Goal: Information Seeking & Learning: Learn about a topic

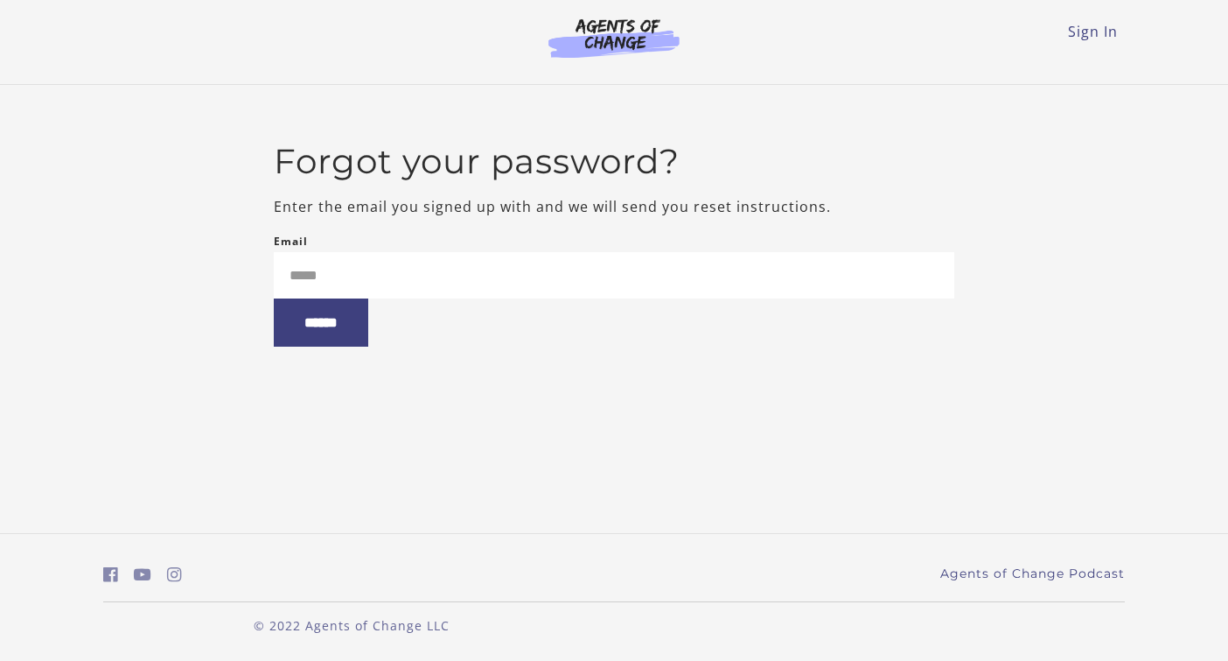
type input "**********"
click at [332, 340] on input "******" at bounding box center [321, 322] width 94 height 48
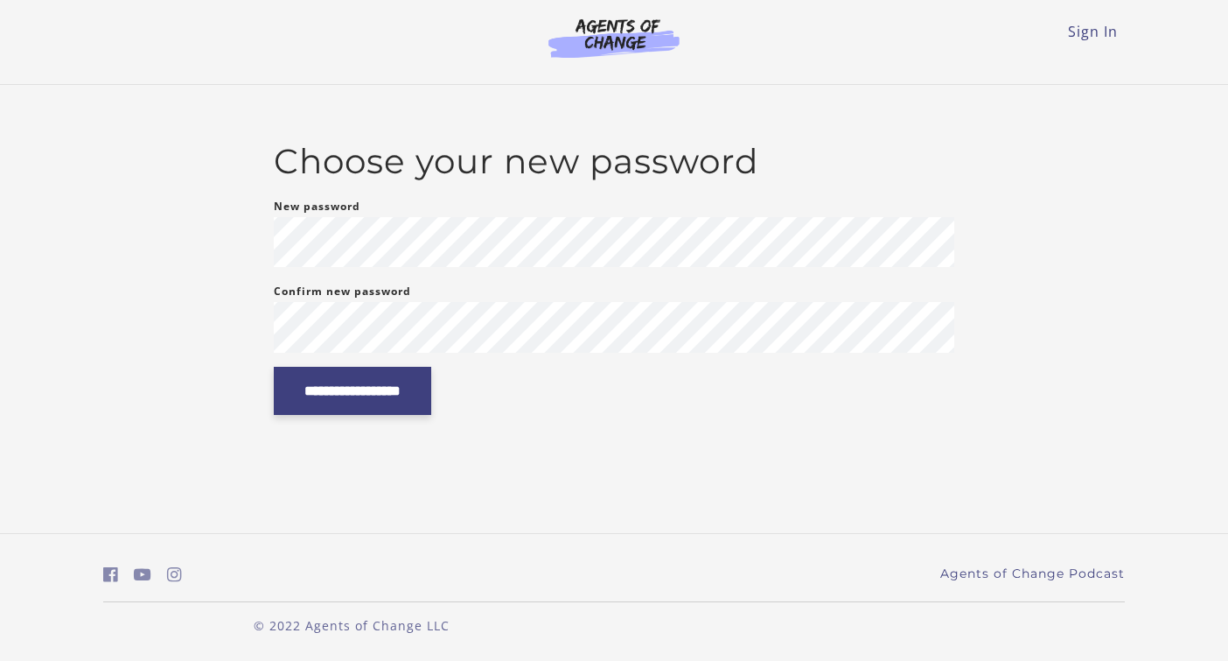
click at [382, 377] on input "**********" at bounding box center [352, 391] width 157 height 48
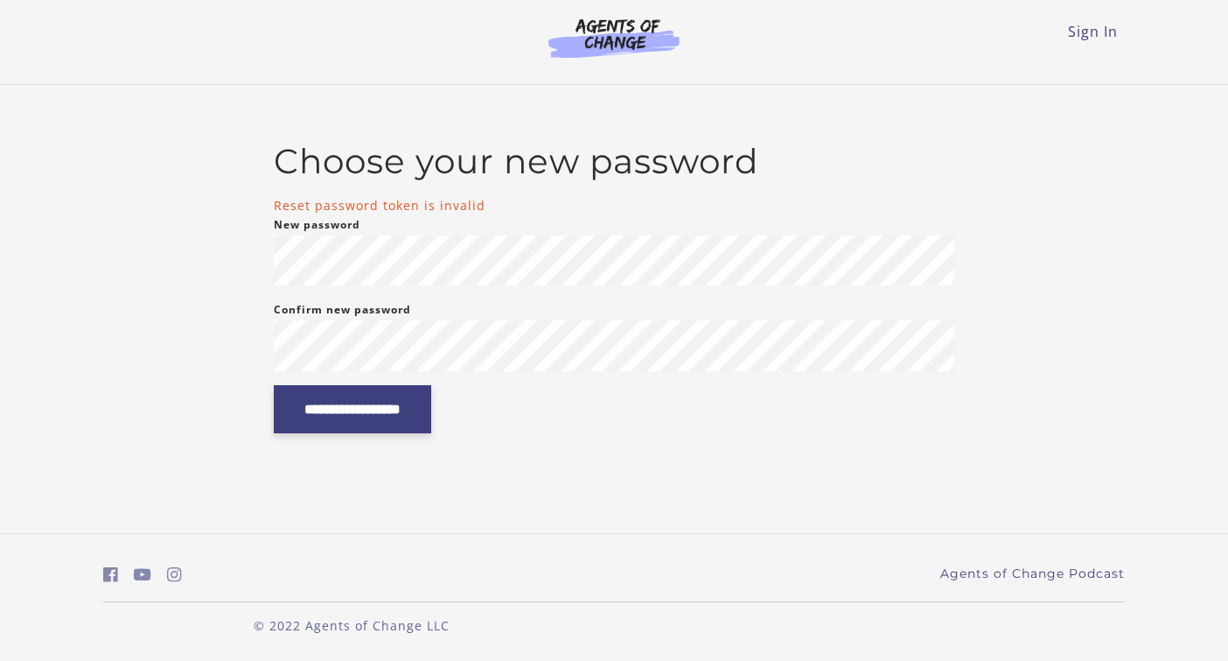
click at [408, 404] on input "**********" at bounding box center [352, 409] width 157 height 48
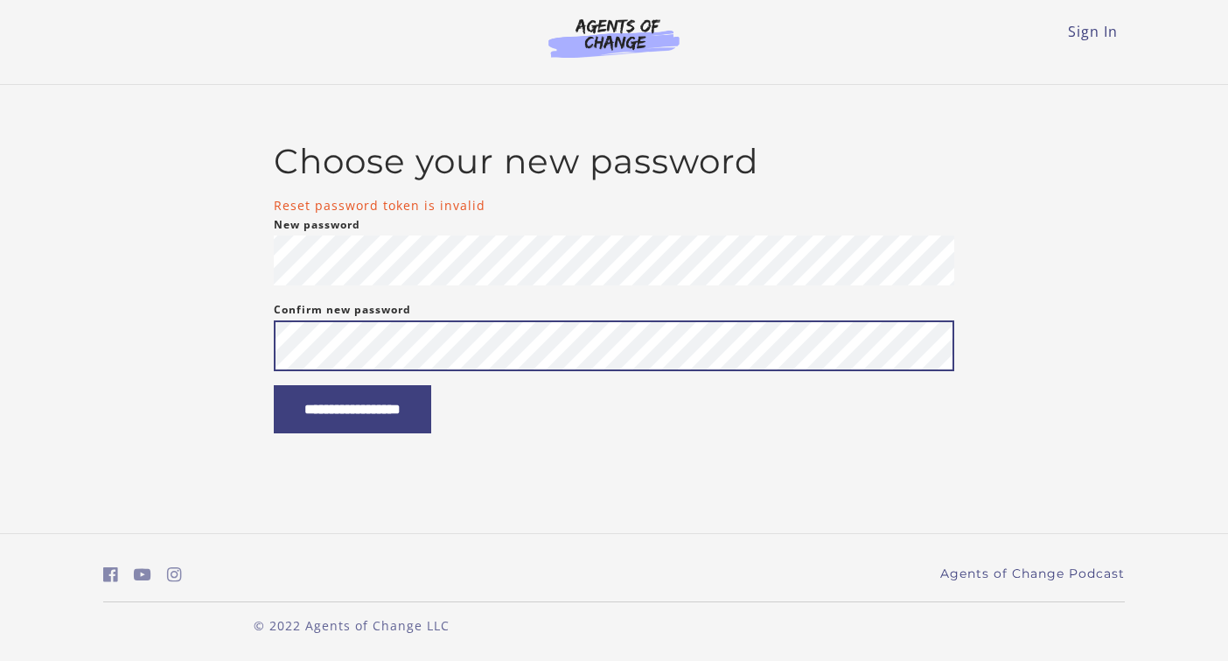
click at [274, 385] on input "**********" at bounding box center [352, 409] width 157 height 48
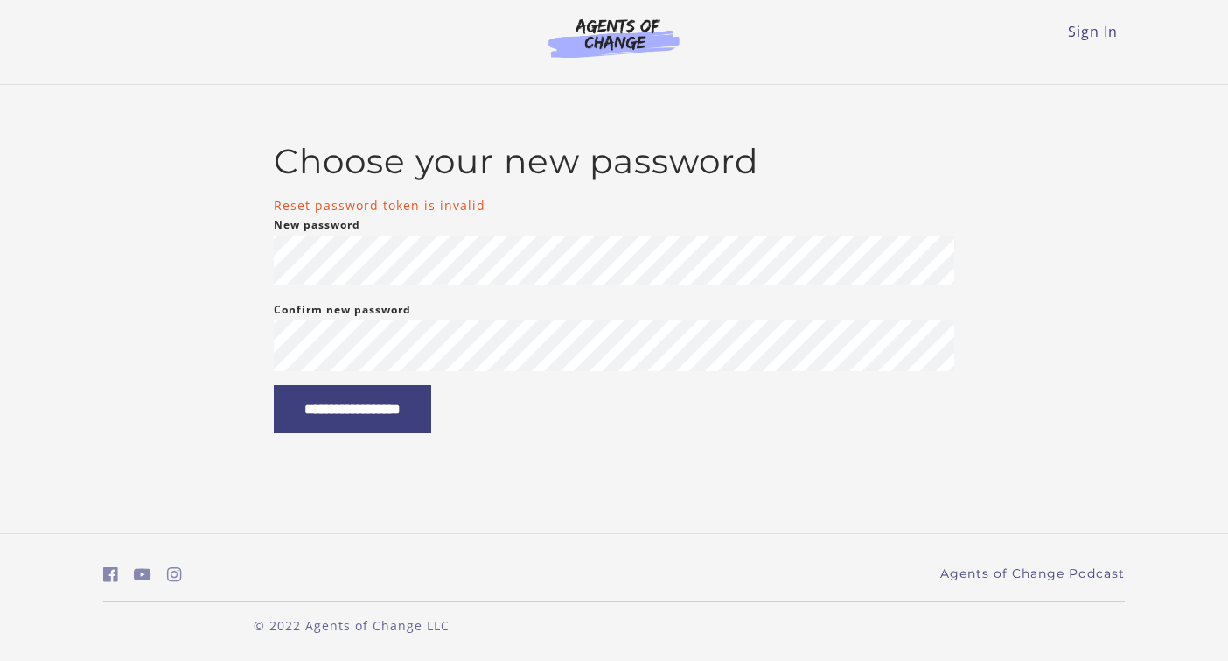
click at [229, 233] on div "**********" at bounding box center [614, 287] width 1022 height 292
click at [422, 419] on input "**********" at bounding box center [352, 409] width 157 height 48
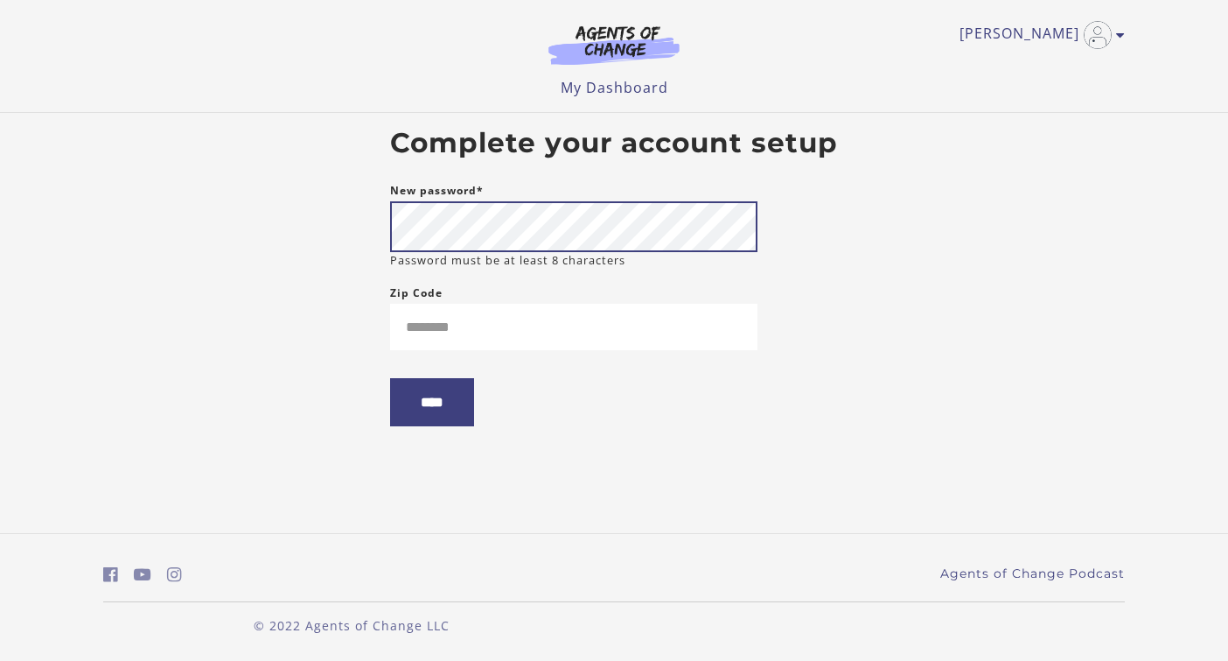
click at [390, 378] on input "****" at bounding box center [432, 402] width 84 height 48
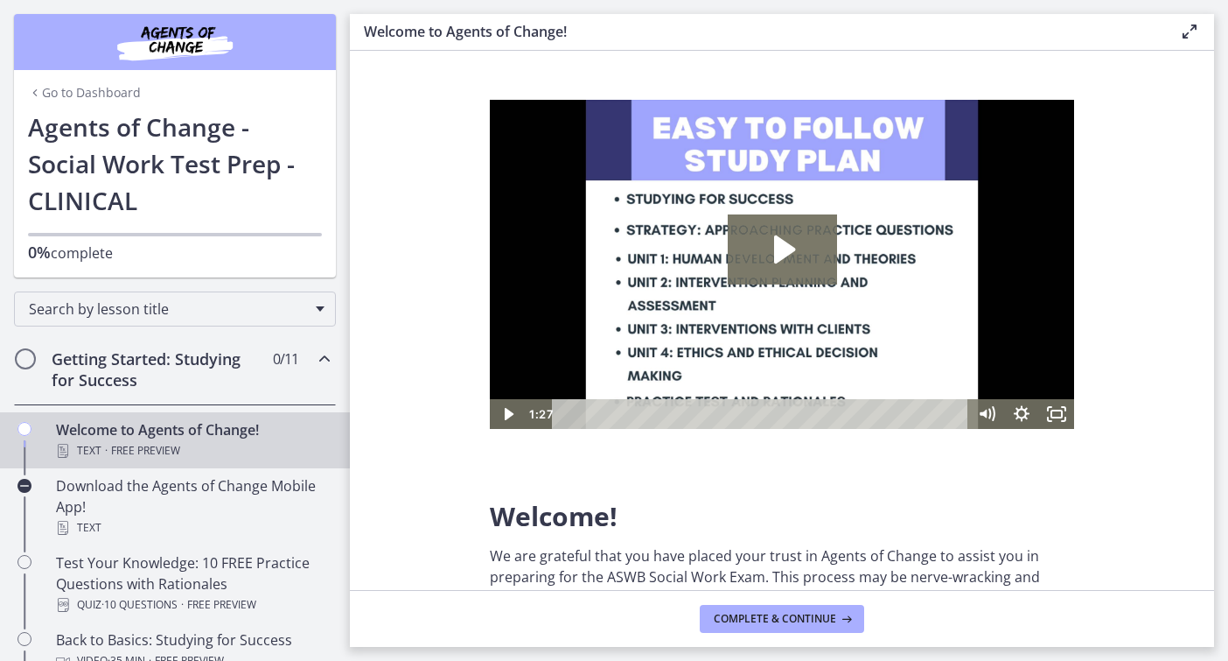
click at [770, 272] on icon "Play Video: c1o6hcmjueu5qasqsu00.mp4" at bounding box center [782, 249] width 109 height 70
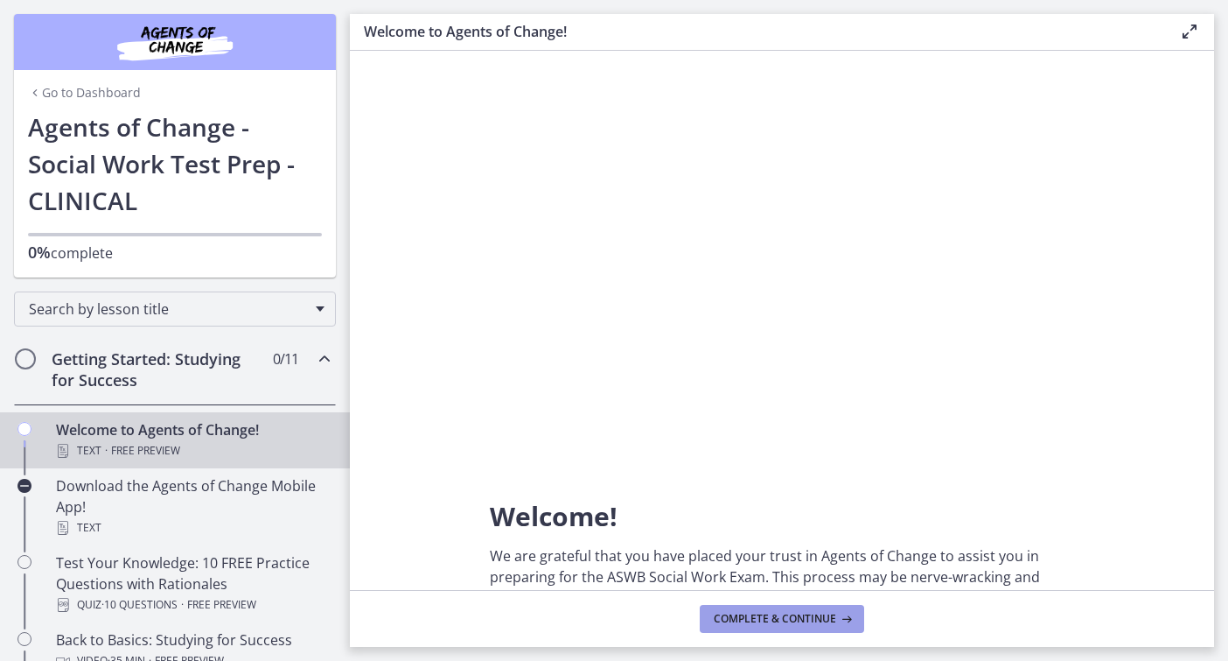
click at [807, 614] on span "Complete & continue" at bounding box center [775, 619] width 122 height 14
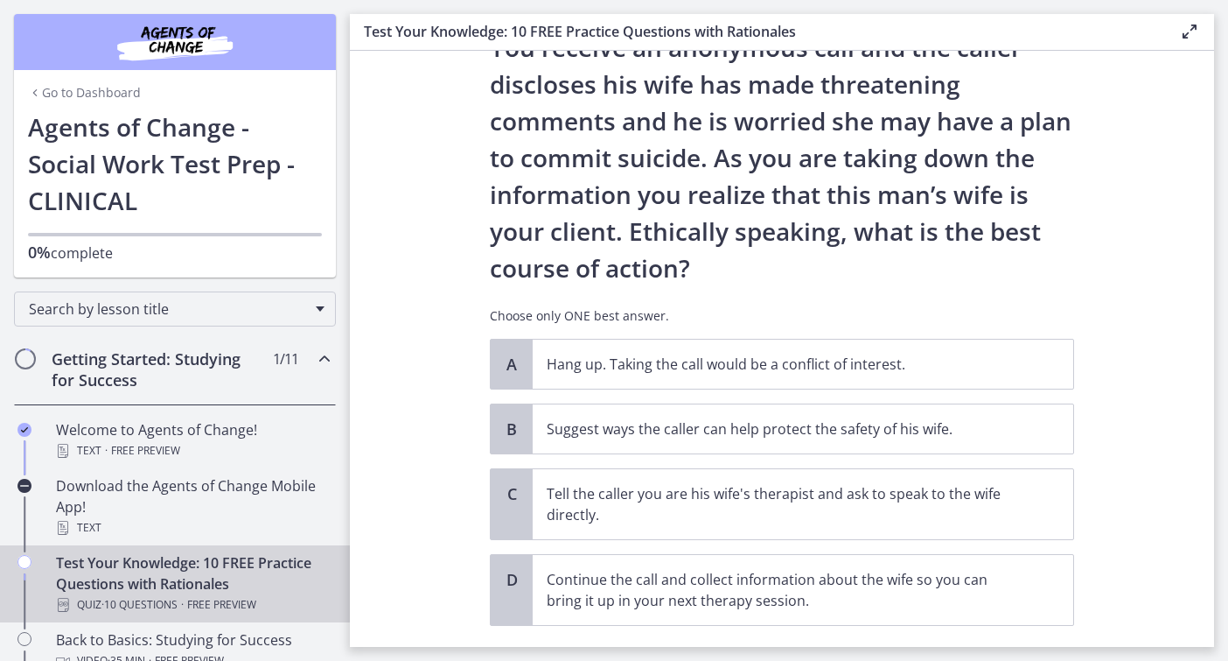
scroll to position [220, 0]
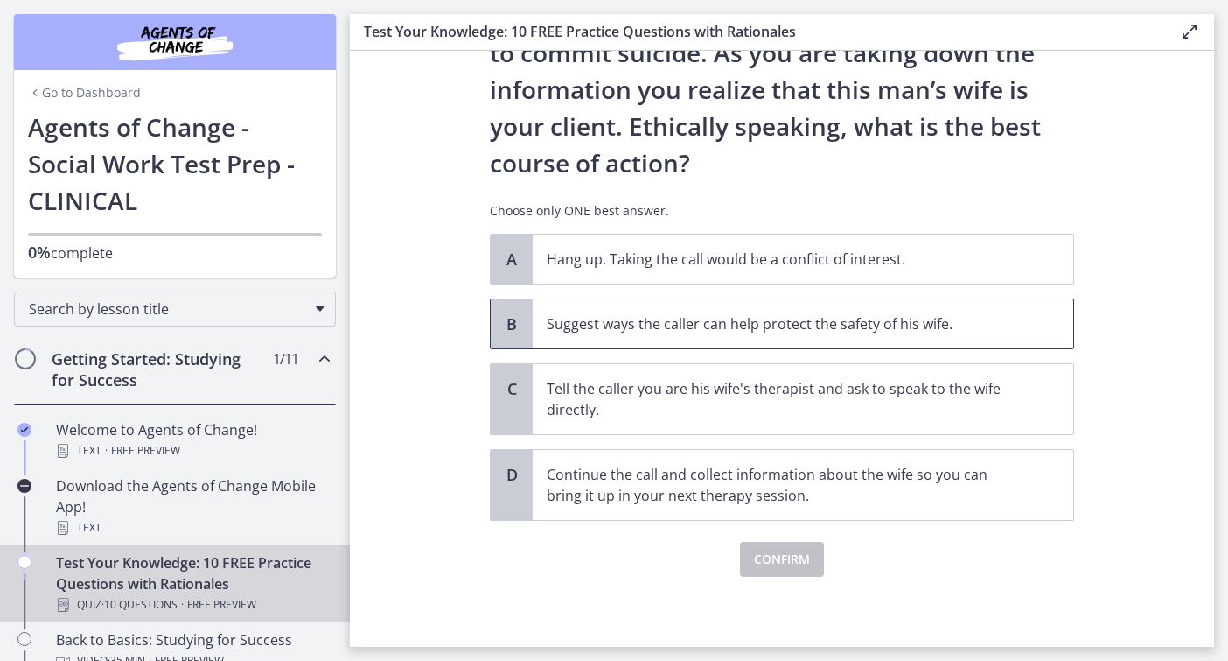
click at [638, 339] on span "Suggest ways the caller can help protect the safety of his wife." at bounding box center [803, 323] width 541 height 49
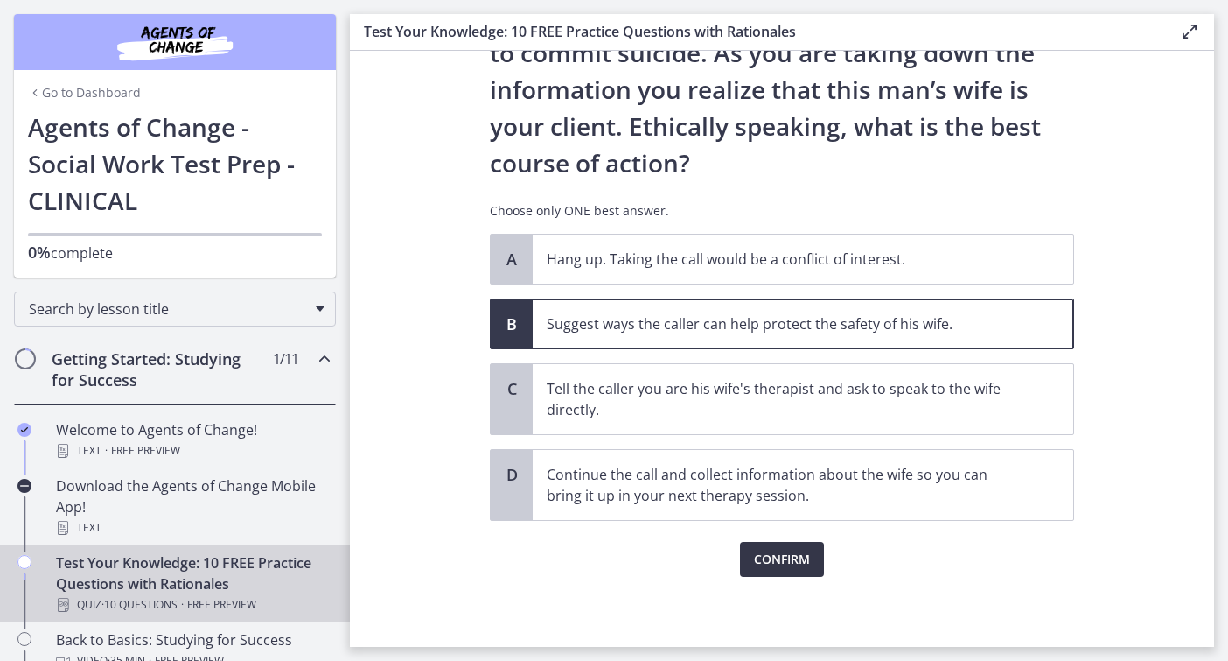
click at [773, 568] on span "Confirm" at bounding box center [782, 559] width 56 height 21
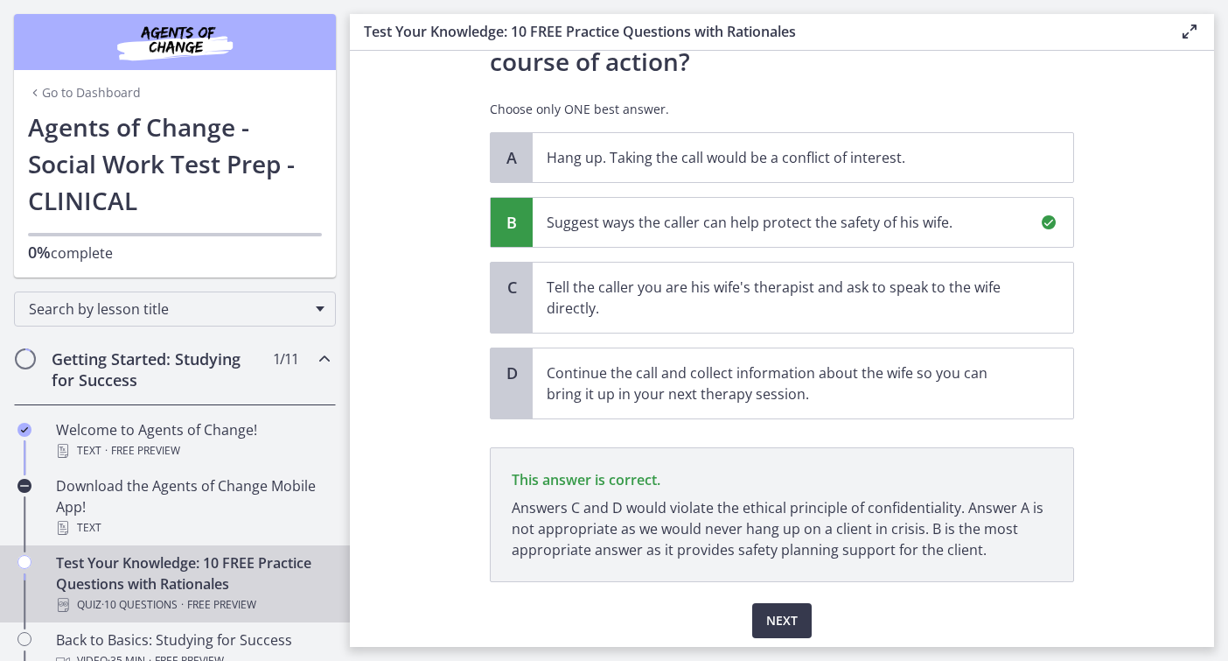
scroll to position [382, 0]
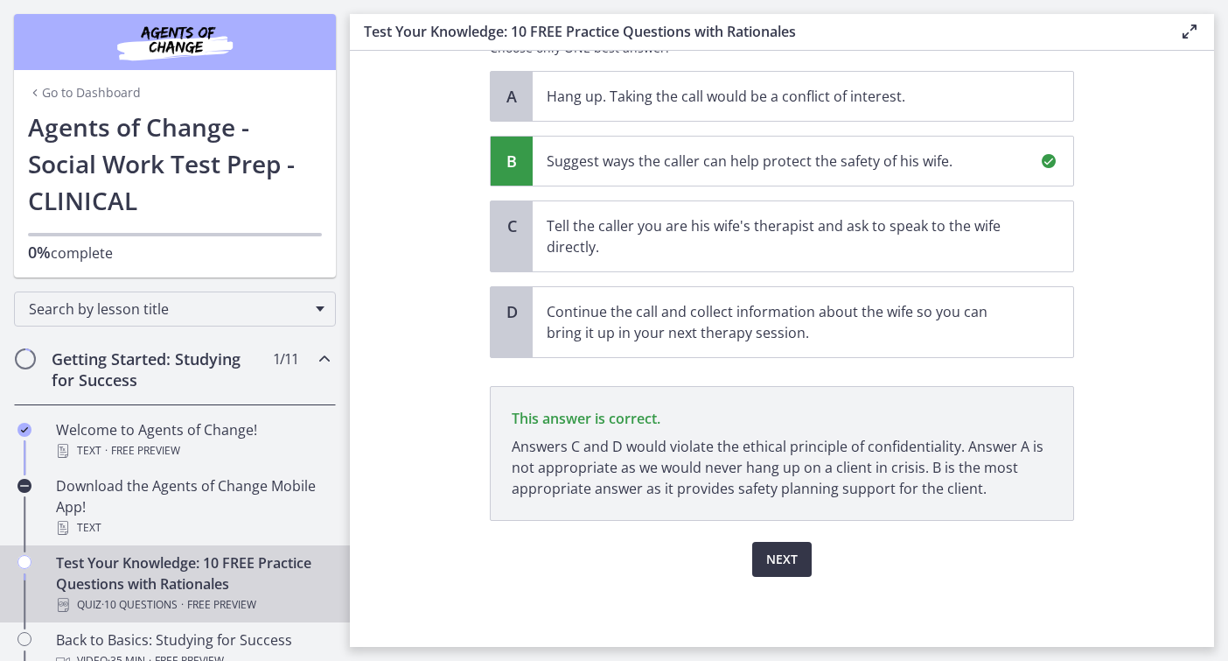
click at [797, 557] on span "Next" at bounding box center [781, 559] width 31 height 21
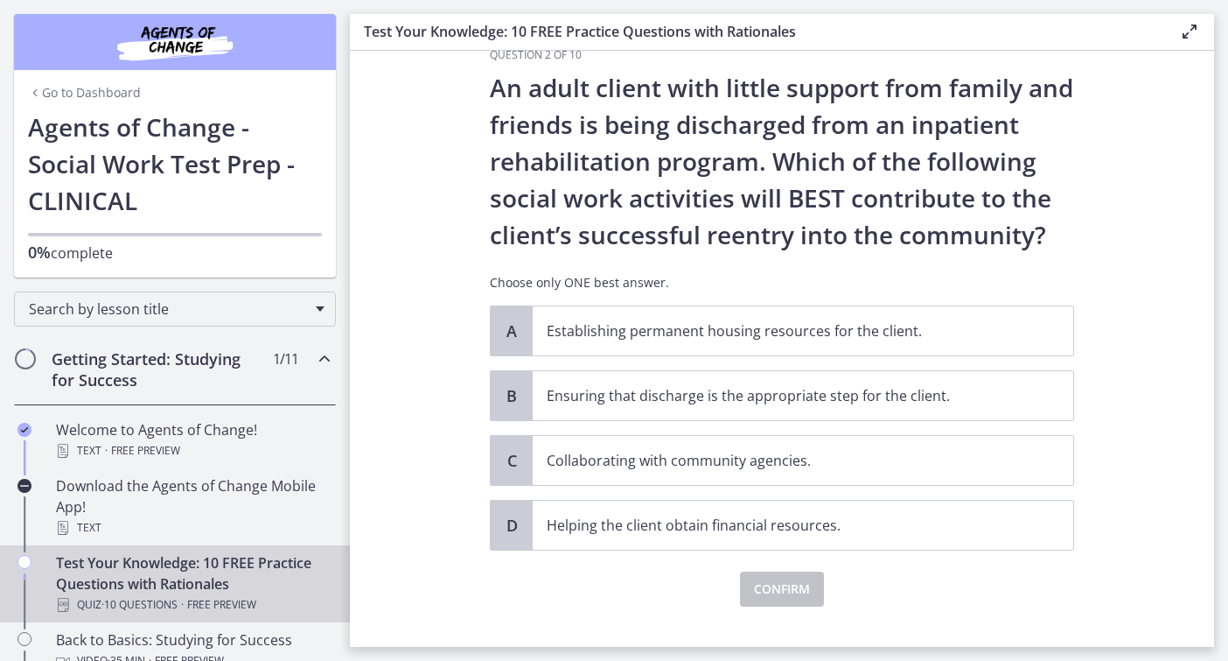
scroll to position [0, 0]
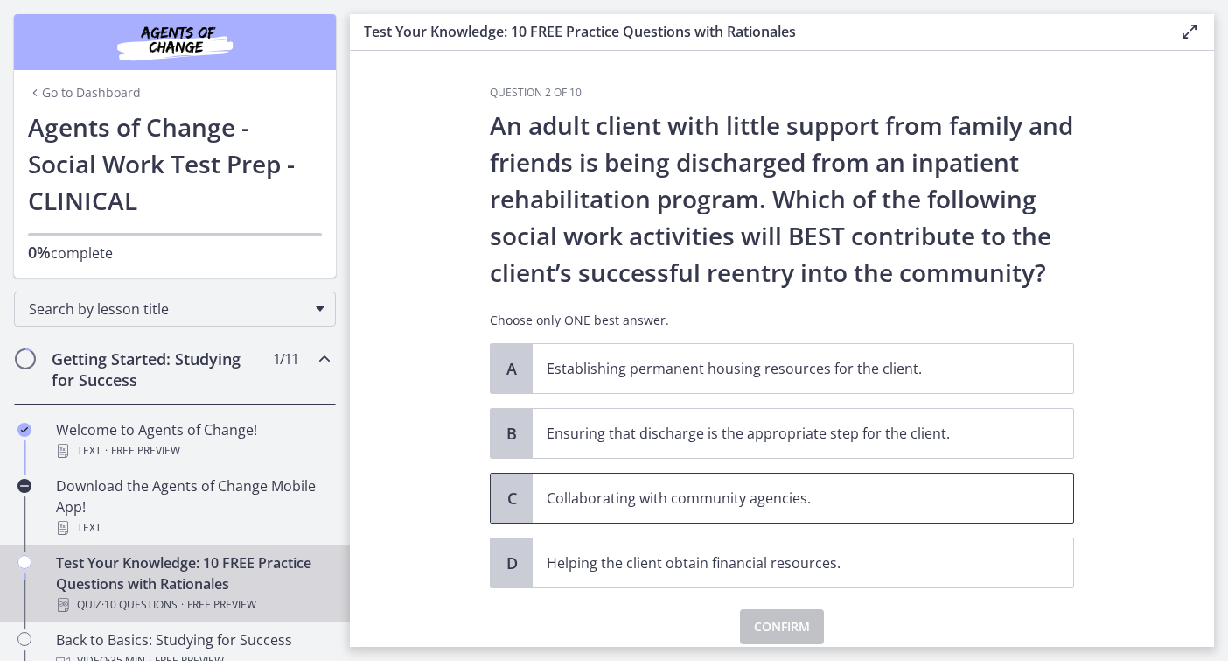
click at [741, 493] on p "Collaborating with community agencies." at bounding box center [786, 497] width 478 height 21
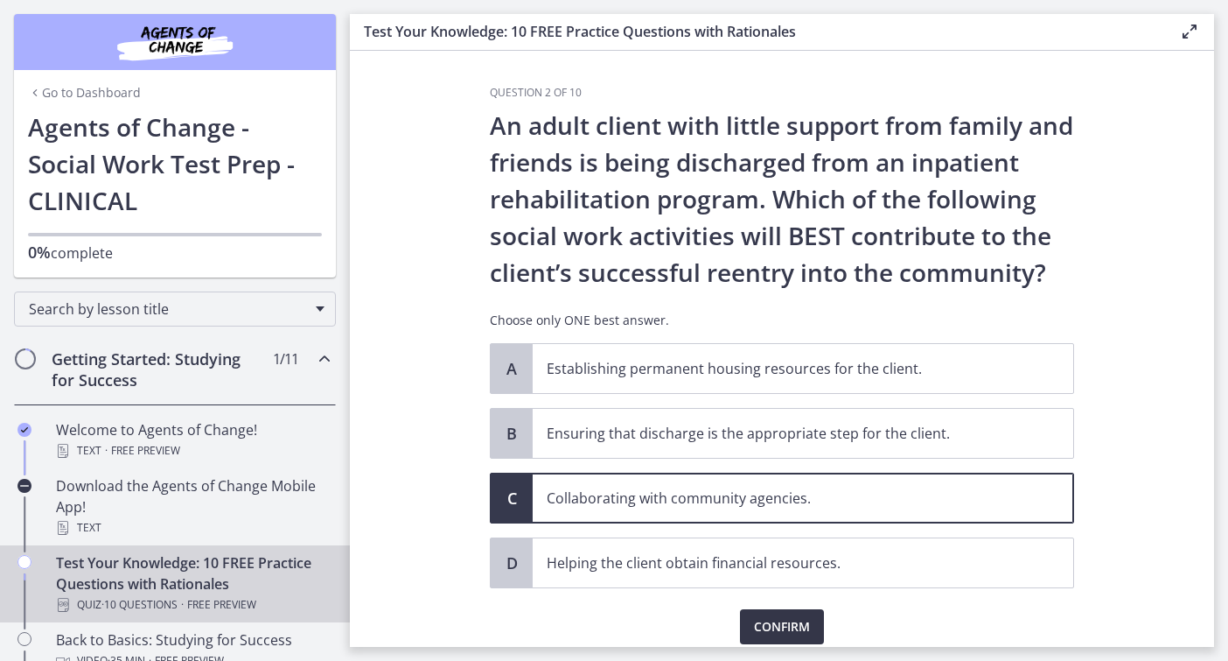
click at [760, 616] on span "Confirm" at bounding box center [782, 626] width 56 height 21
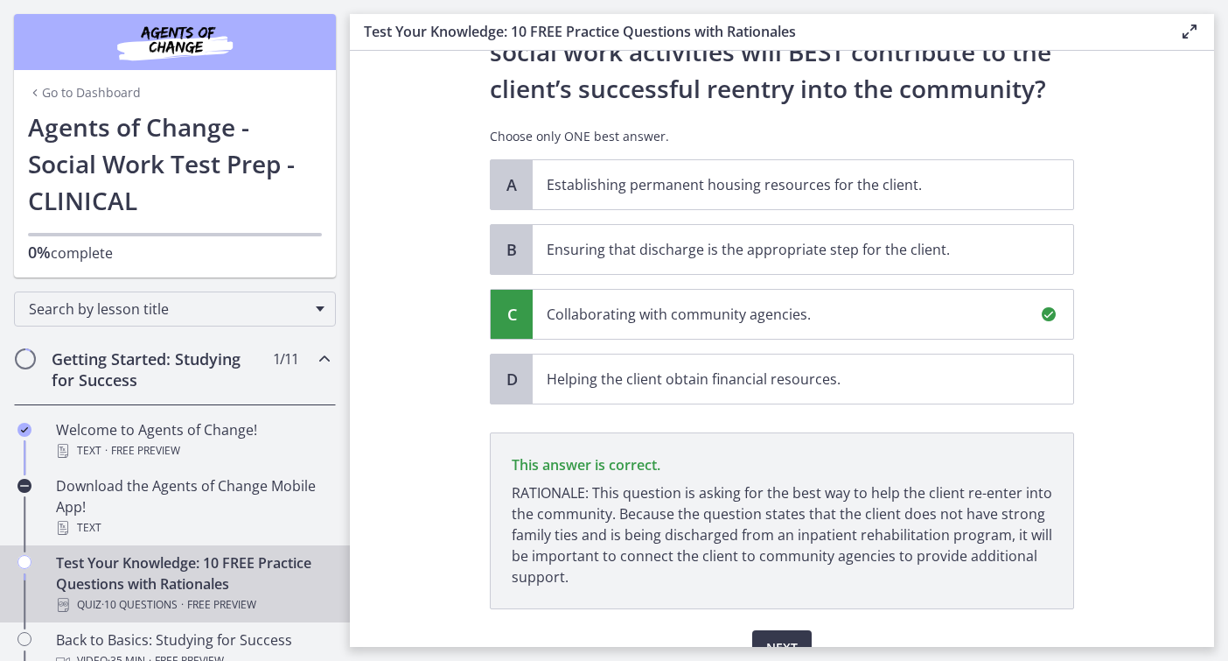
scroll to position [272, 0]
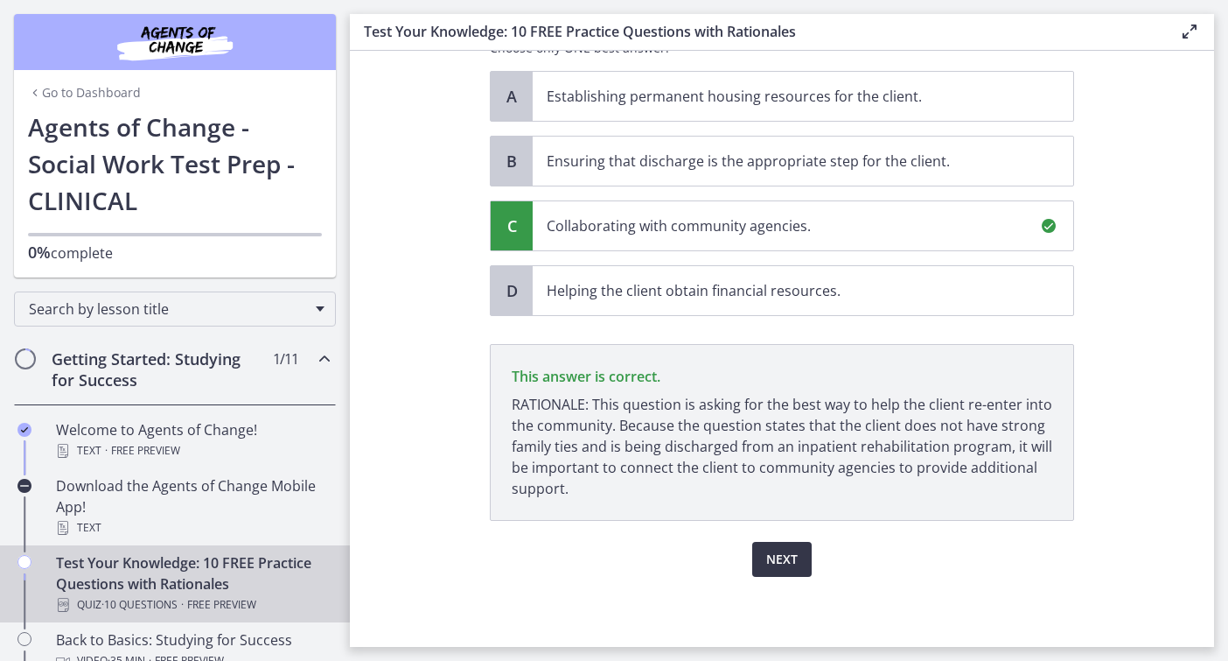
click at [754, 556] on button "Next" at bounding box center [781, 559] width 59 height 35
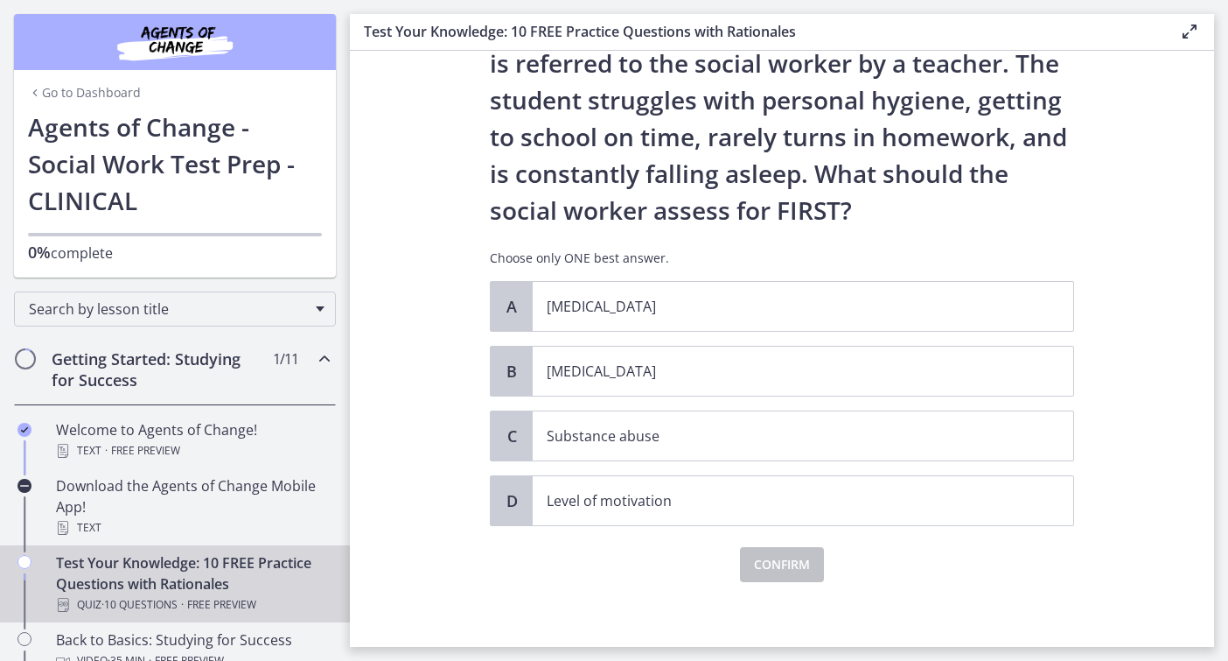
scroll to position [104, 0]
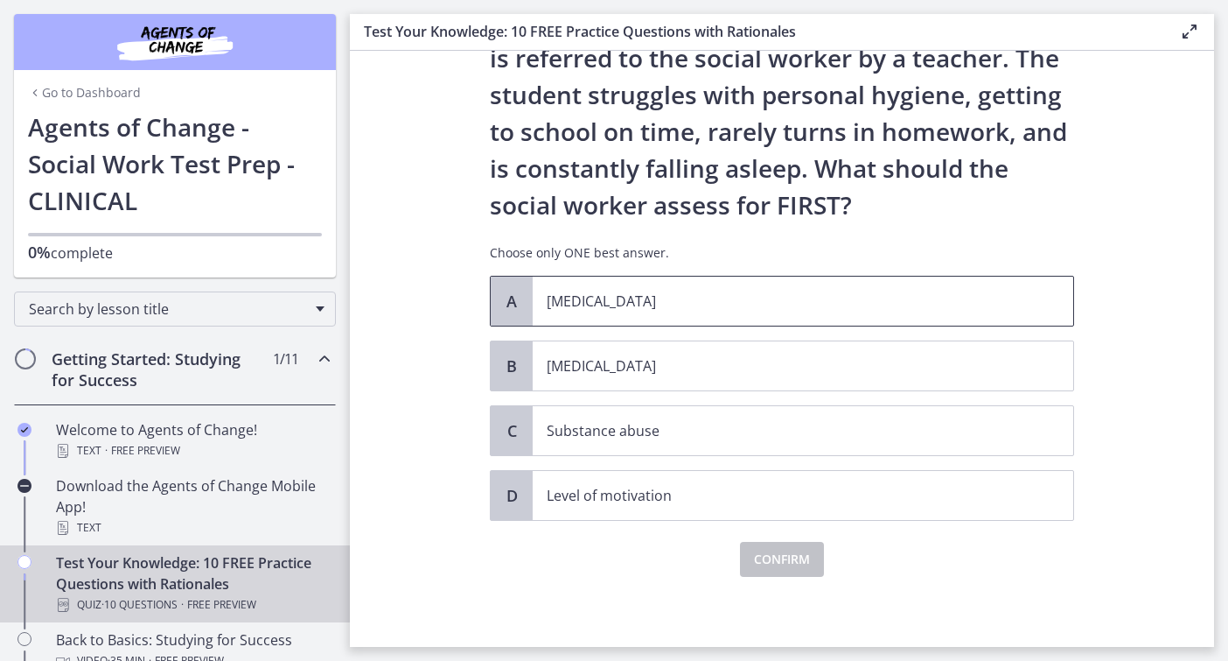
click at [603, 319] on span "[MEDICAL_DATA]" at bounding box center [803, 300] width 541 height 49
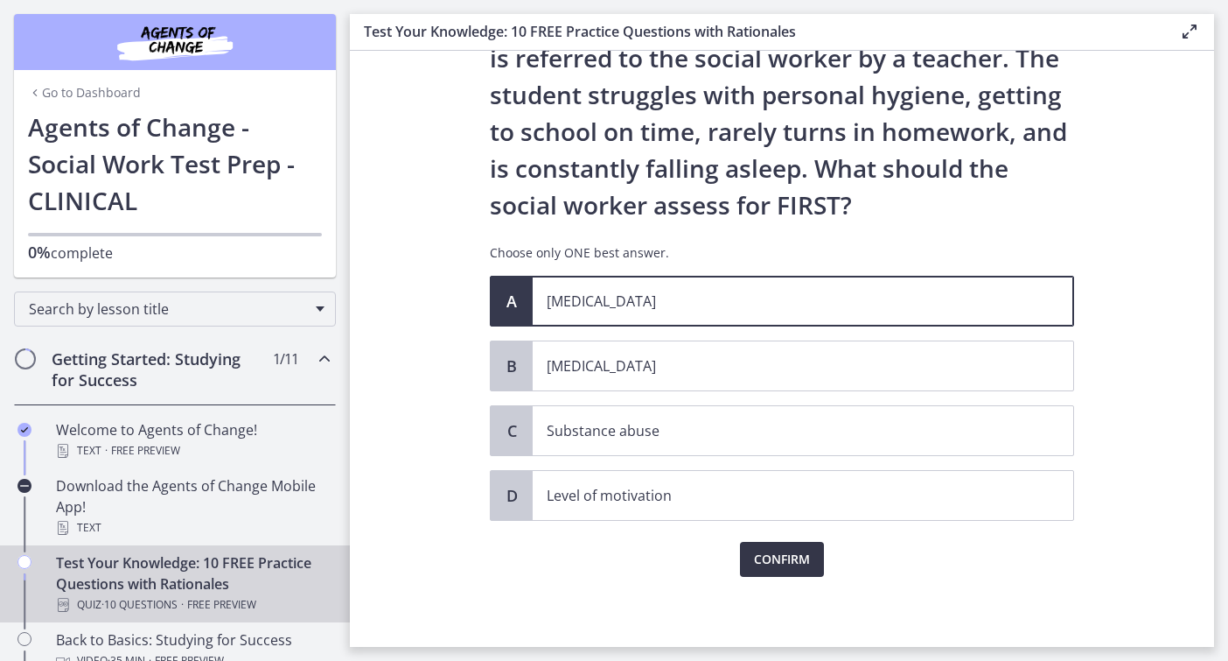
click at [762, 568] on span "Confirm" at bounding box center [782, 559] width 56 height 21
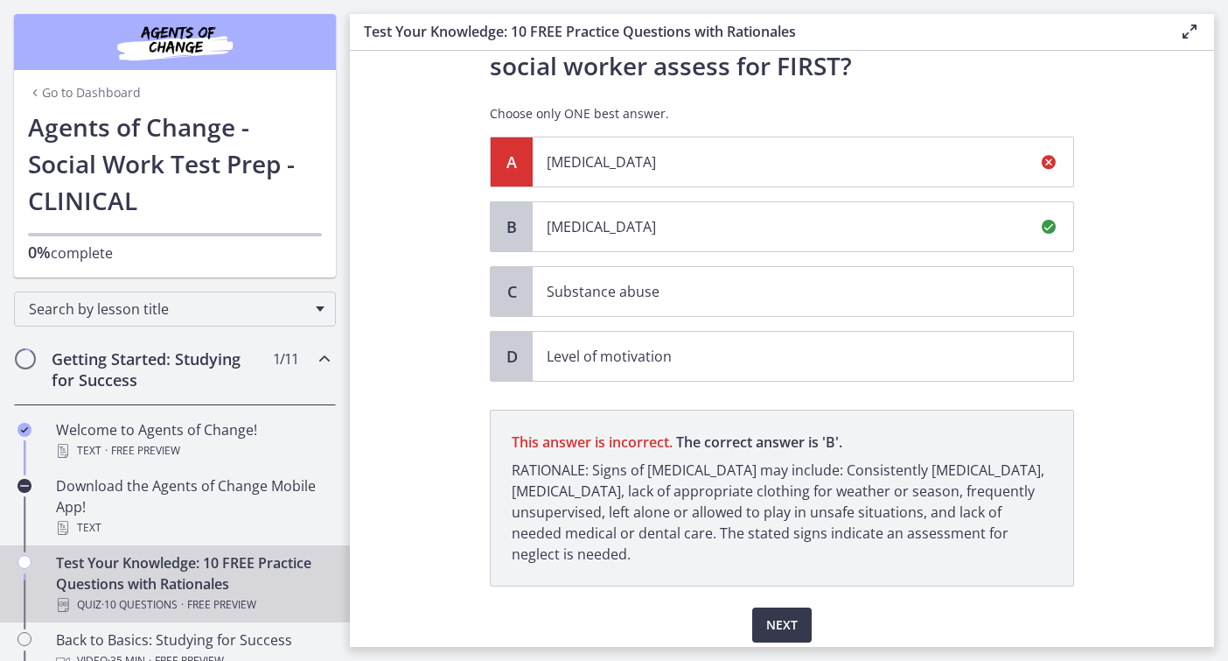
scroll to position [309, 0]
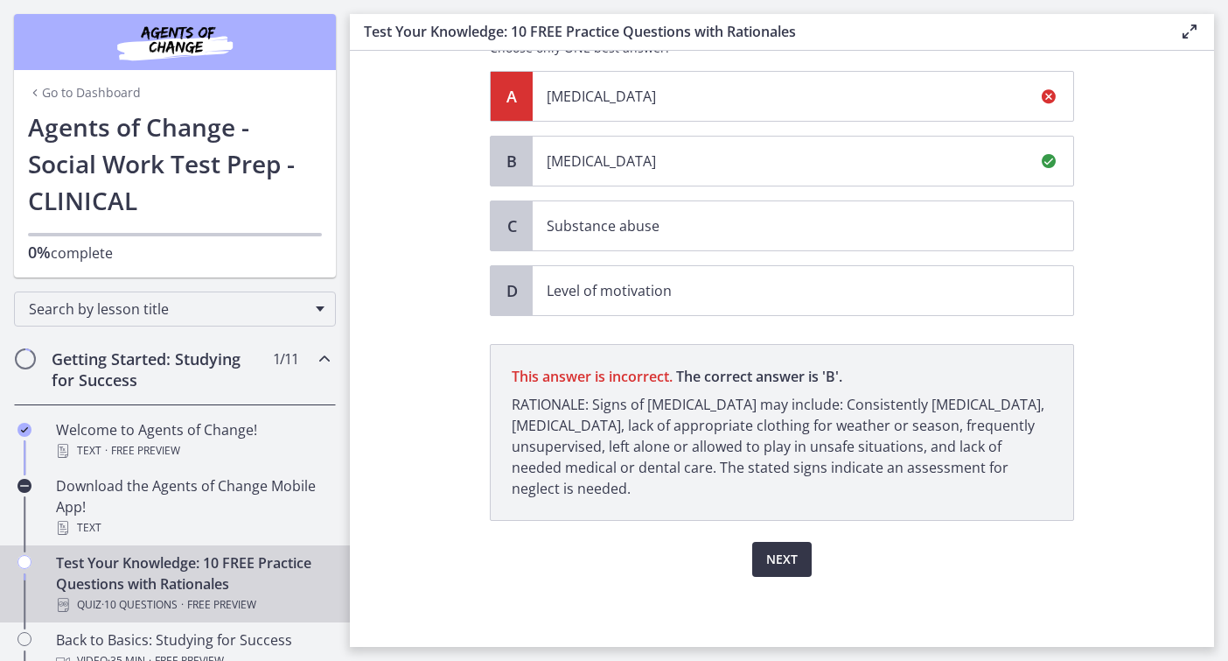
click at [779, 559] on span "Next" at bounding box center [781, 559] width 31 height 21
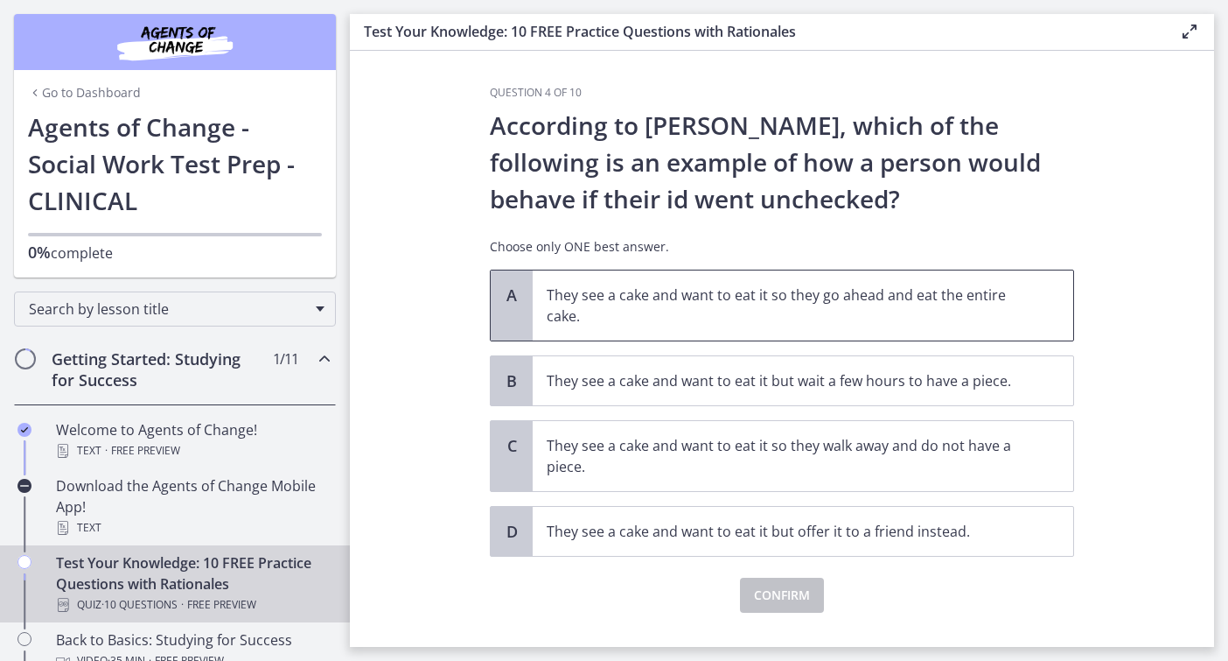
click at [542, 304] on span "They see a cake and want to eat it so they go ahead and eat the entire cake." at bounding box center [803, 305] width 541 height 70
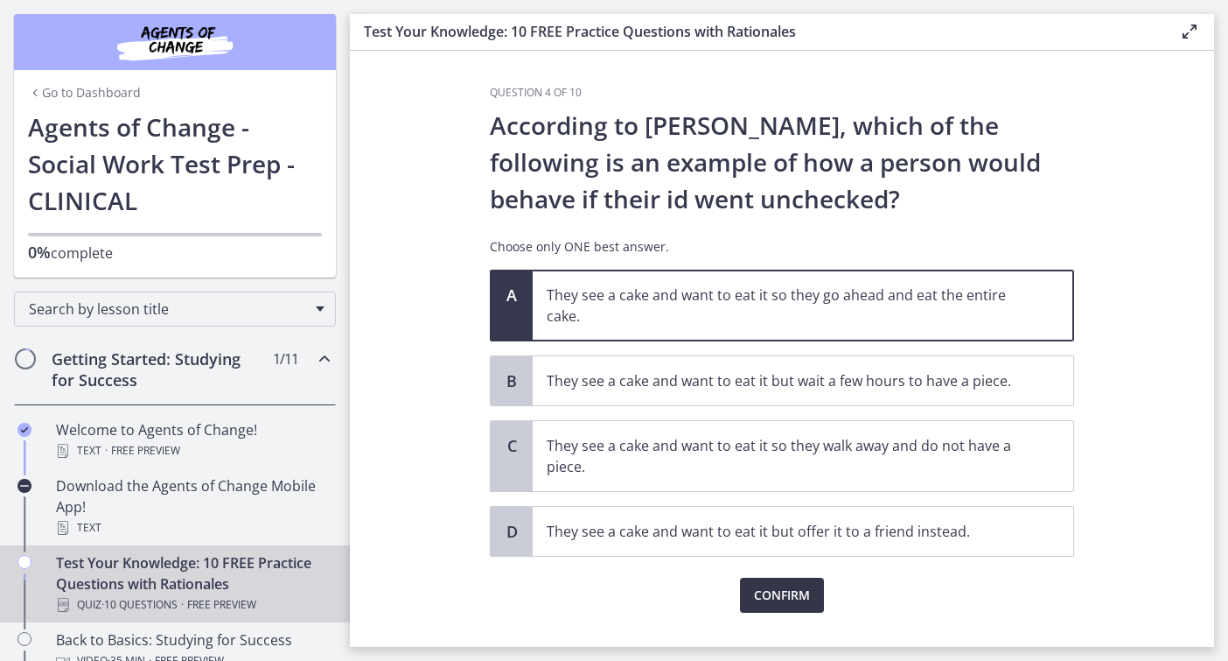
click at [781, 595] on span "Confirm" at bounding box center [782, 594] width 56 height 21
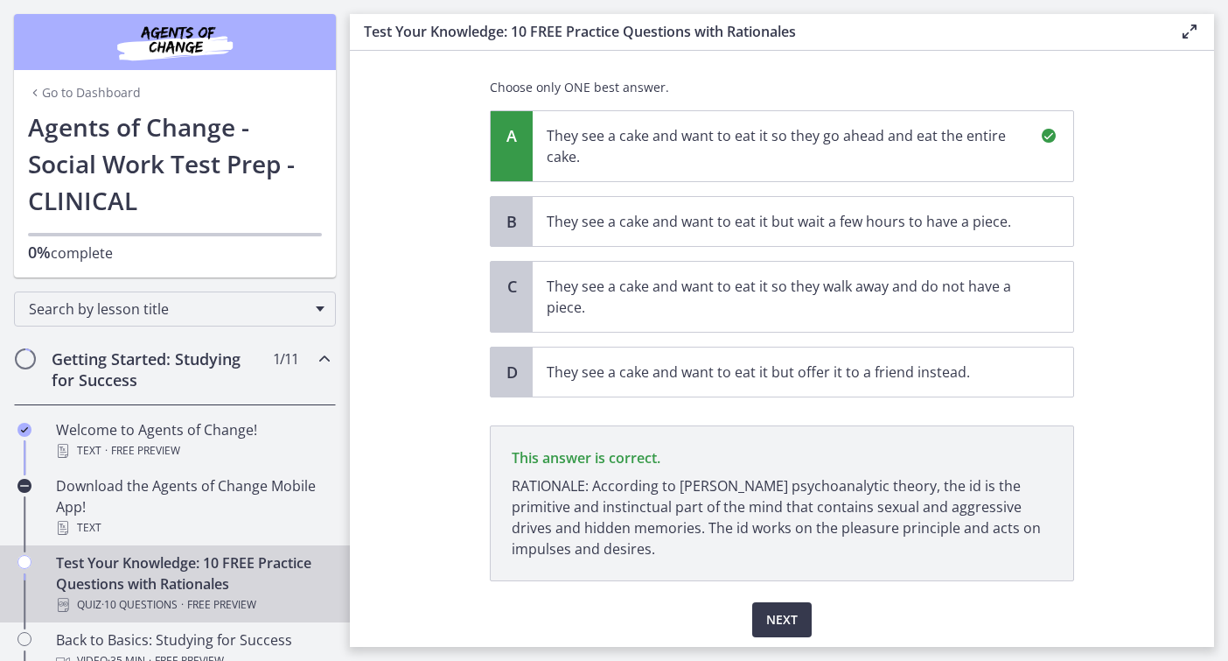
scroll to position [220, 0]
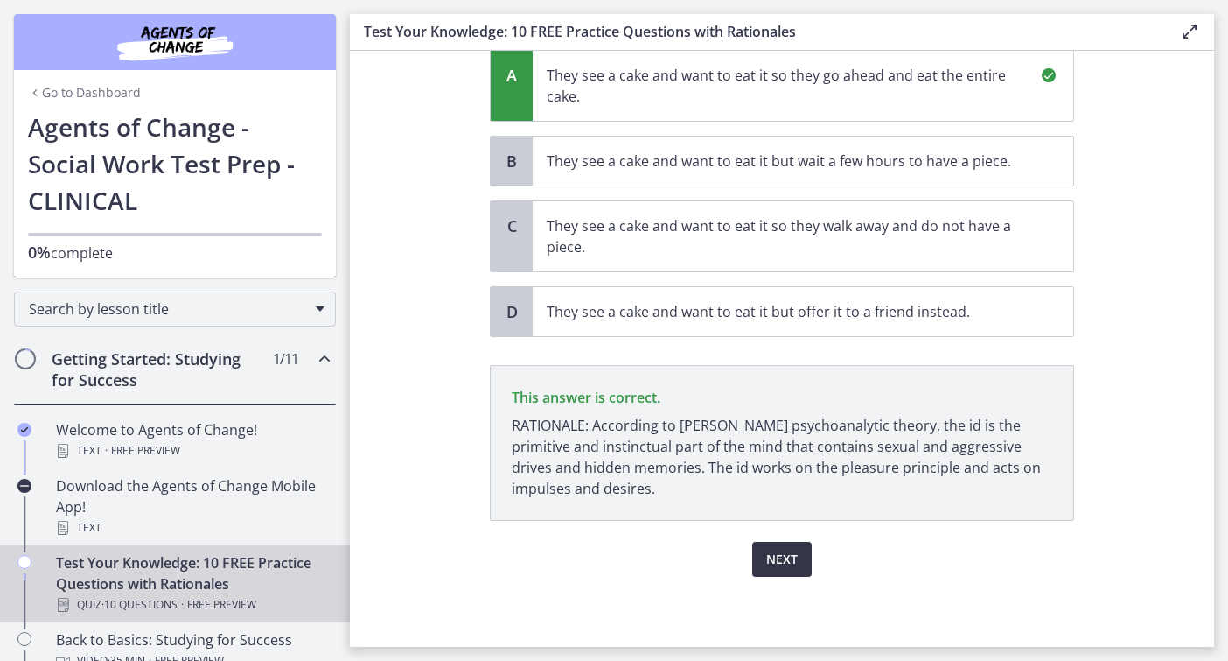
click at [800, 567] on button "Next" at bounding box center [781, 559] width 59 height 35
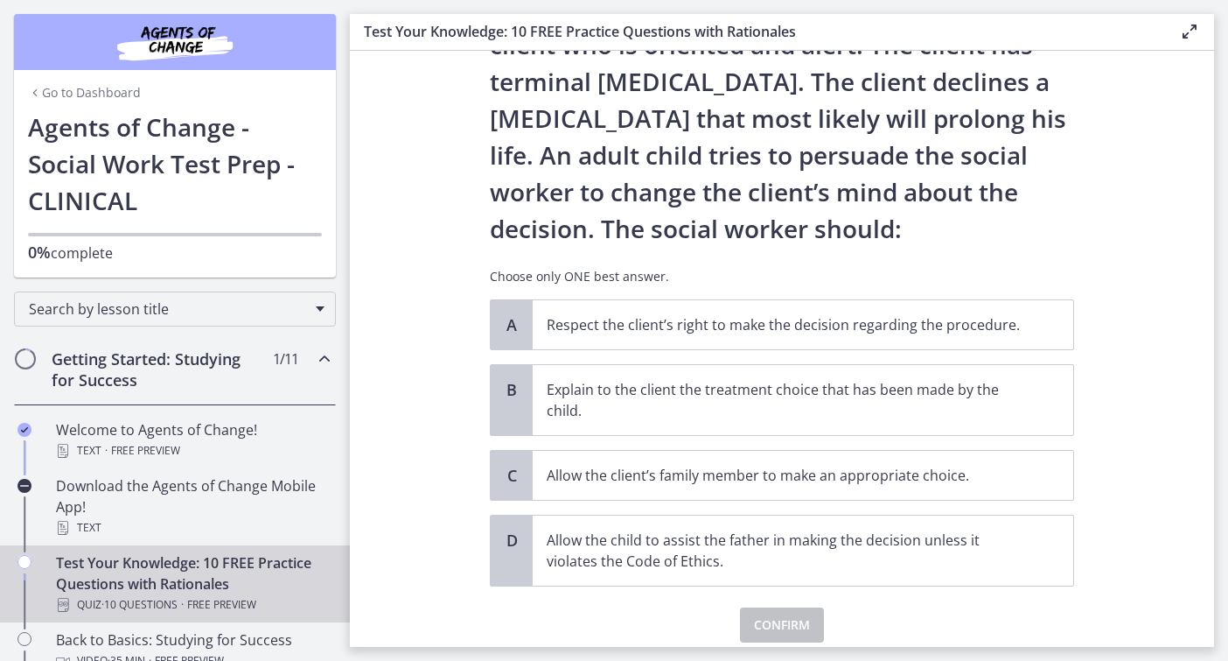
scroll to position [156, 0]
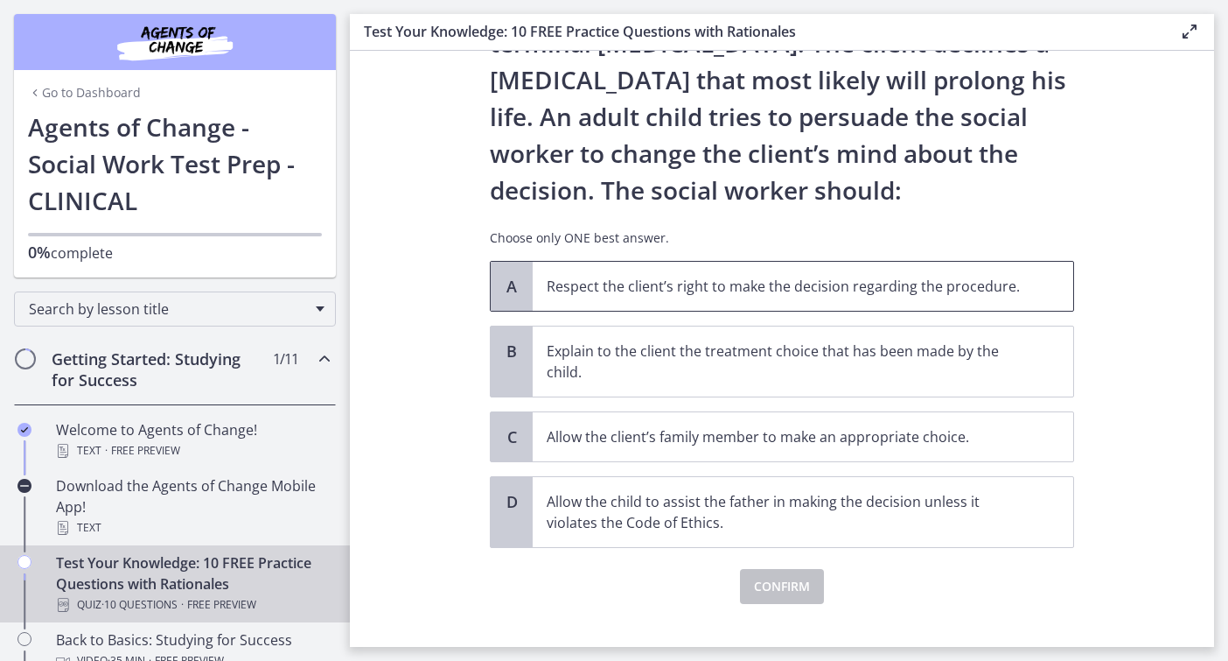
click at [611, 301] on span "Respect the client’s right to make the decision regarding the procedure." at bounding box center [803, 286] width 541 height 49
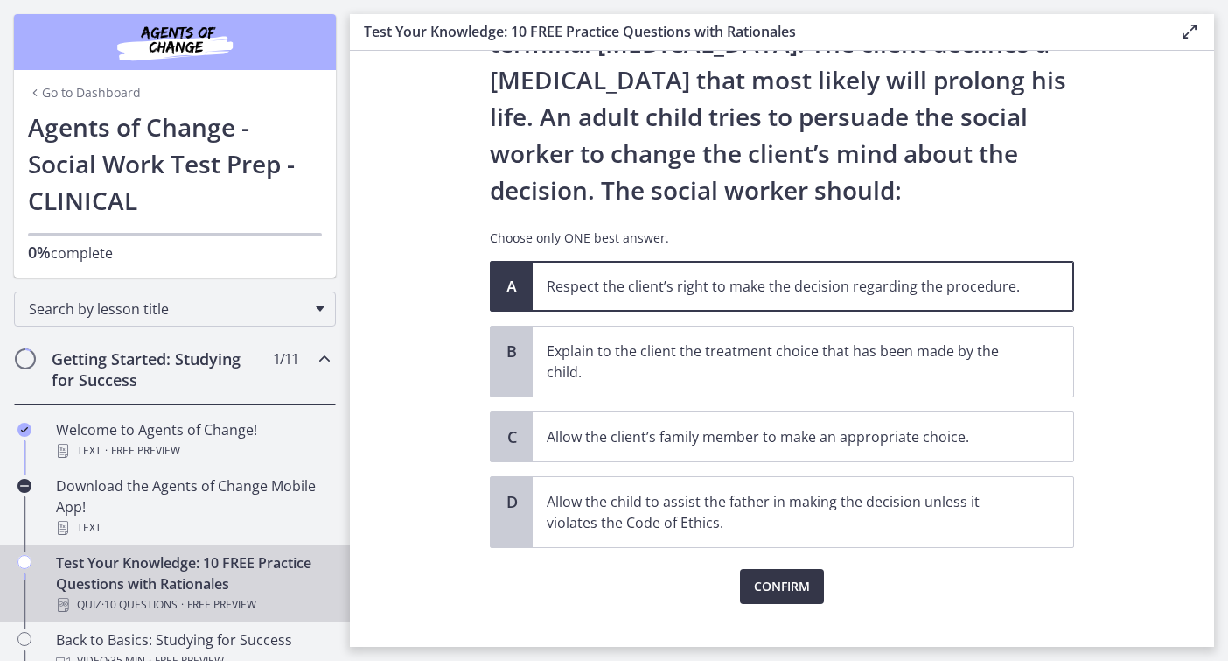
click at [779, 592] on span "Confirm" at bounding box center [782, 586] width 56 height 21
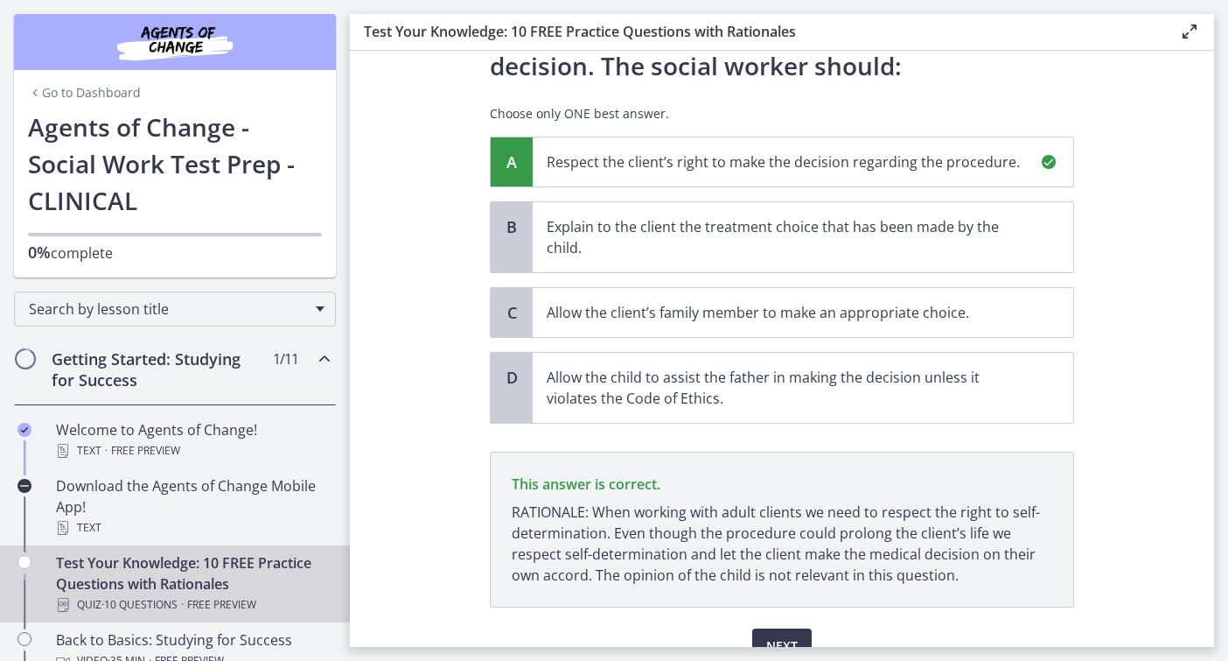
scroll to position [367, 0]
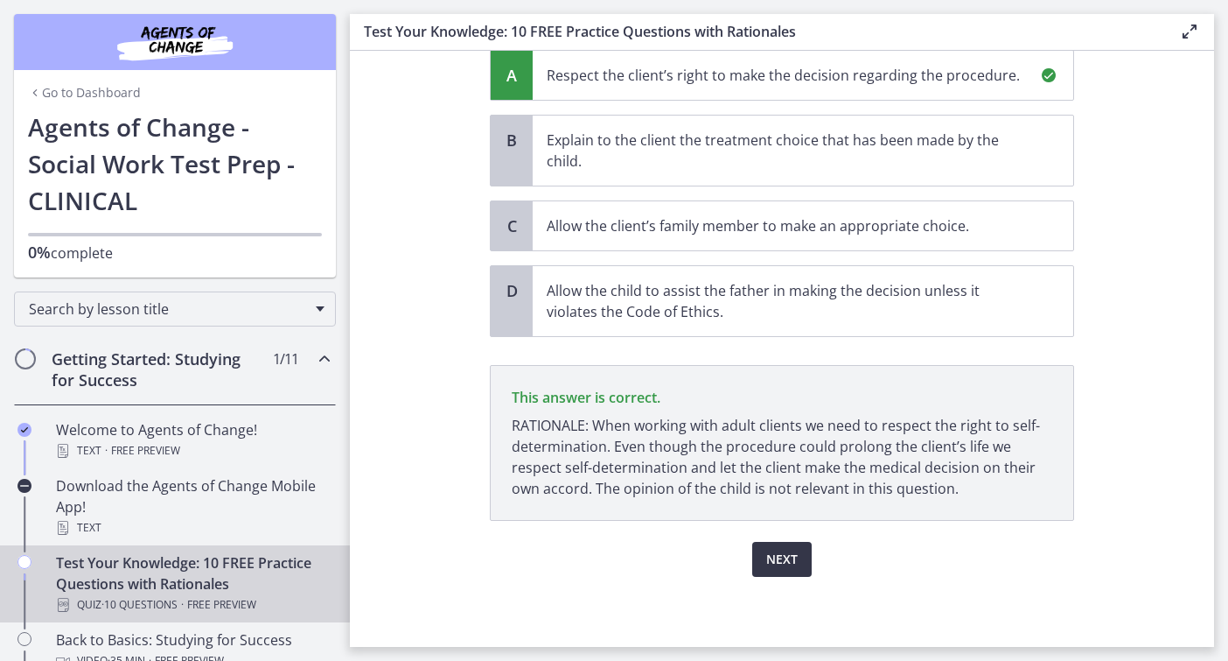
click at [780, 559] on span "Next" at bounding box center [781, 559] width 31 height 21
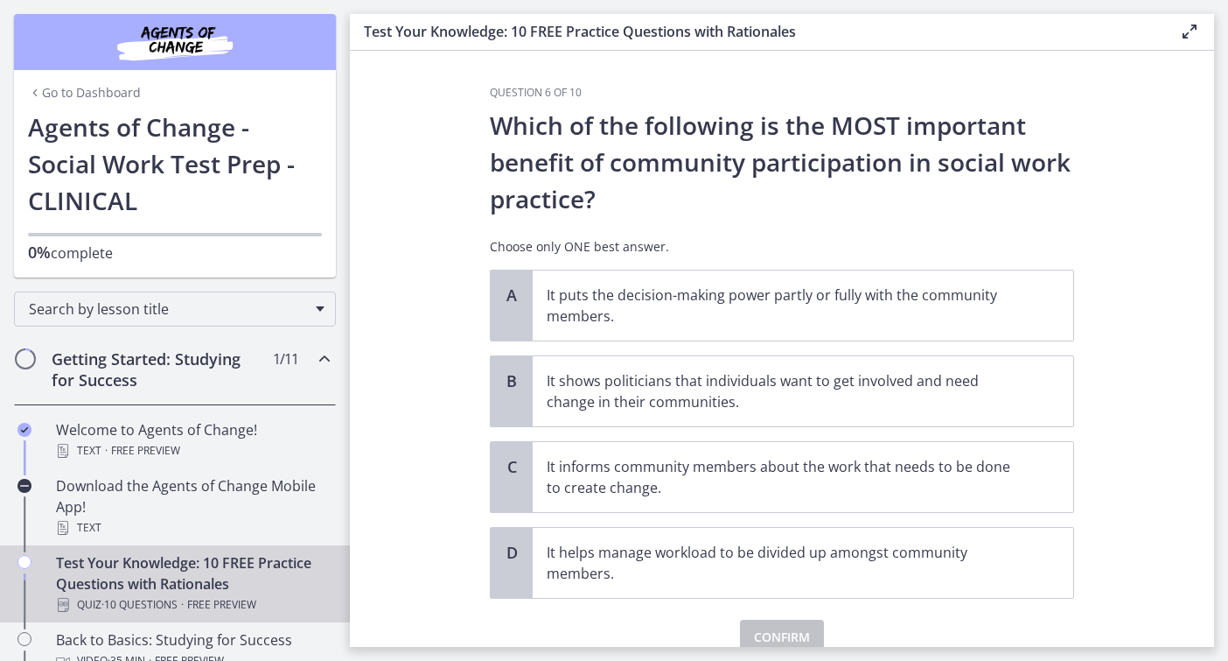
scroll to position [18, 0]
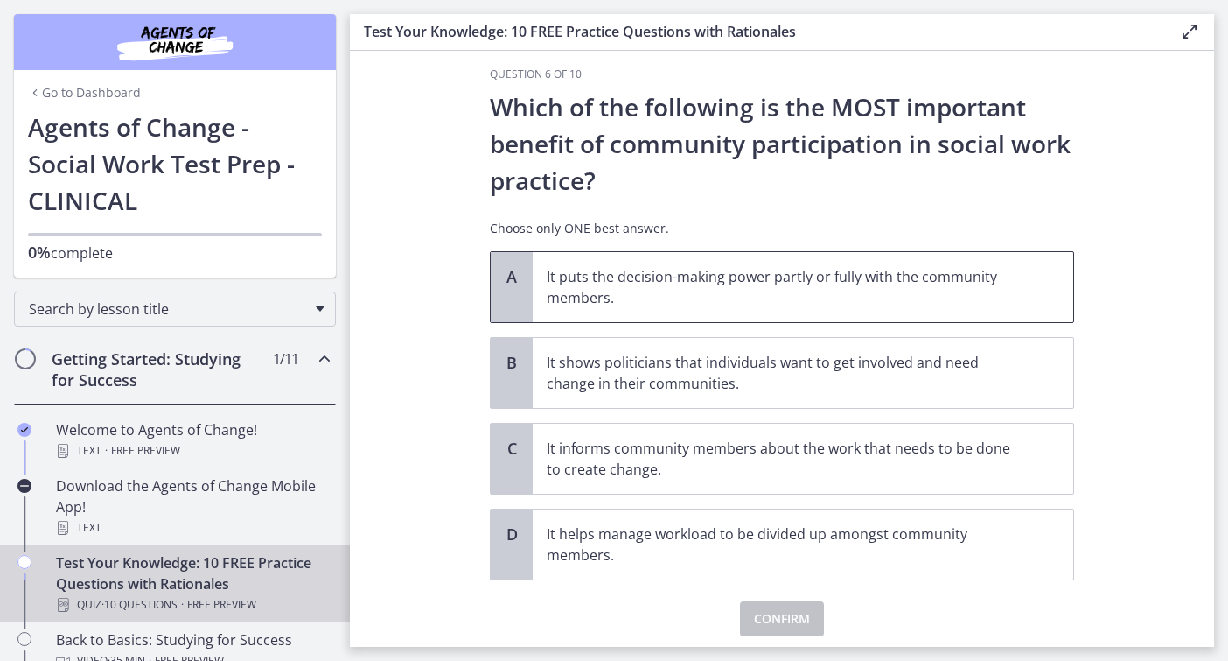
click at [667, 305] on p "It puts the decision-making power partly or fully with the community members." at bounding box center [786, 287] width 478 height 42
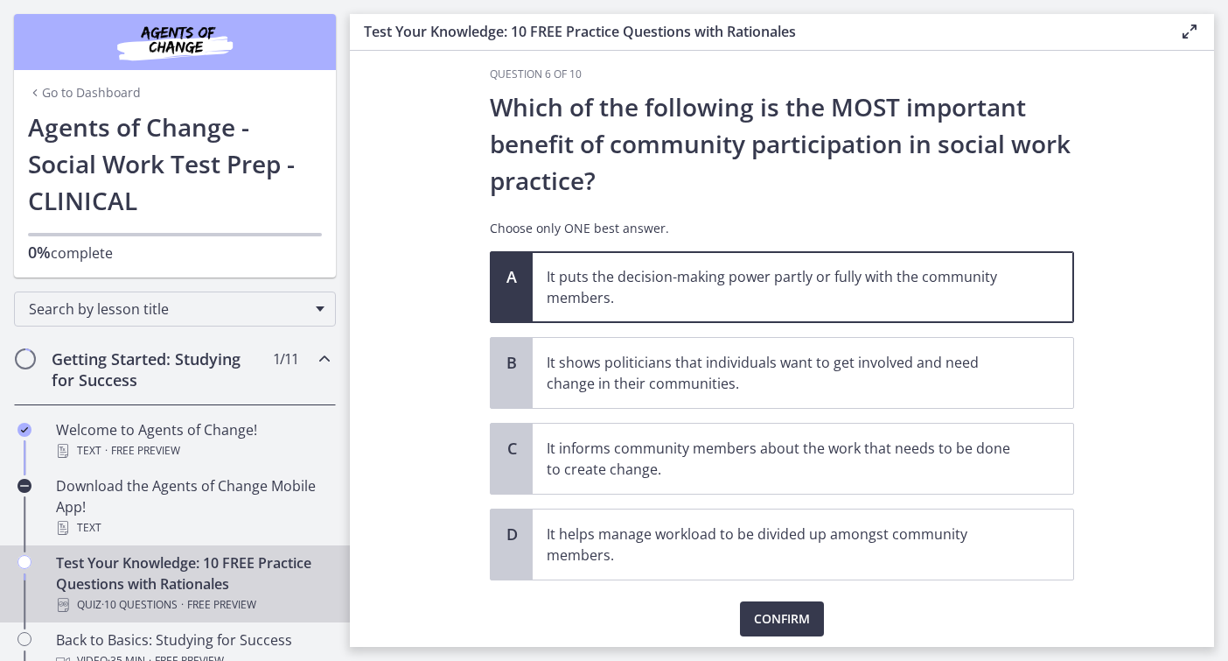
click at [776, 628] on div "Question 6 of 10 Which of the following is the MOST important benefit of commun…" at bounding box center [782, 347] width 612 height 561
click at [802, 628] on div "Question 6 of 10 Which of the following is the MOST important benefit of commun…" at bounding box center [782, 347] width 612 height 561
click at [803, 630] on button "Confirm" at bounding box center [782, 618] width 84 height 35
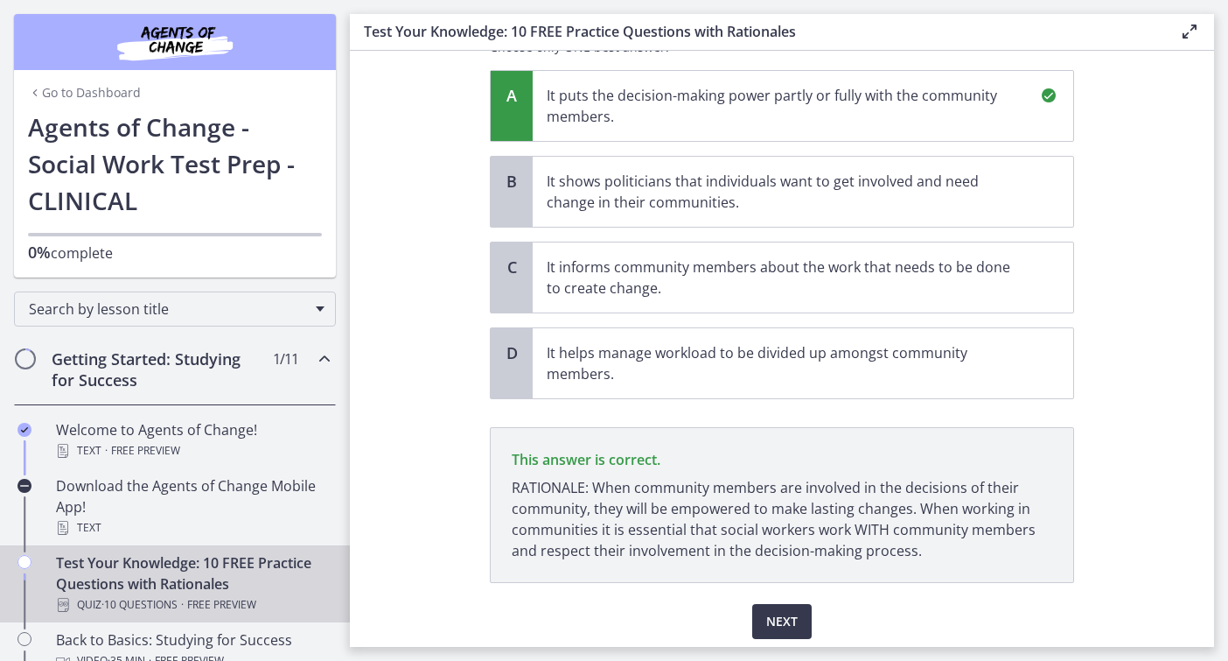
scroll to position [262, 0]
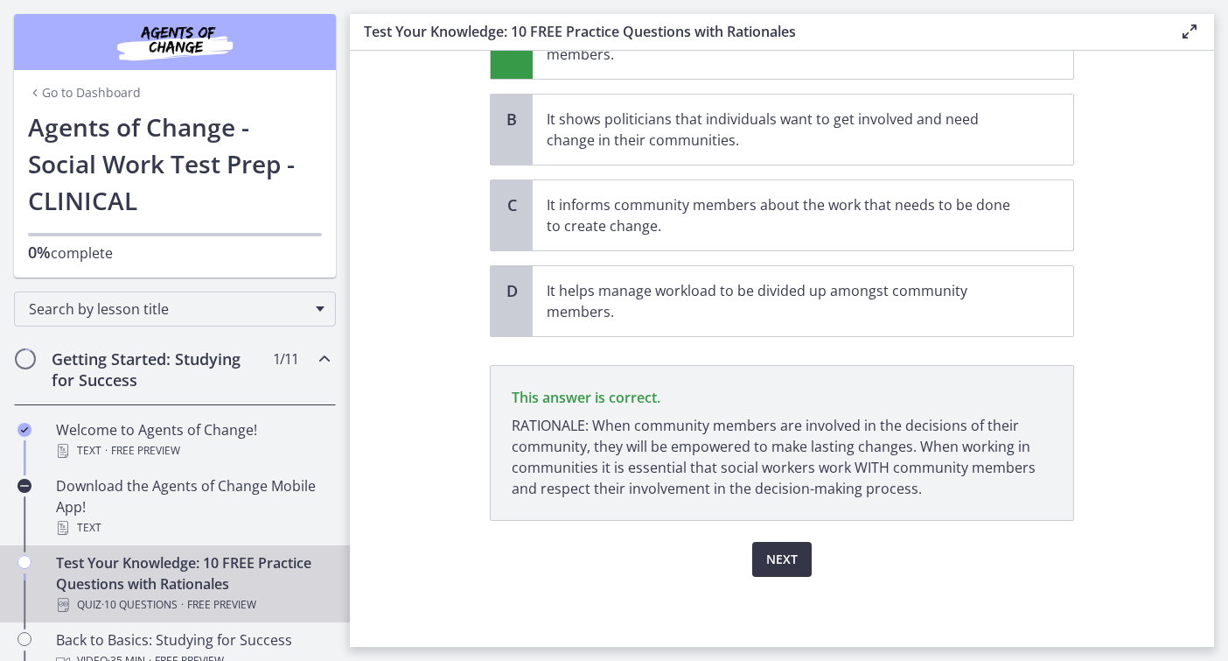
click at [766, 553] on span "Next" at bounding box center [781, 559] width 31 height 21
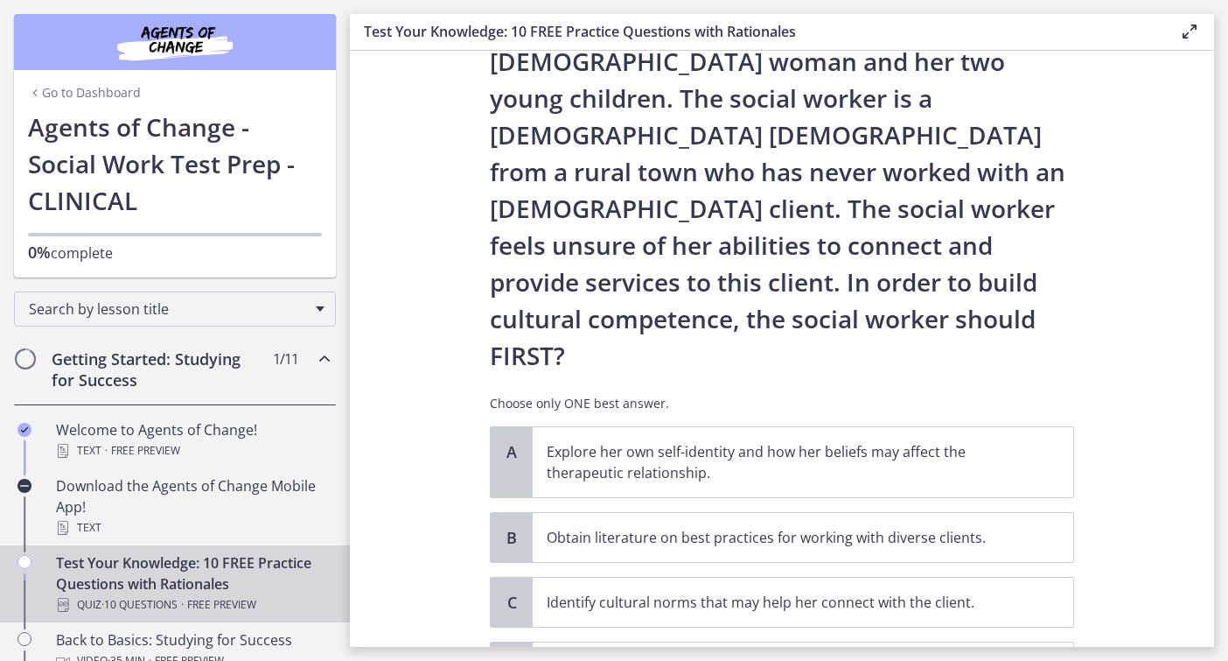
scroll to position [147, 0]
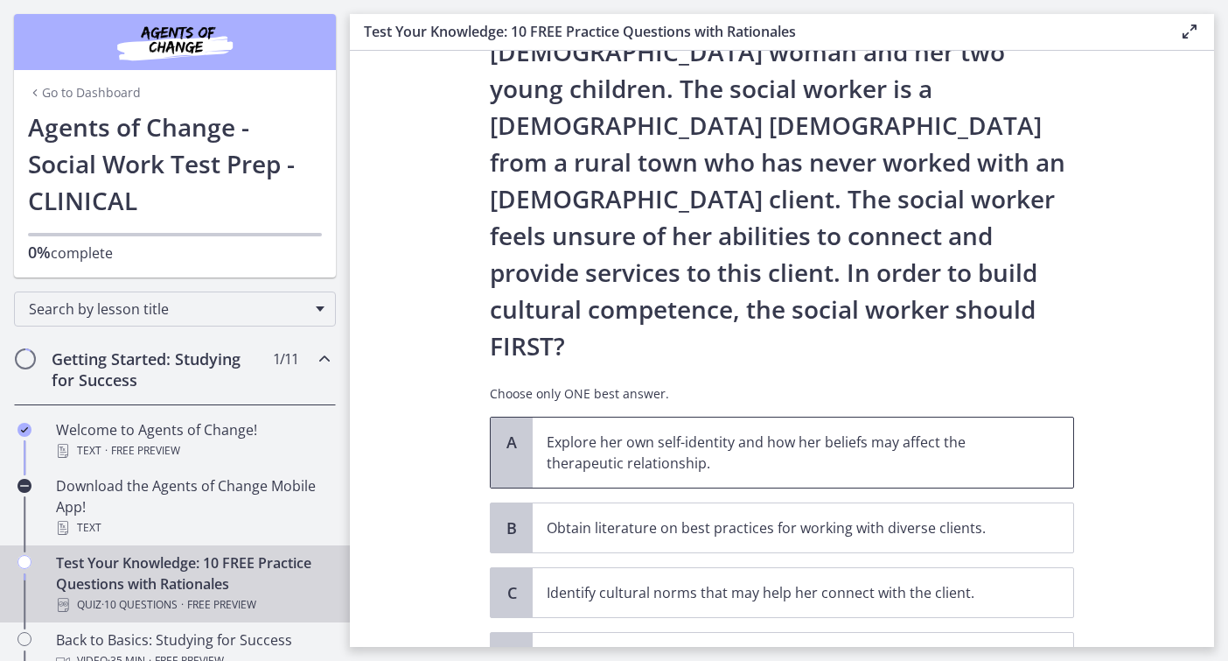
click at [572, 417] on span "Explore her own self-identity and how her beliefs may affect the therapeutic re…" at bounding box center [803, 452] width 541 height 70
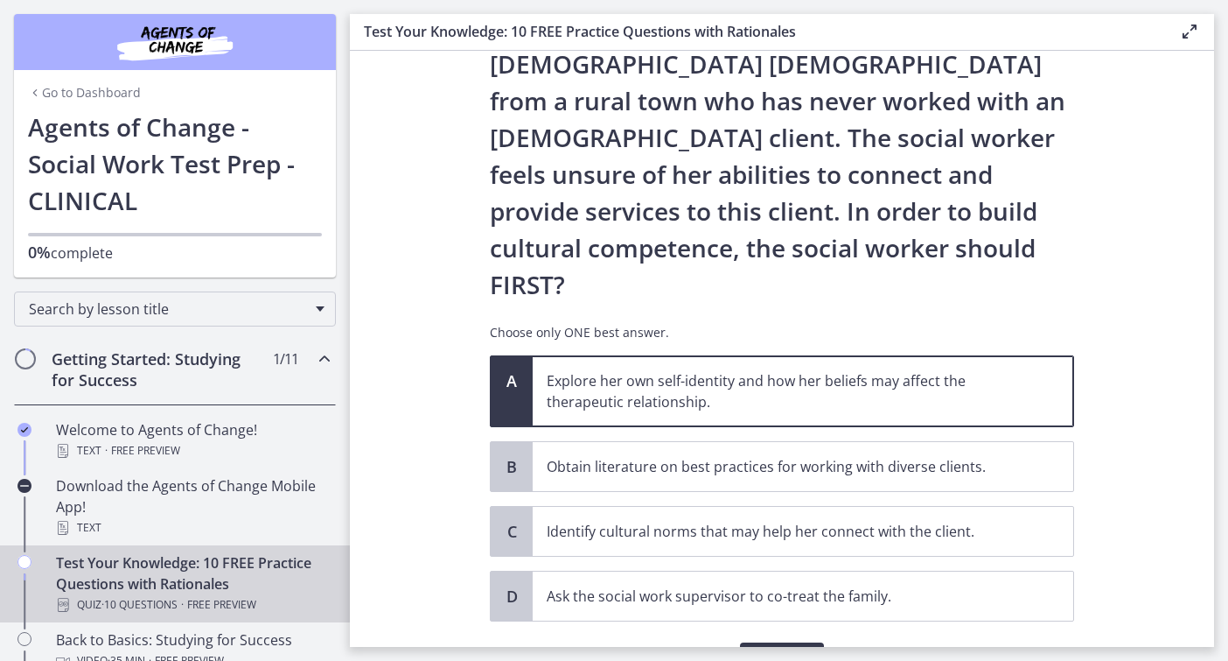
scroll to position [218, 0]
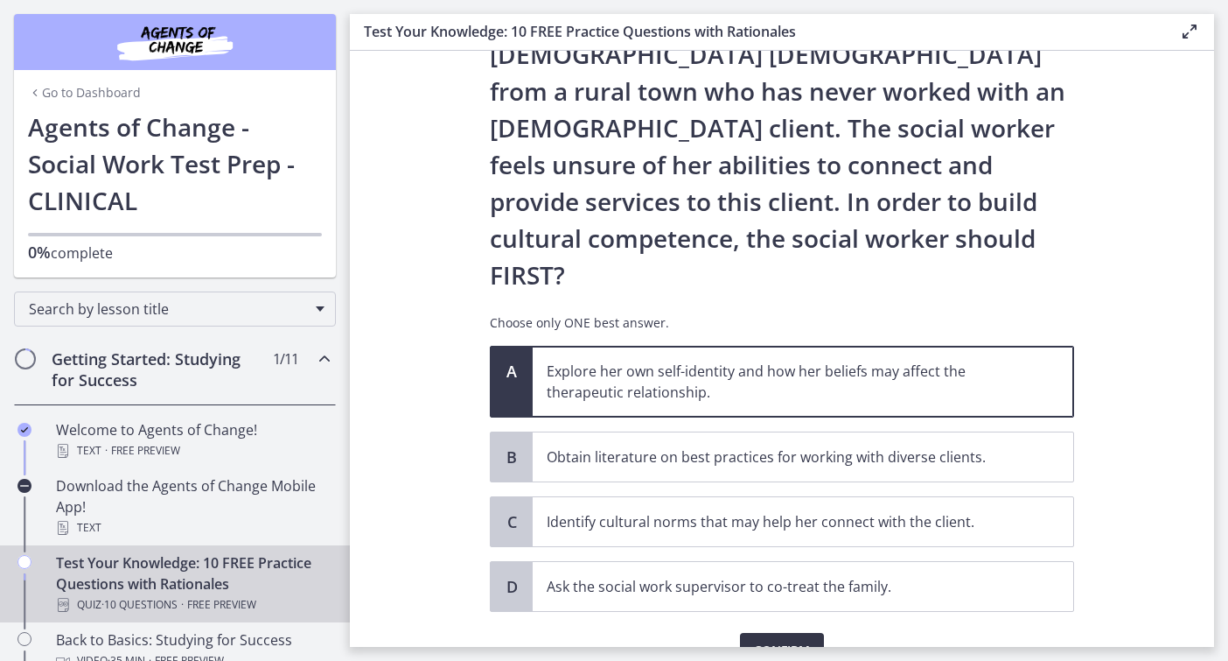
click at [758, 640] on span "Confirm" at bounding box center [782, 650] width 56 height 21
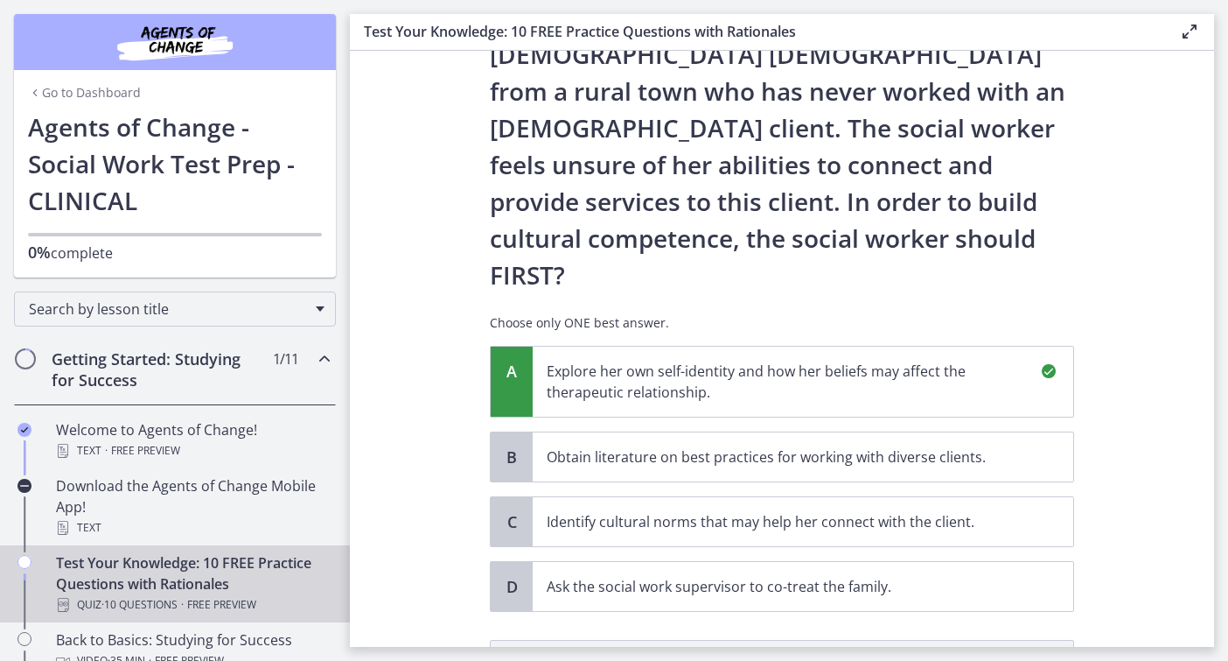
scroll to position [440, 0]
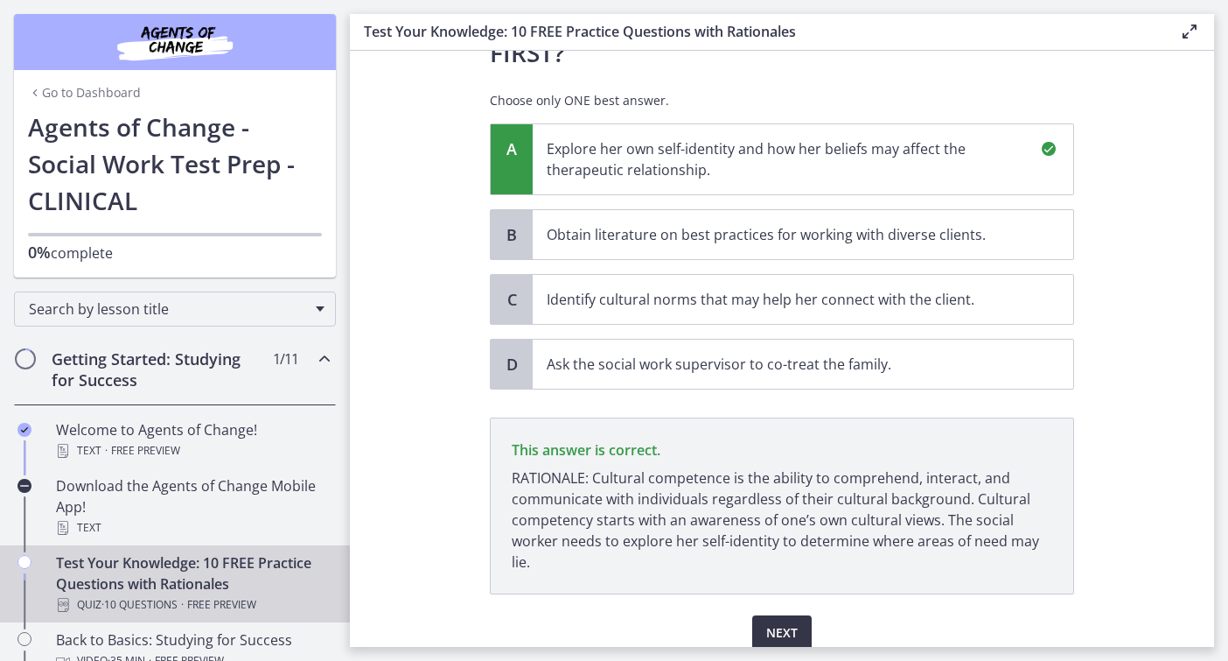
click at [775, 622] on span "Next" at bounding box center [781, 632] width 31 height 21
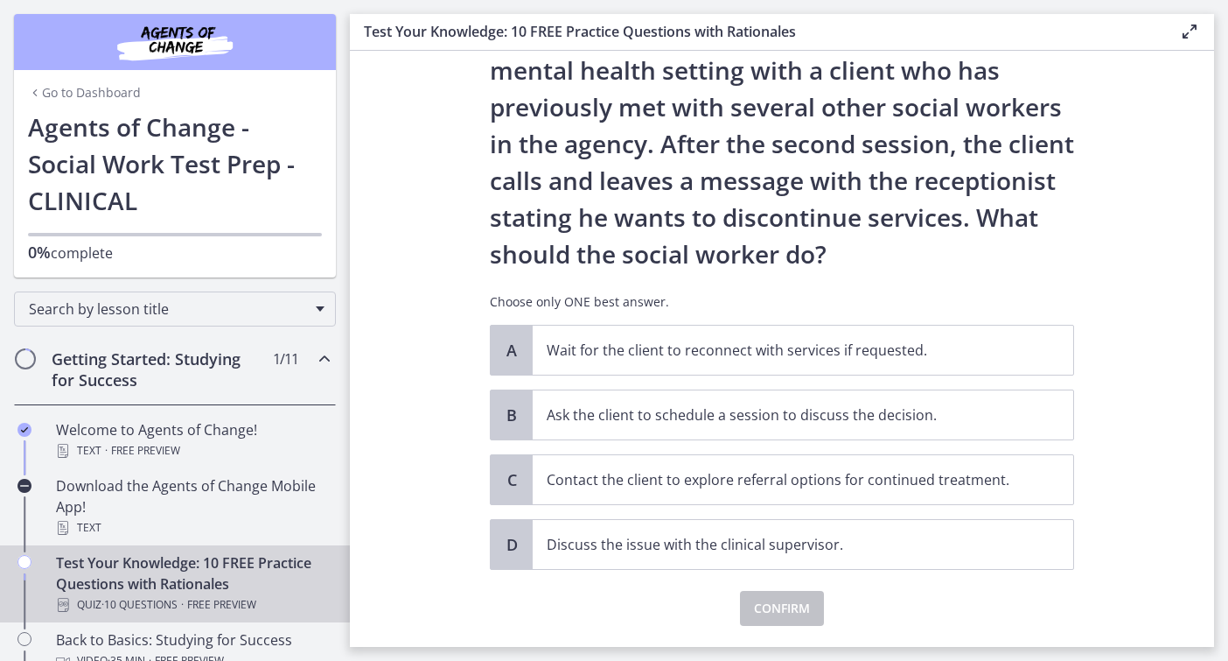
scroll to position [102, 0]
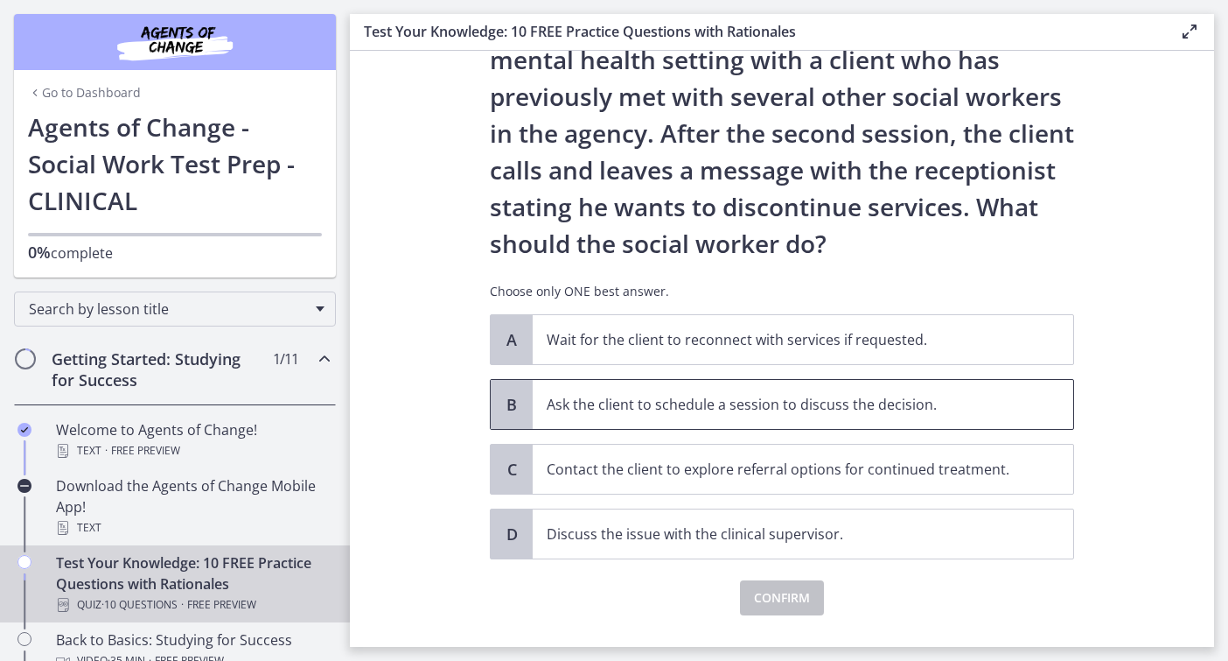
click at [644, 390] on span "Ask the client to schedule a session to discuss the decision." at bounding box center [803, 404] width 541 height 49
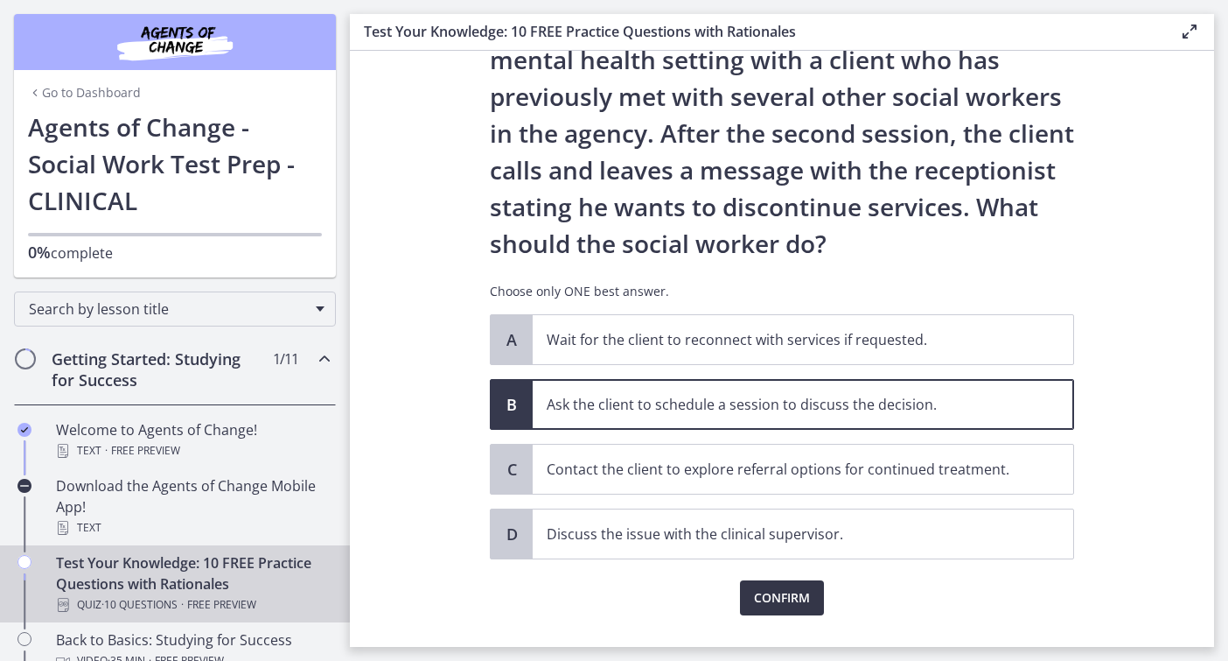
click at [762, 606] on span "Confirm" at bounding box center [782, 597] width 56 height 21
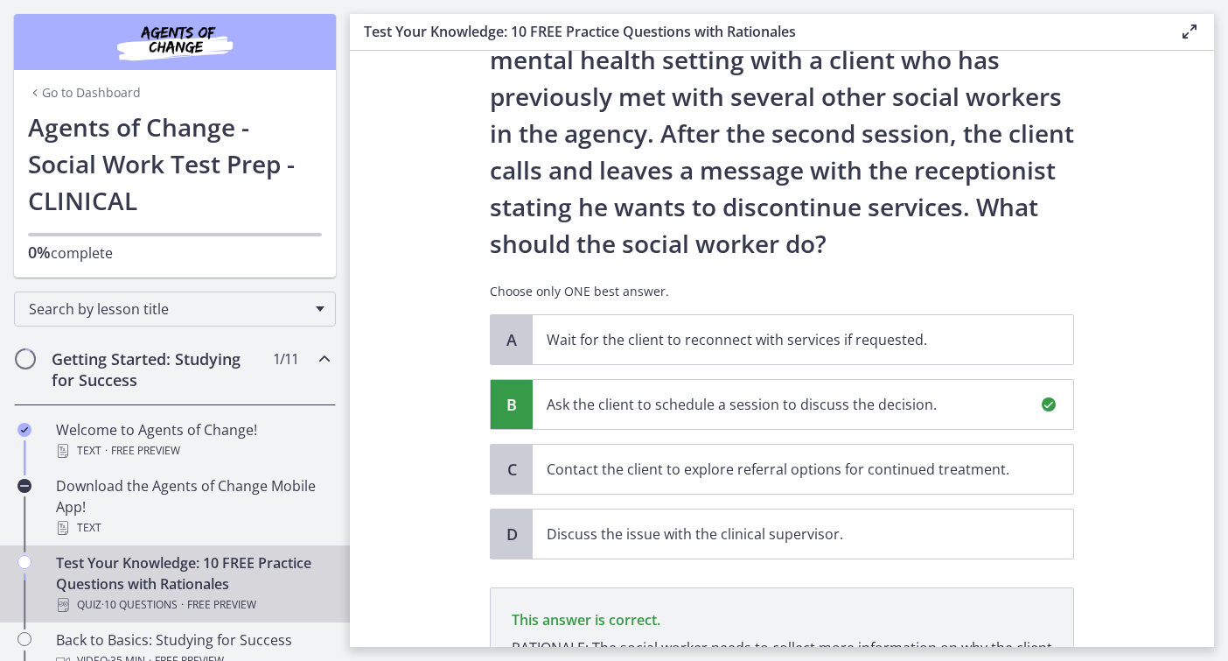
scroll to position [346, 0]
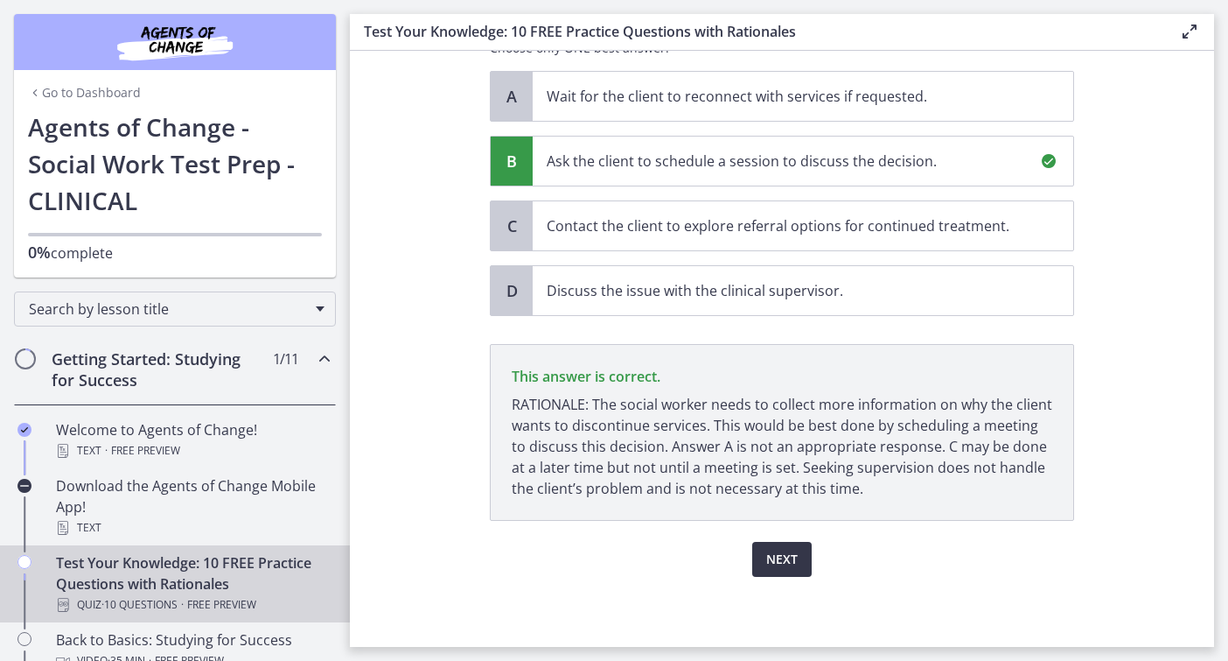
click at [783, 559] on span "Next" at bounding box center [781, 559] width 31 height 21
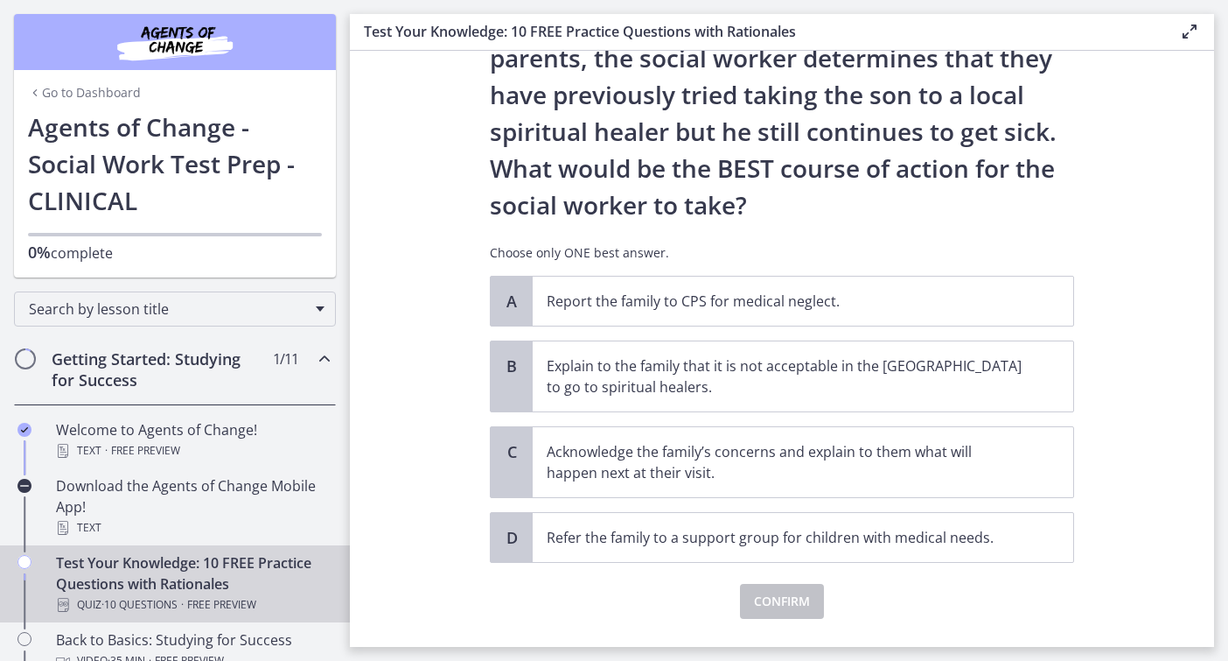
scroll to position [299, 0]
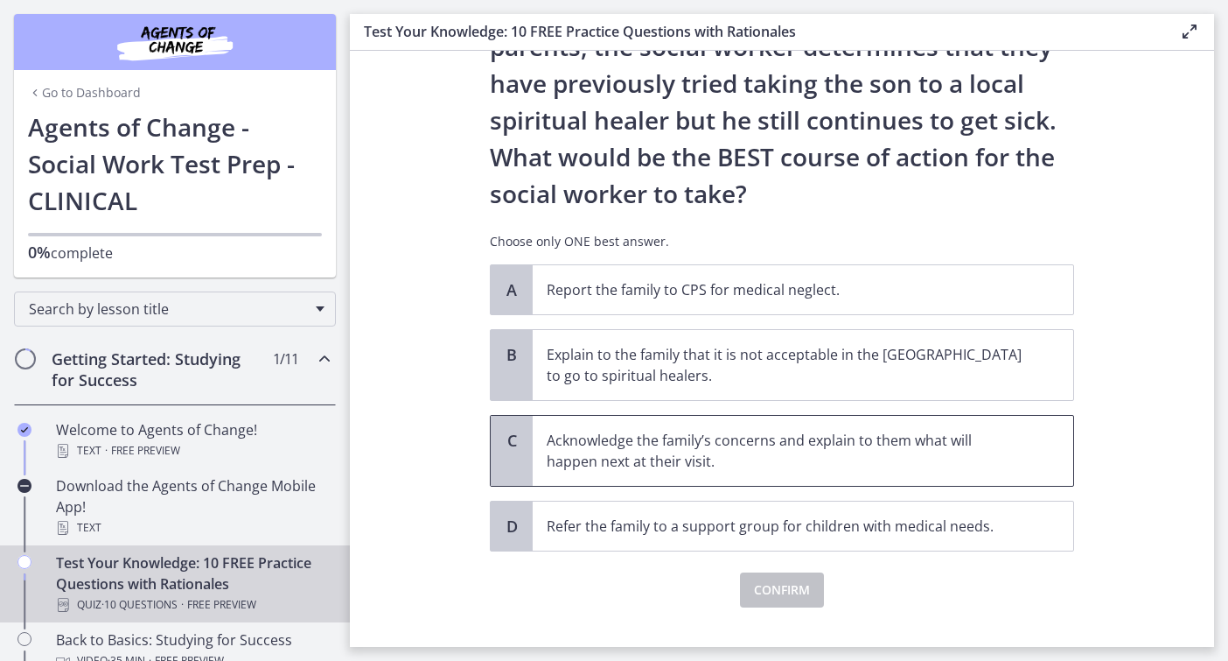
click at [700, 455] on p "Acknowledge the family’s concerns and explain to them what will happen next at …" at bounding box center [786, 451] width 478 height 42
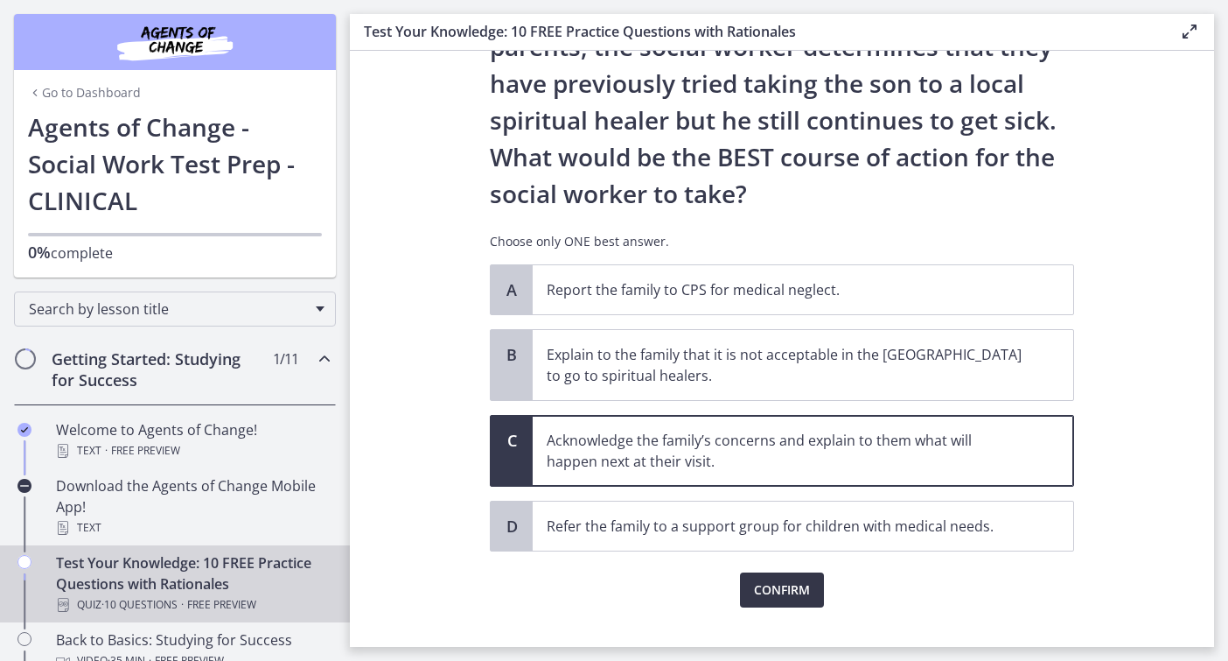
click at [773, 603] on button "Confirm" at bounding box center [782, 589] width 84 height 35
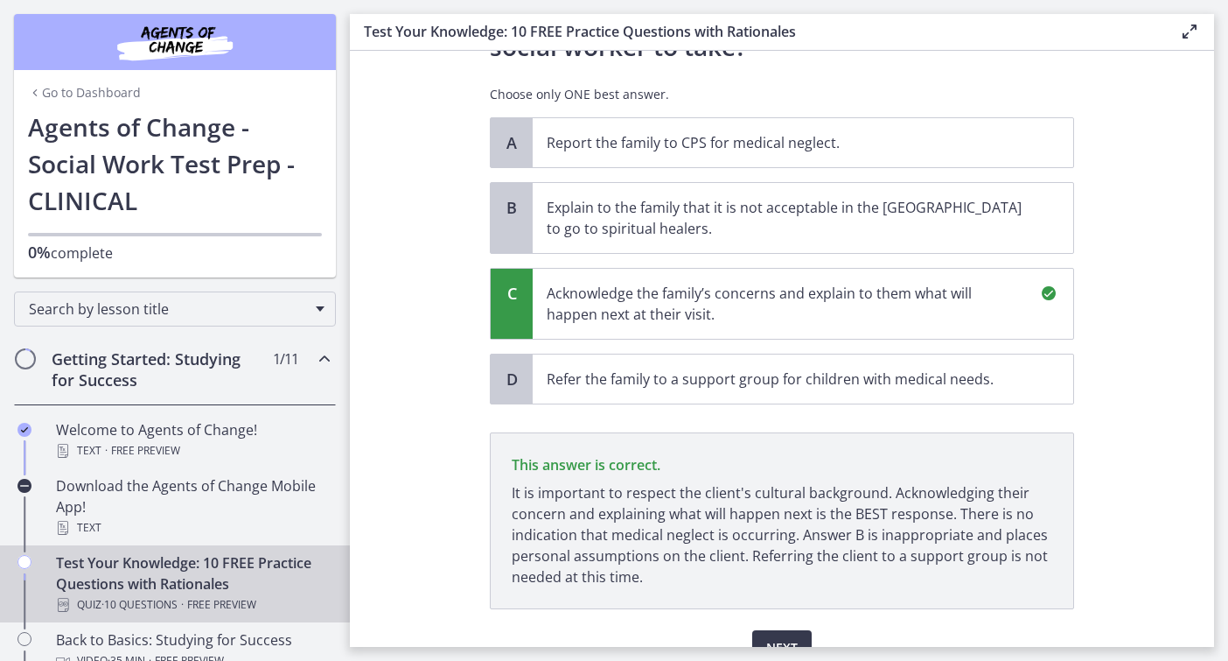
scroll to position [535, 0]
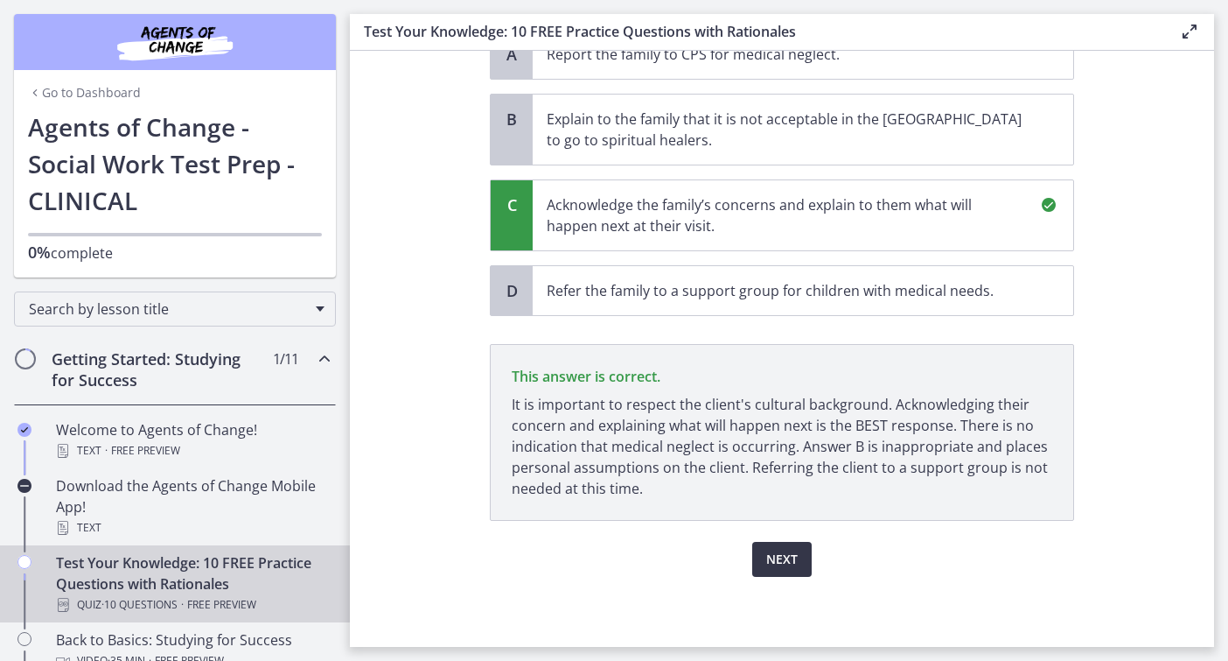
click at [766, 555] on span "Next" at bounding box center [781, 559] width 31 height 21
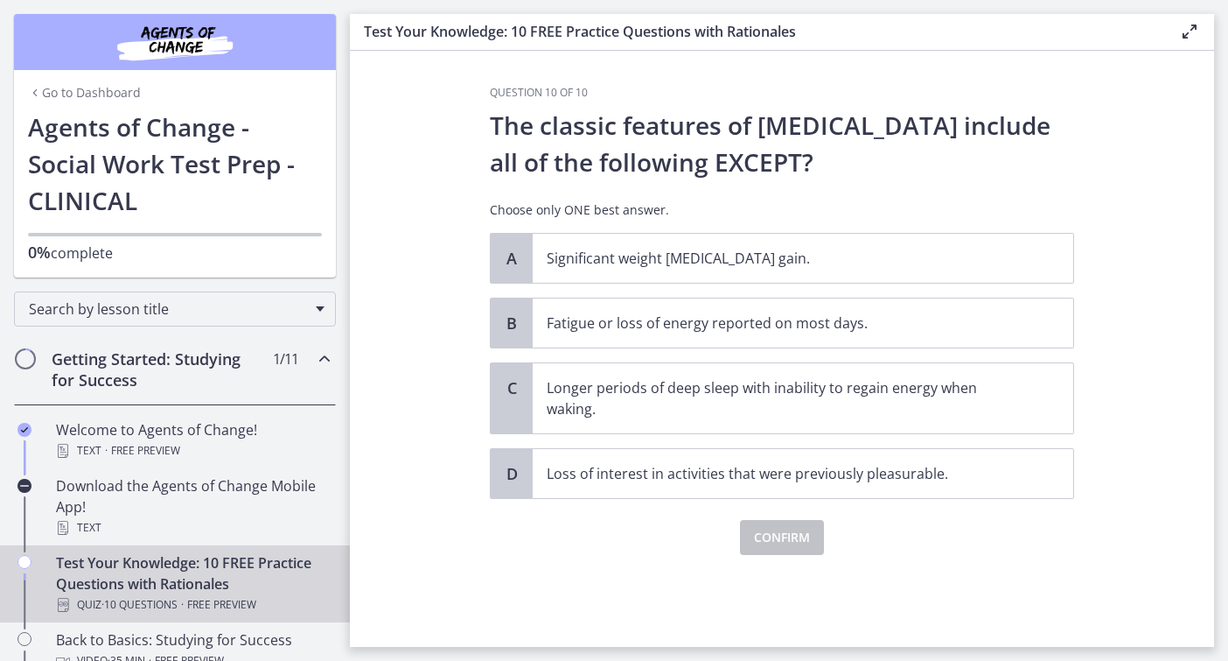
scroll to position [0, 0]
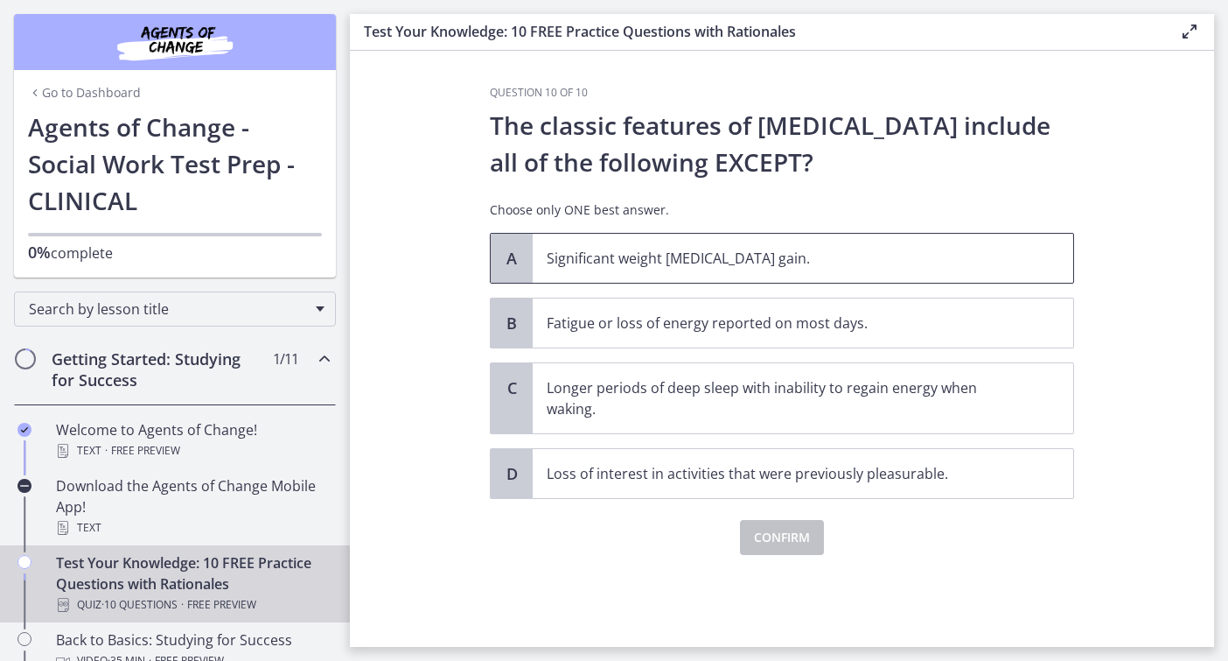
click at [588, 267] on p "Significant weight [MEDICAL_DATA] gain." at bounding box center [786, 258] width 478 height 21
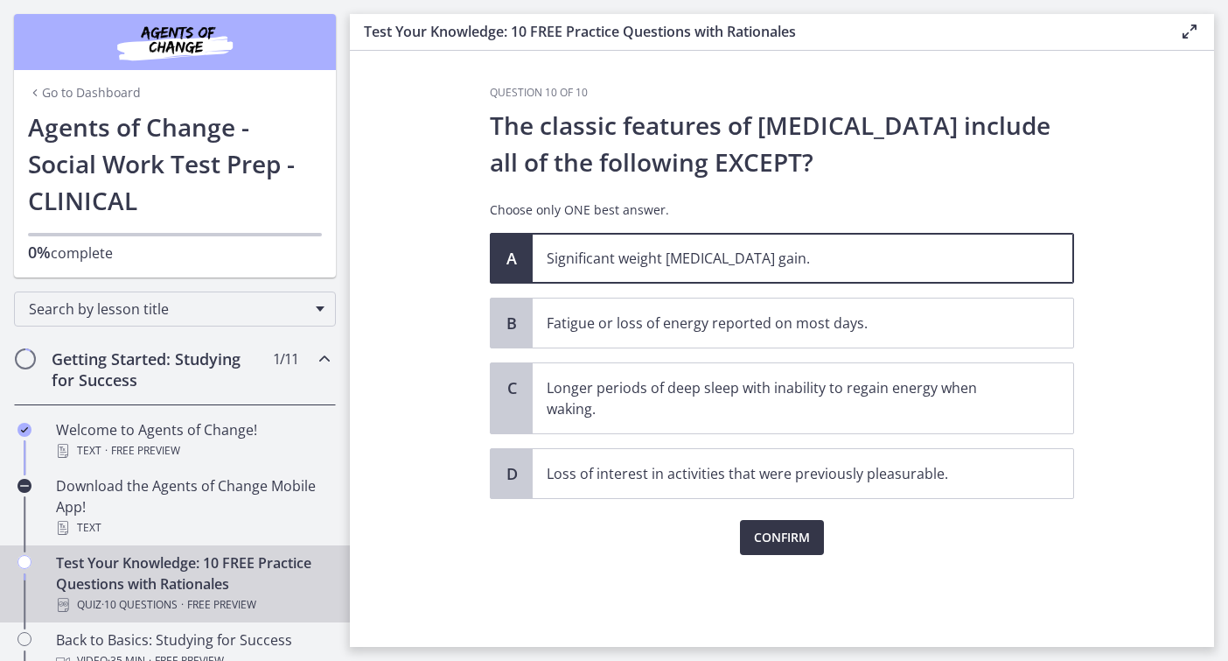
click at [784, 527] on span "Confirm" at bounding box center [782, 537] width 56 height 21
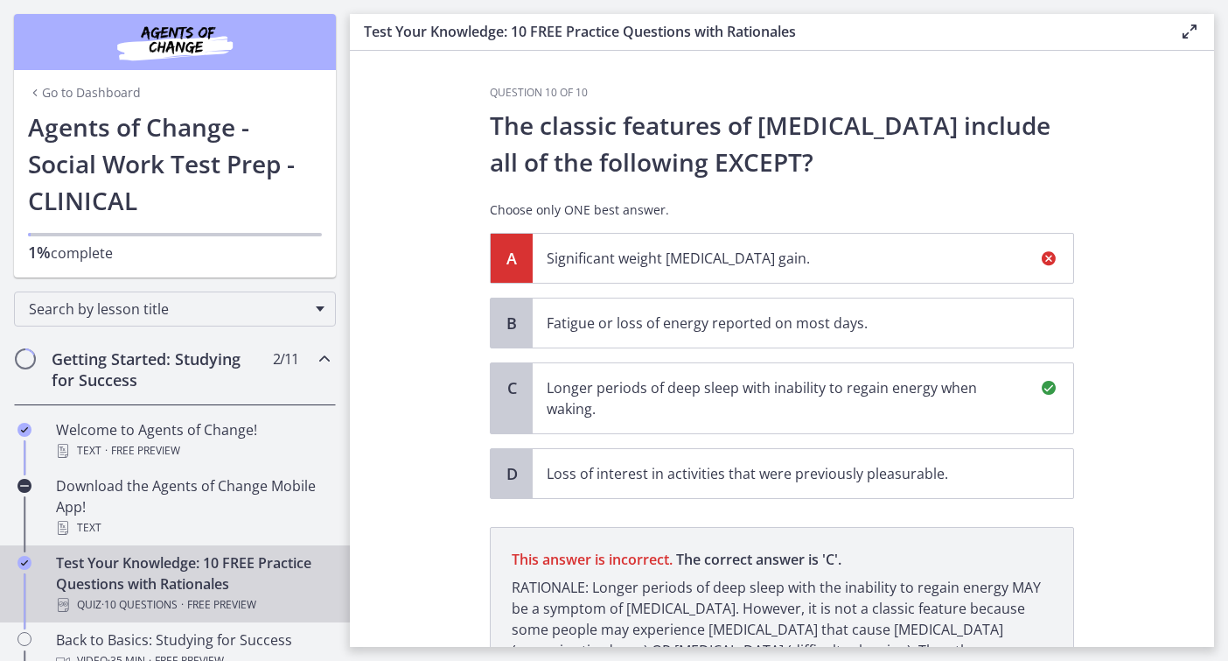
scroll to position [183, 0]
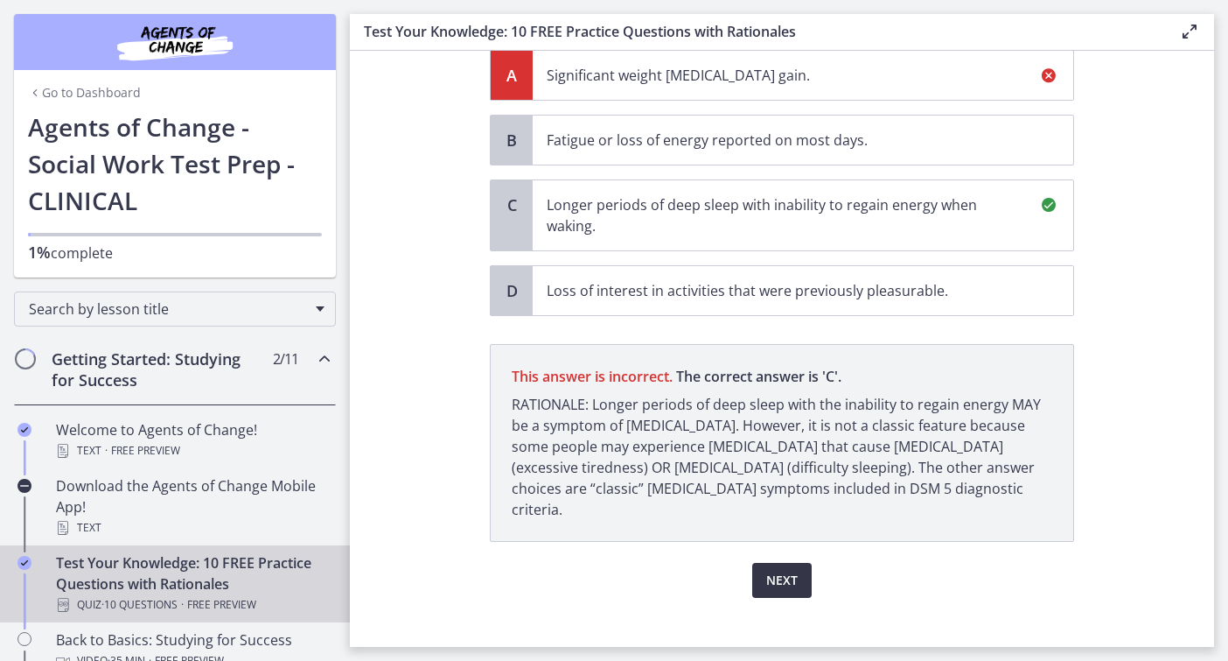
click at [781, 570] on span "Next" at bounding box center [781, 580] width 31 height 21
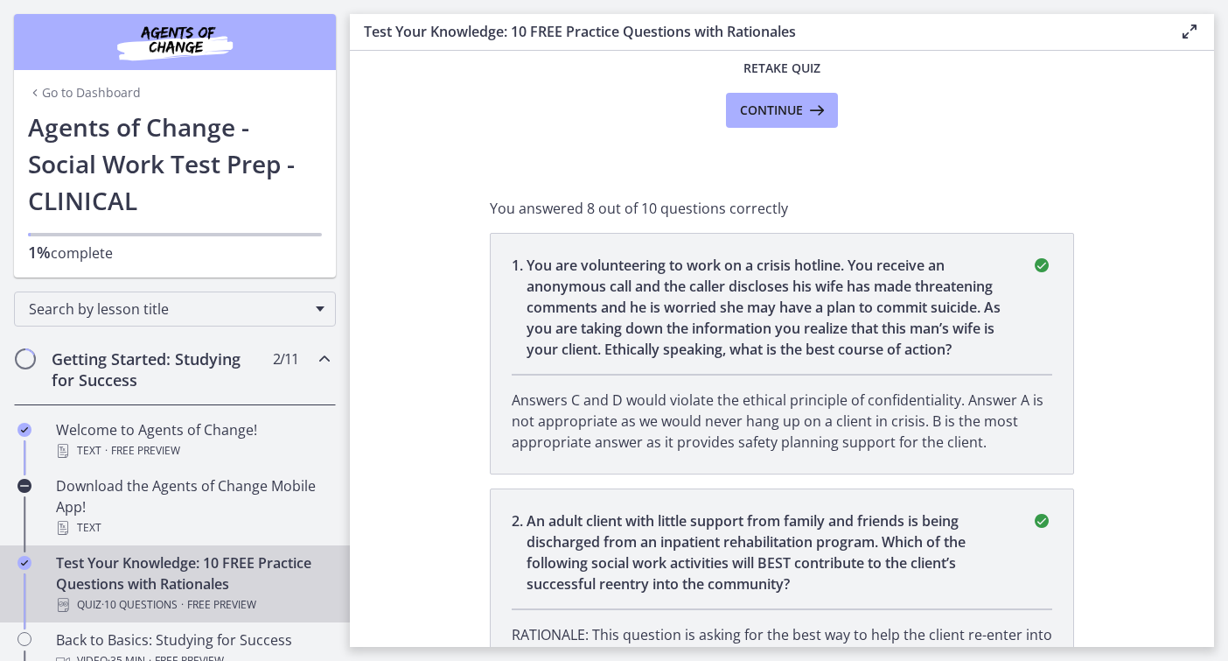
scroll to position [0, 0]
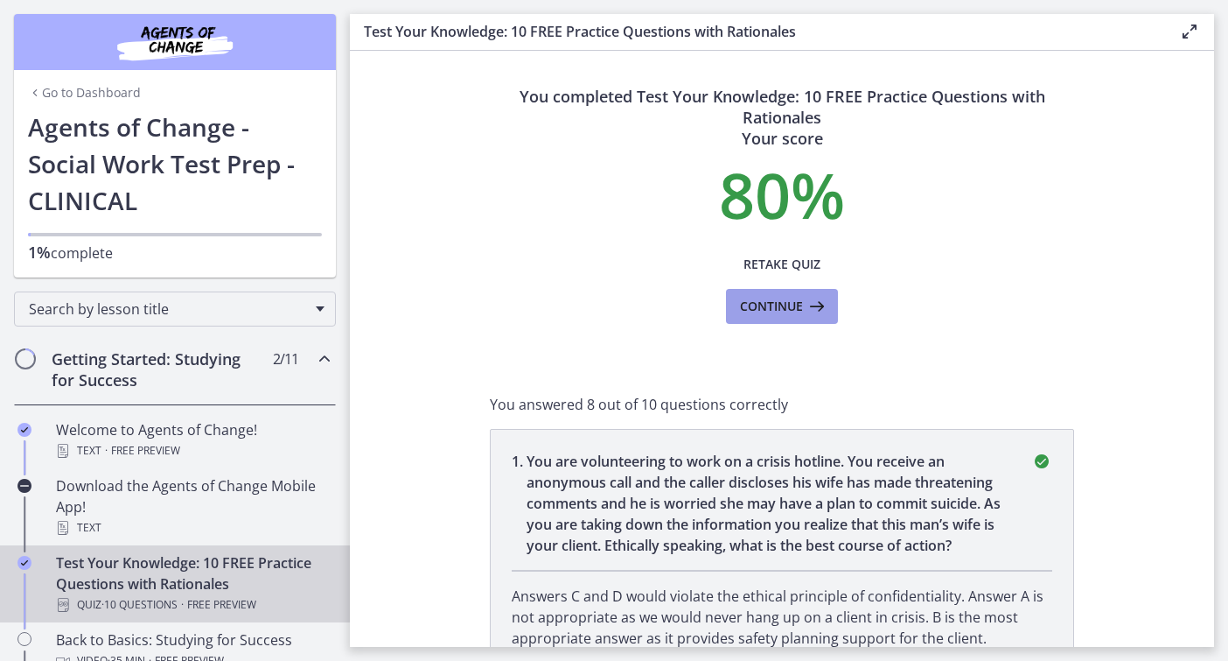
click at [812, 304] on icon at bounding box center [815, 306] width 24 height 21
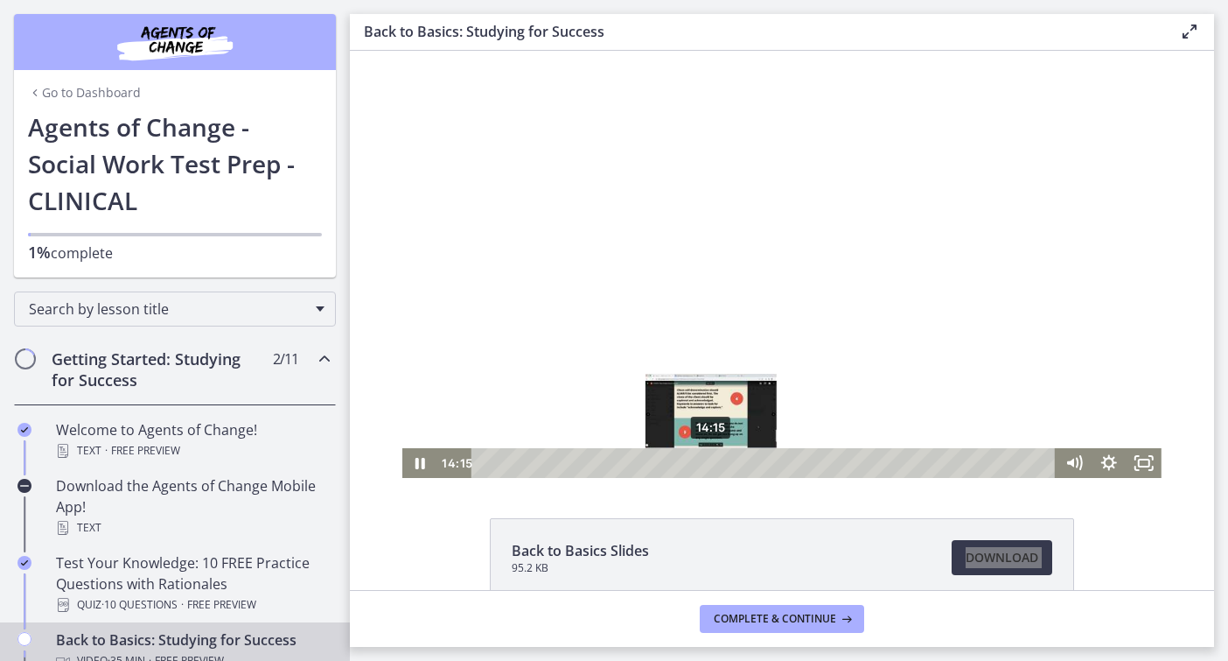
drag, startPoint x: 1342, startPoint y: 424, endPoint x: 720, endPoint y: 446, distance: 622.5
click at [711, 465] on div "14:15" at bounding box center [765, 463] width 563 height 30
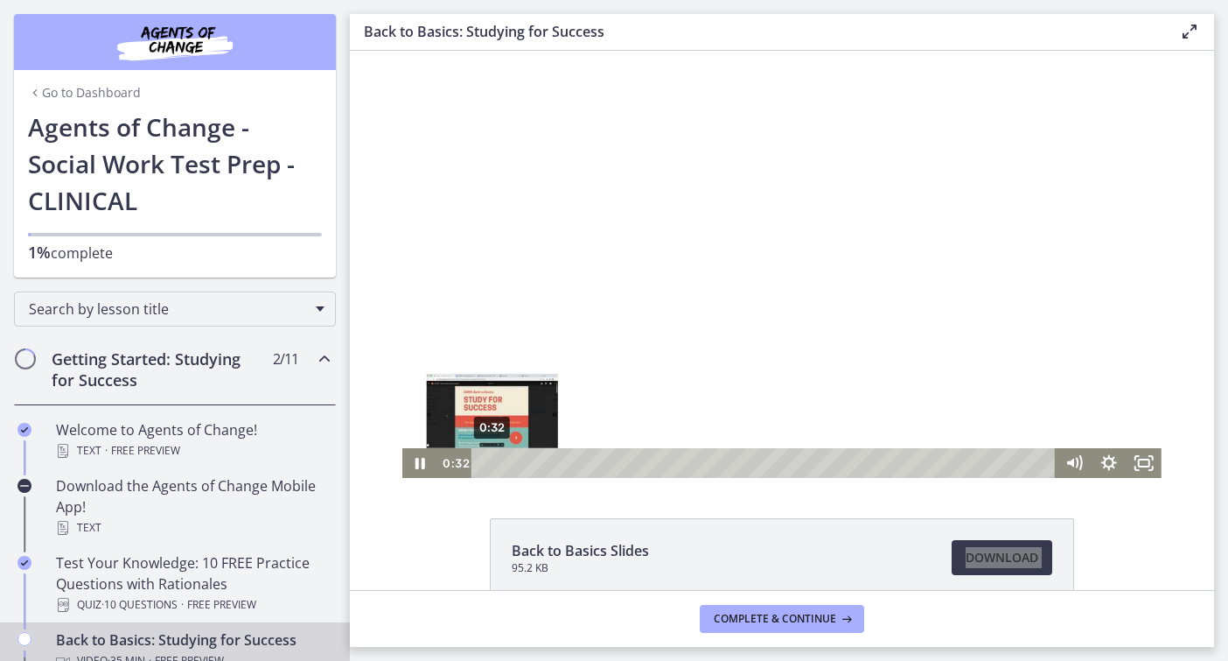
click at [493, 463] on div "0:32" at bounding box center [765, 463] width 563 height 30
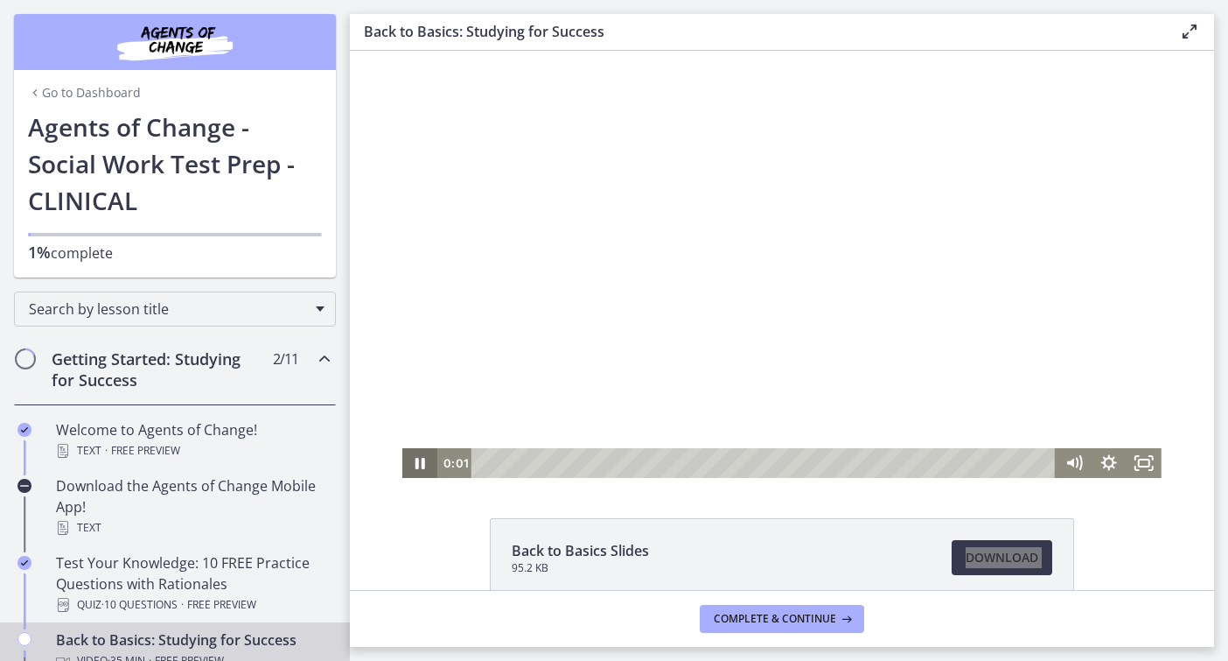
click at [411, 466] on icon "Pause" at bounding box center [419, 463] width 35 height 30
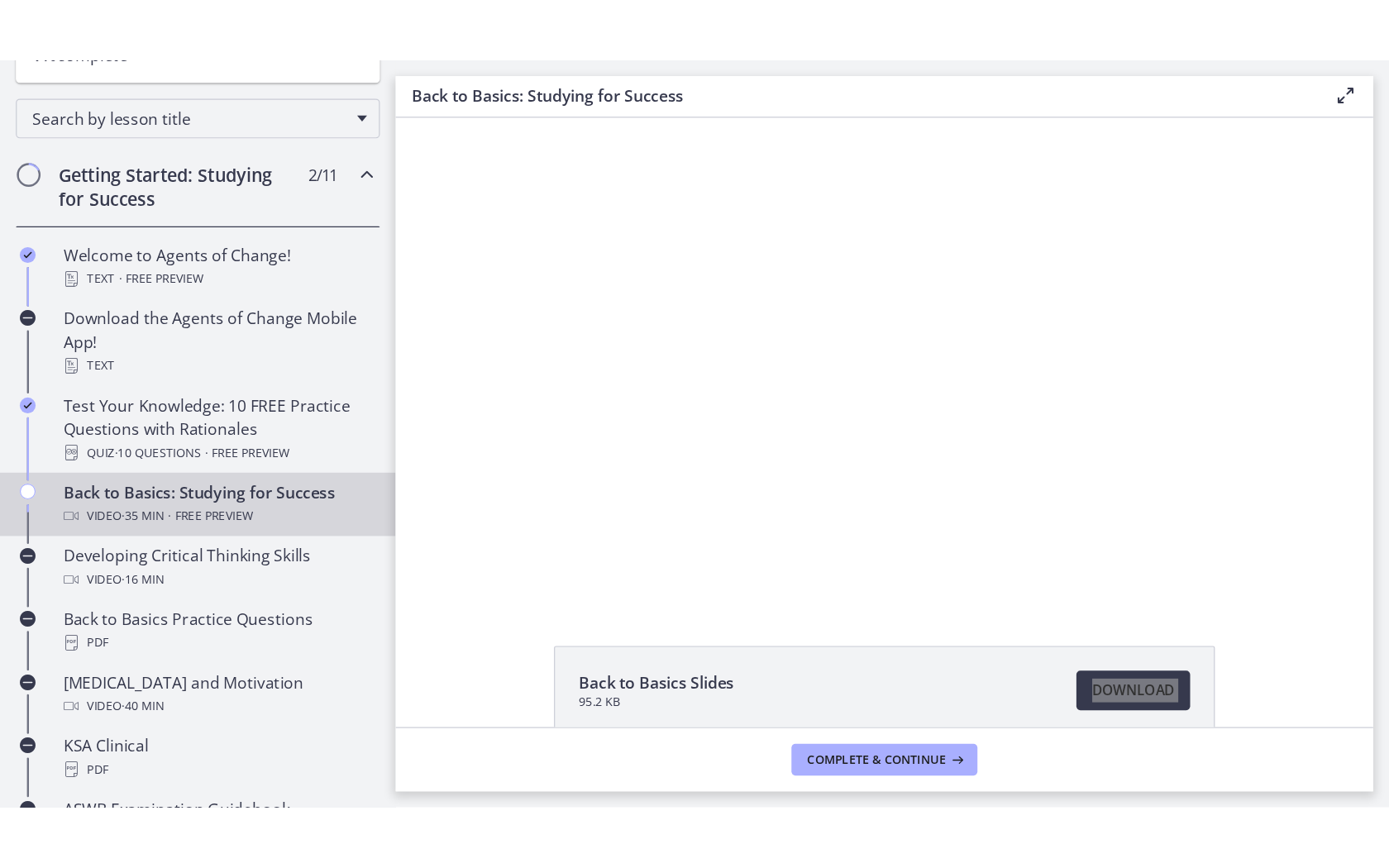
scroll to position [265, 0]
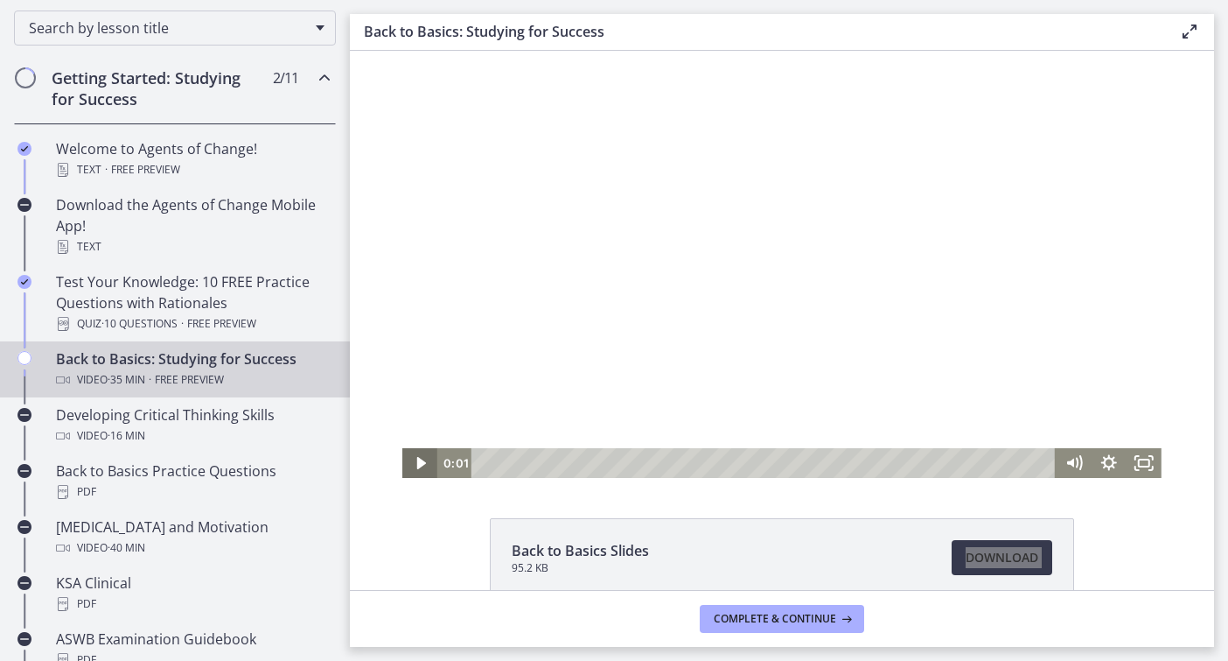
click at [417, 466] on icon "Play Video" at bounding box center [421, 463] width 9 height 12
click at [417, 466] on icon "Pause" at bounding box center [420, 464] width 11 height 14
click at [419, 472] on icon "Play Video" at bounding box center [421, 463] width 35 height 30
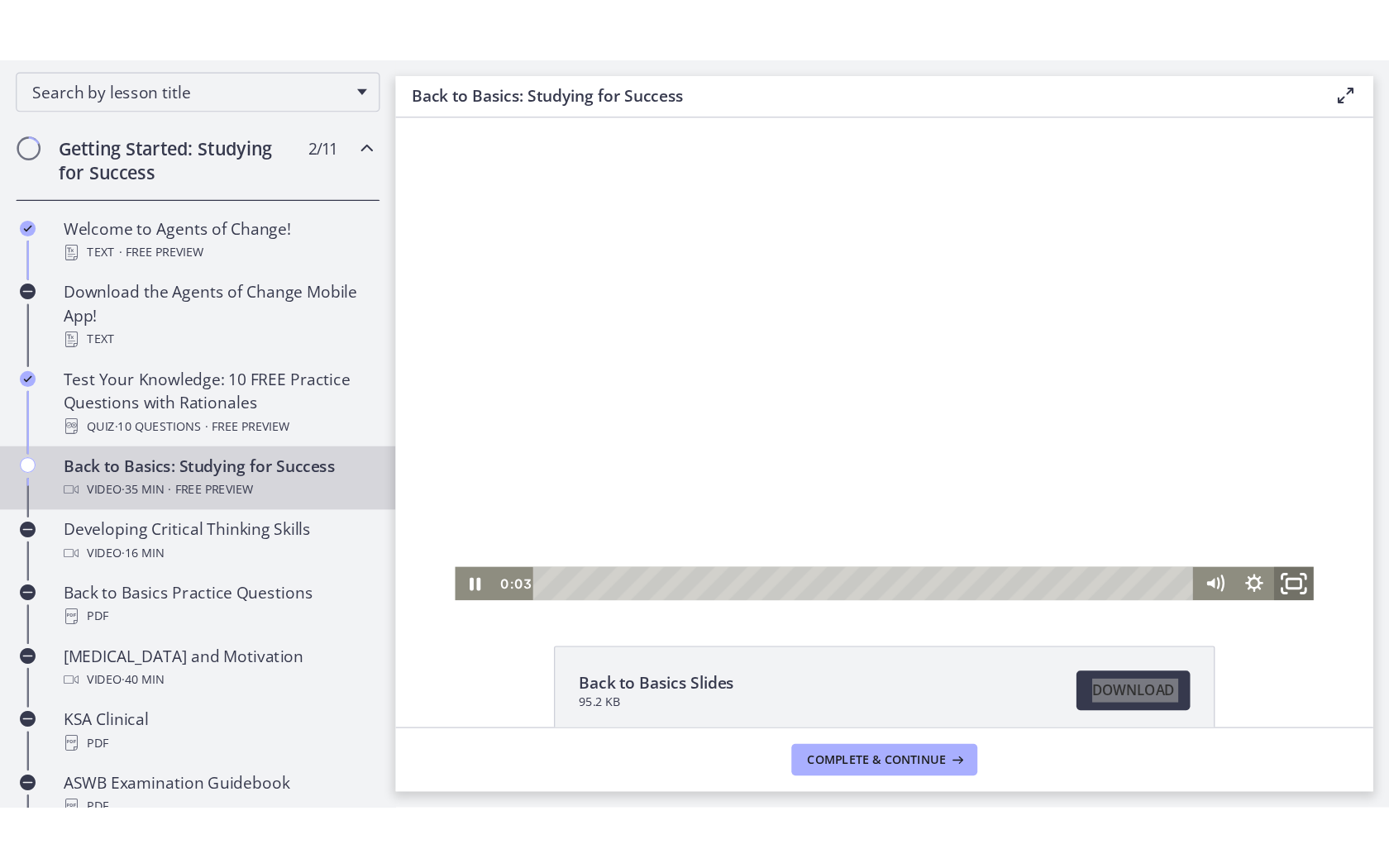
click at [1143, 505] on icon "Fullscreen" at bounding box center [1146, 507] width 40 height 34
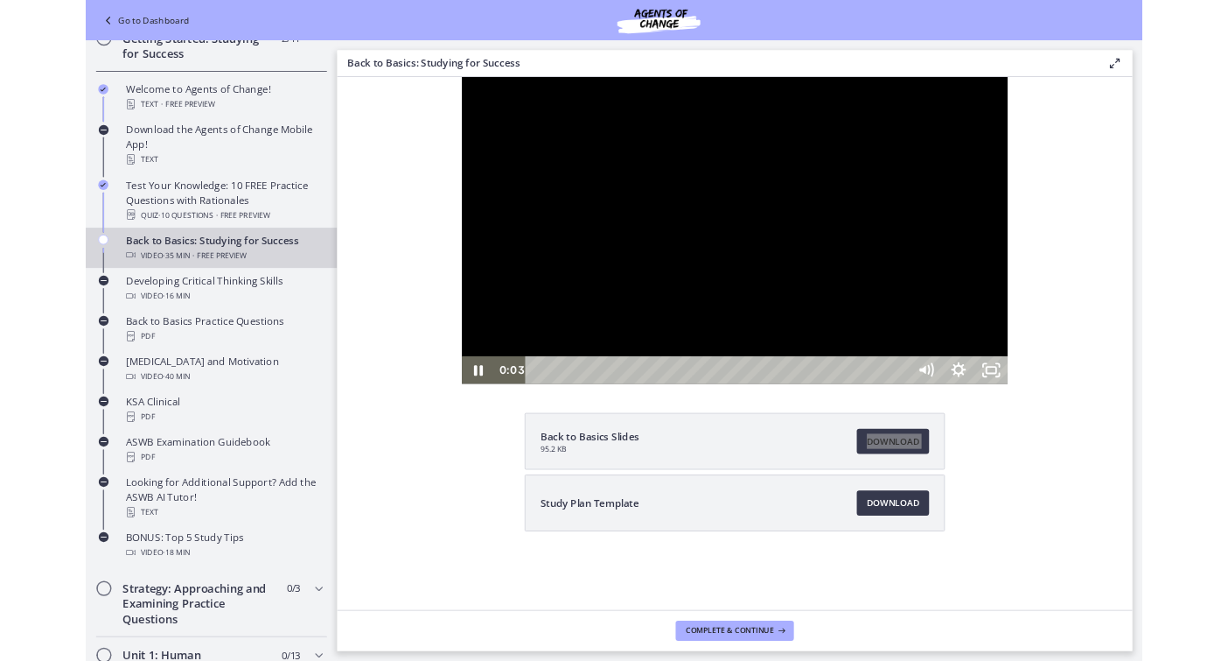
scroll to position [200, 0]
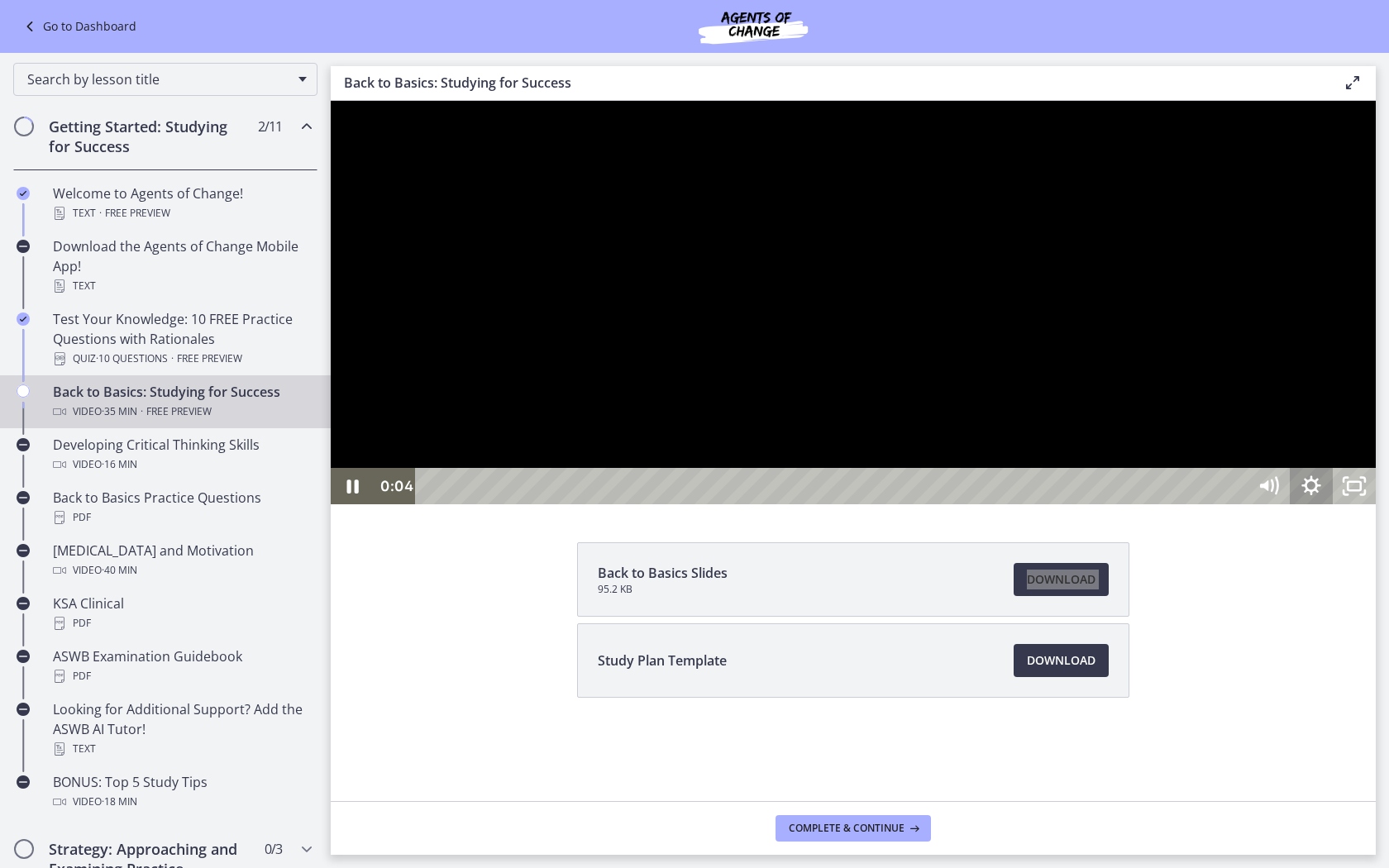
click at [1160, 504] on icon "Show settings menu" at bounding box center [1311, 485] width 43 height 36
click at [1160, 432] on span "1x" at bounding box center [1338, 413] width 54 height 36
click at [1160, 360] on label "1.5x" at bounding box center [1311, 340] width 129 height 38
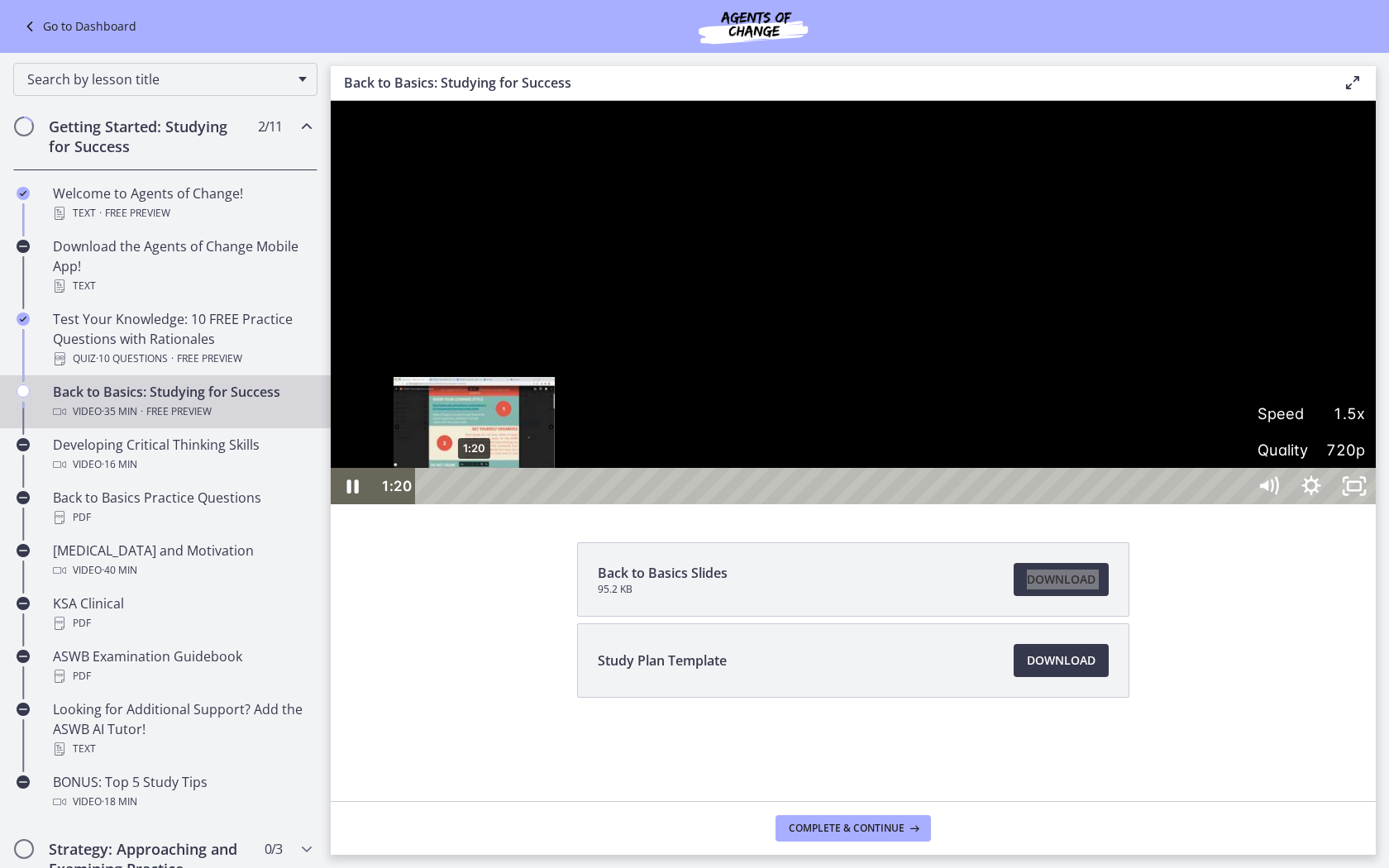
click at [474, 504] on div "1:20" at bounding box center [833, 485] width 805 height 36
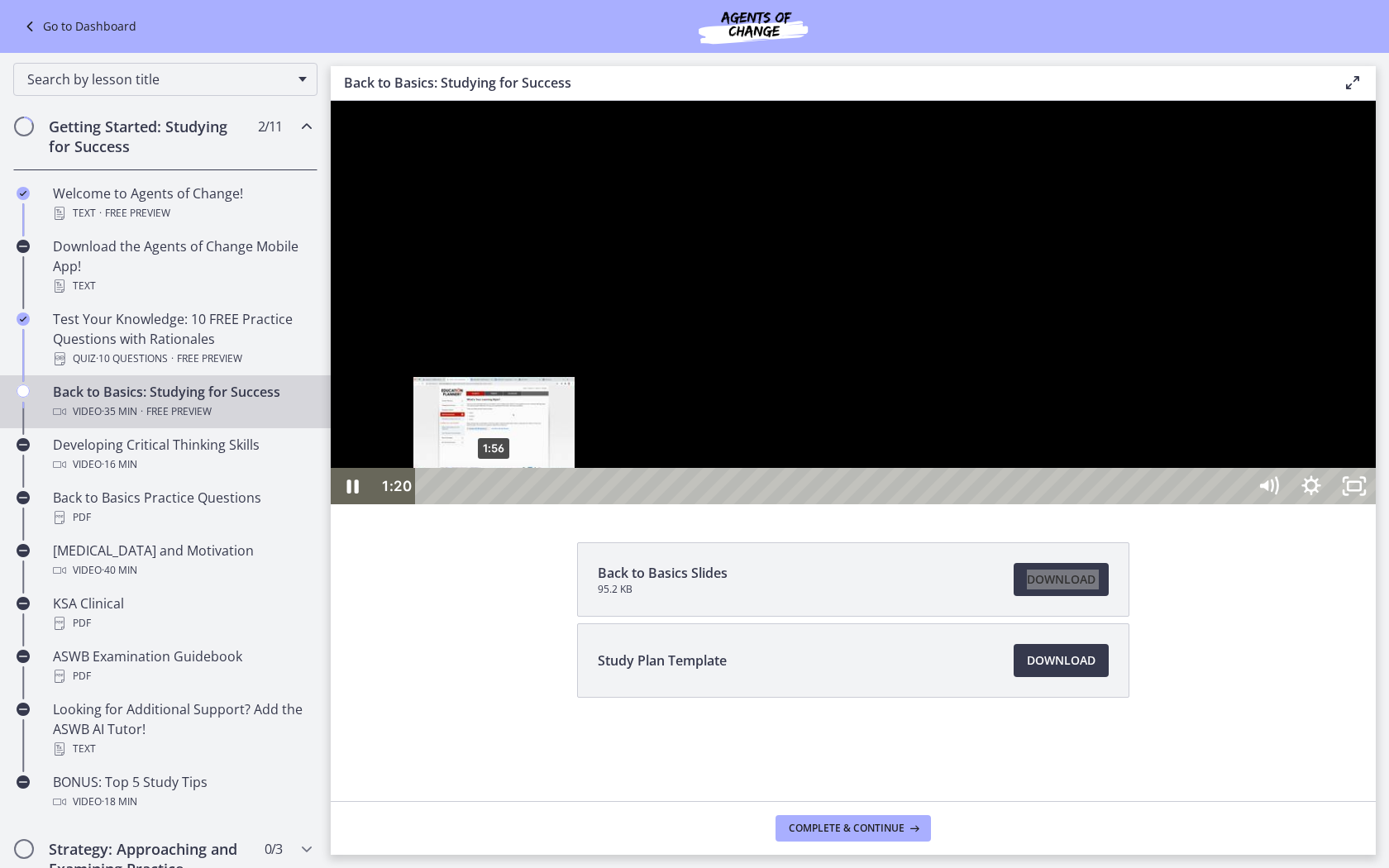
click at [494, 504] on div "1:56" at bounding box center [833, 485] width 805 height 36
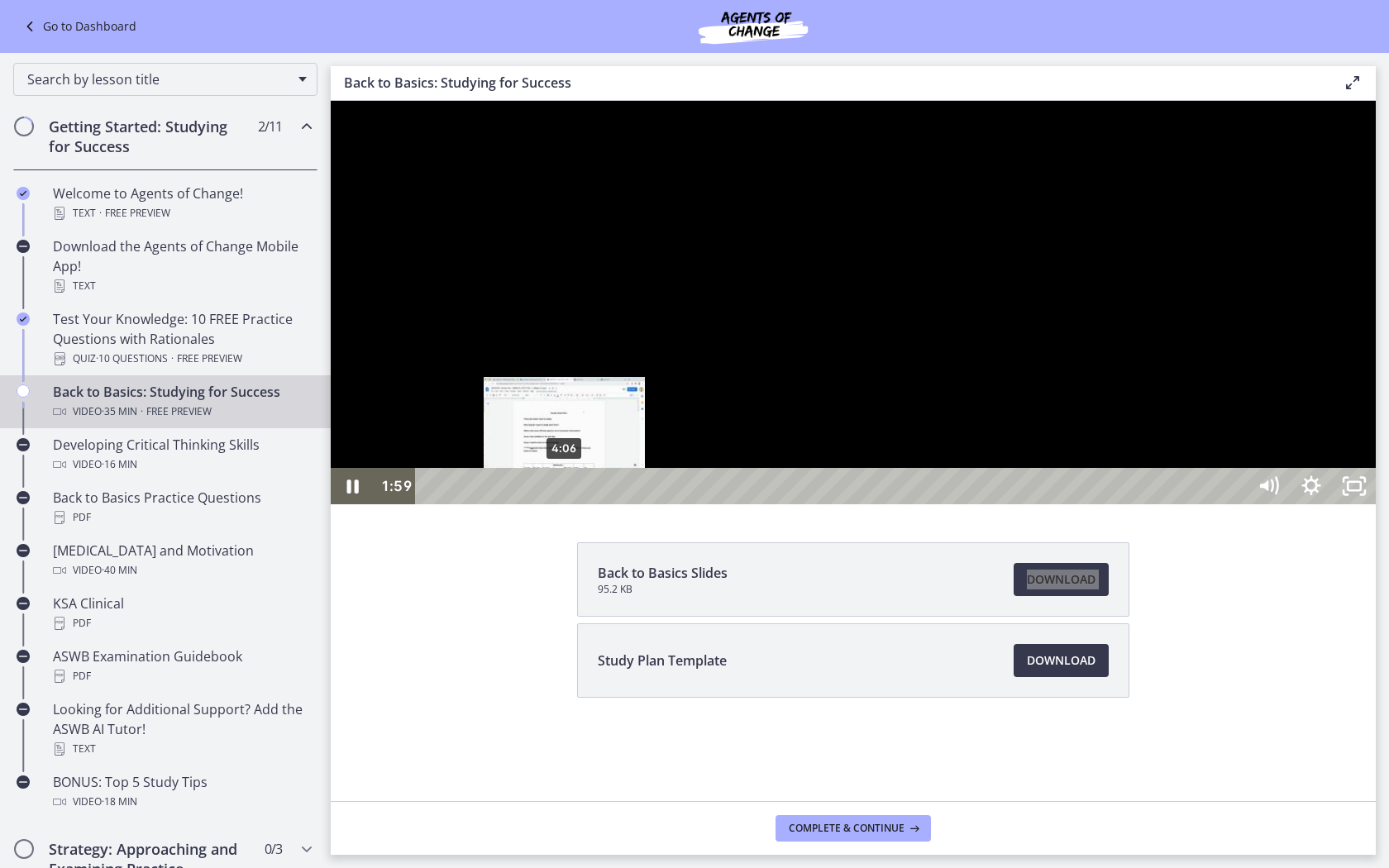
click at [565, 504] on div "4:06" at bounding box center [833, 485] width 805 height 36
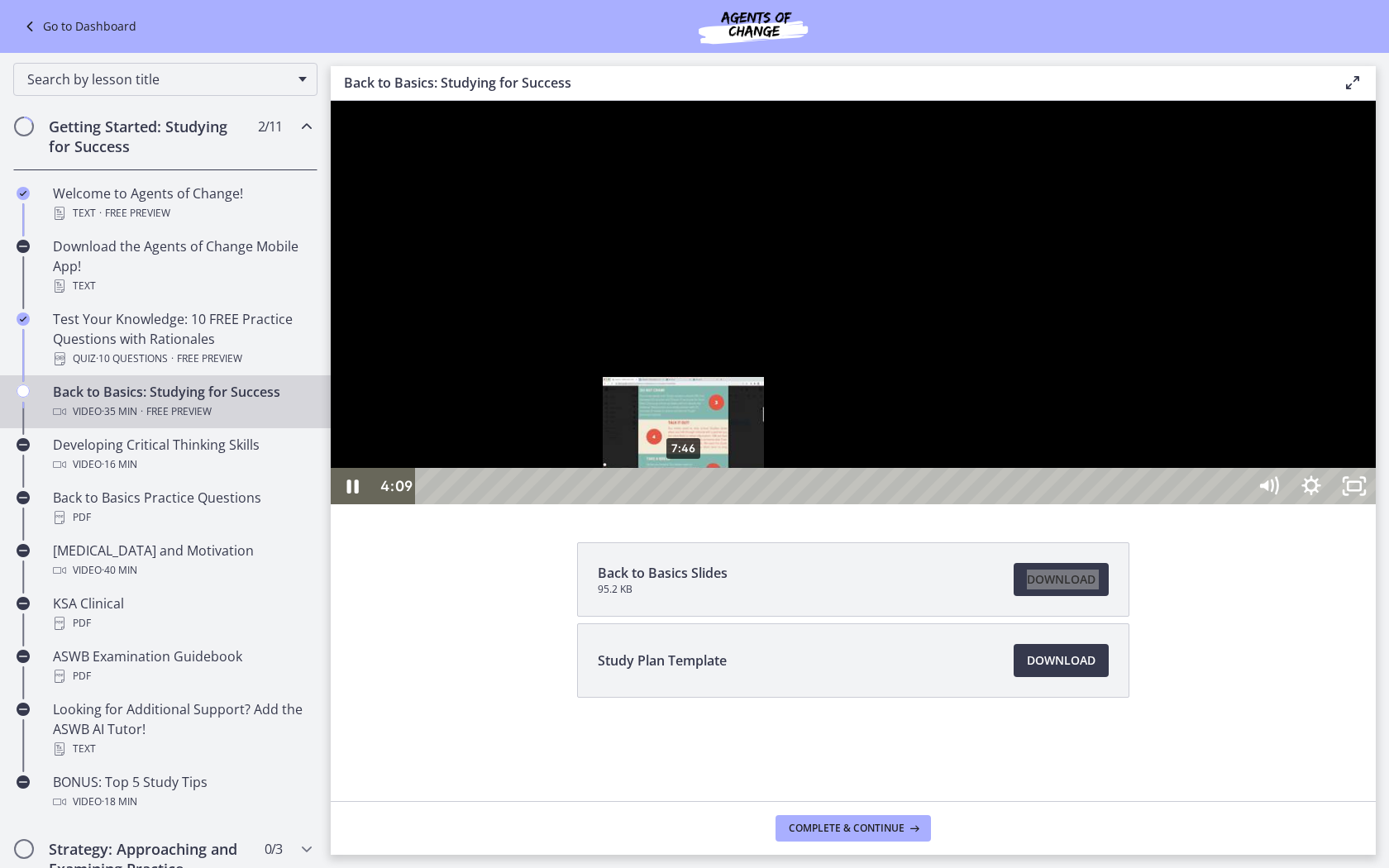
click at [684, 504] on div "7:46" at bounding box center [833, 485] width 805 height 36
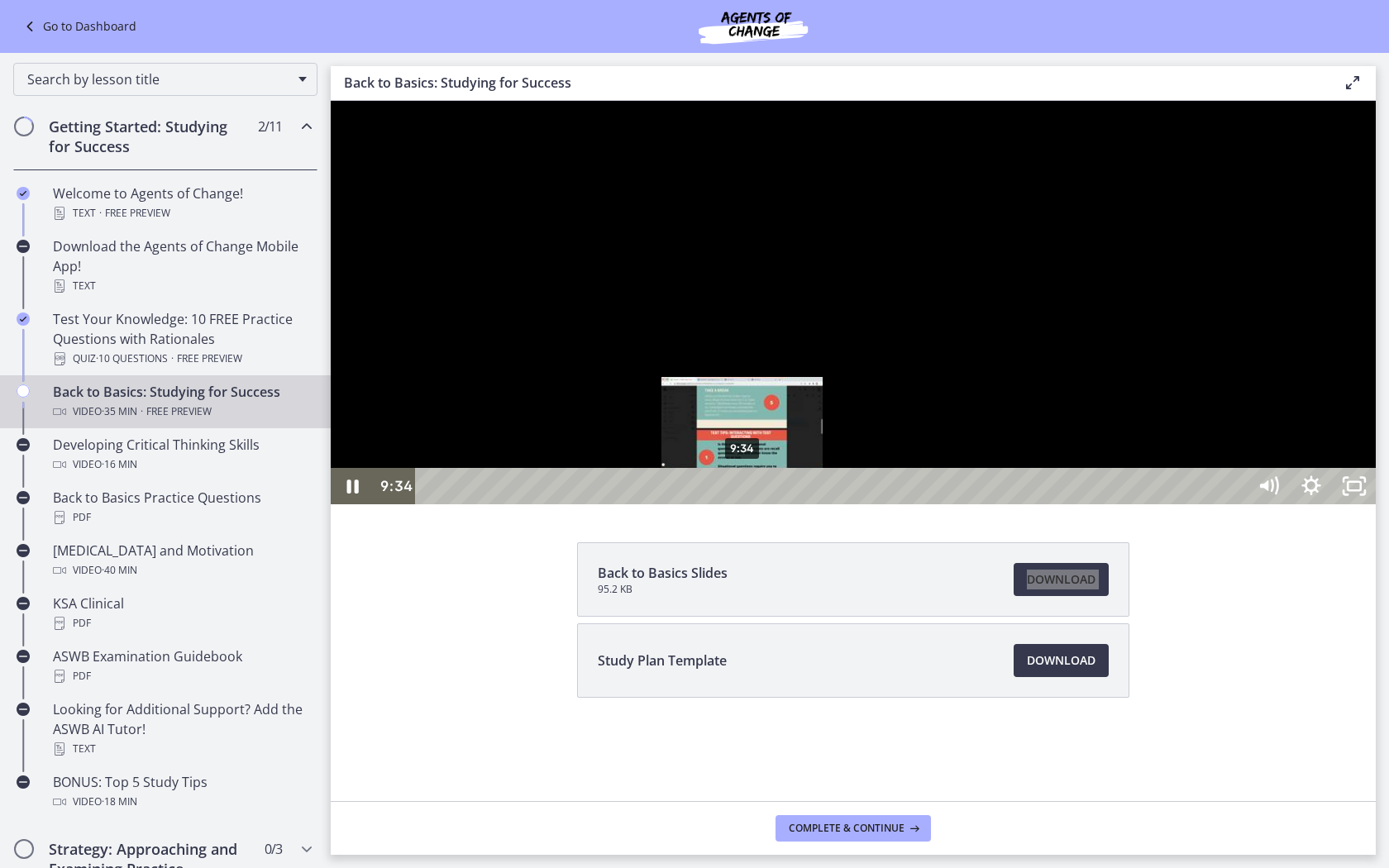
click at [743, 504] on div "9:34" at bounding box center [833, 485] width 805 height 36
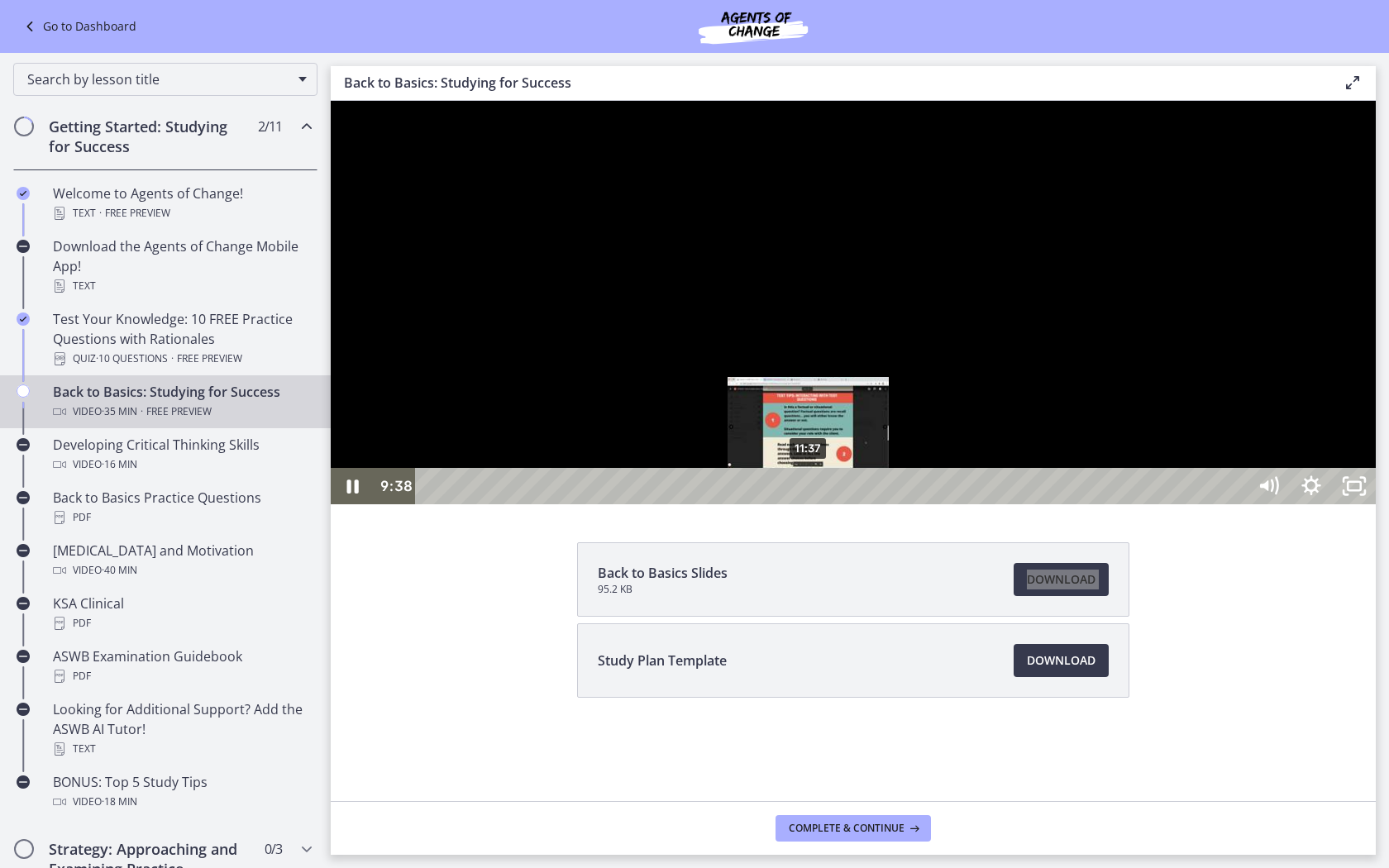
click at [809, 504] on div "11:37" at bounding box center [833, 485] width 805 height 36
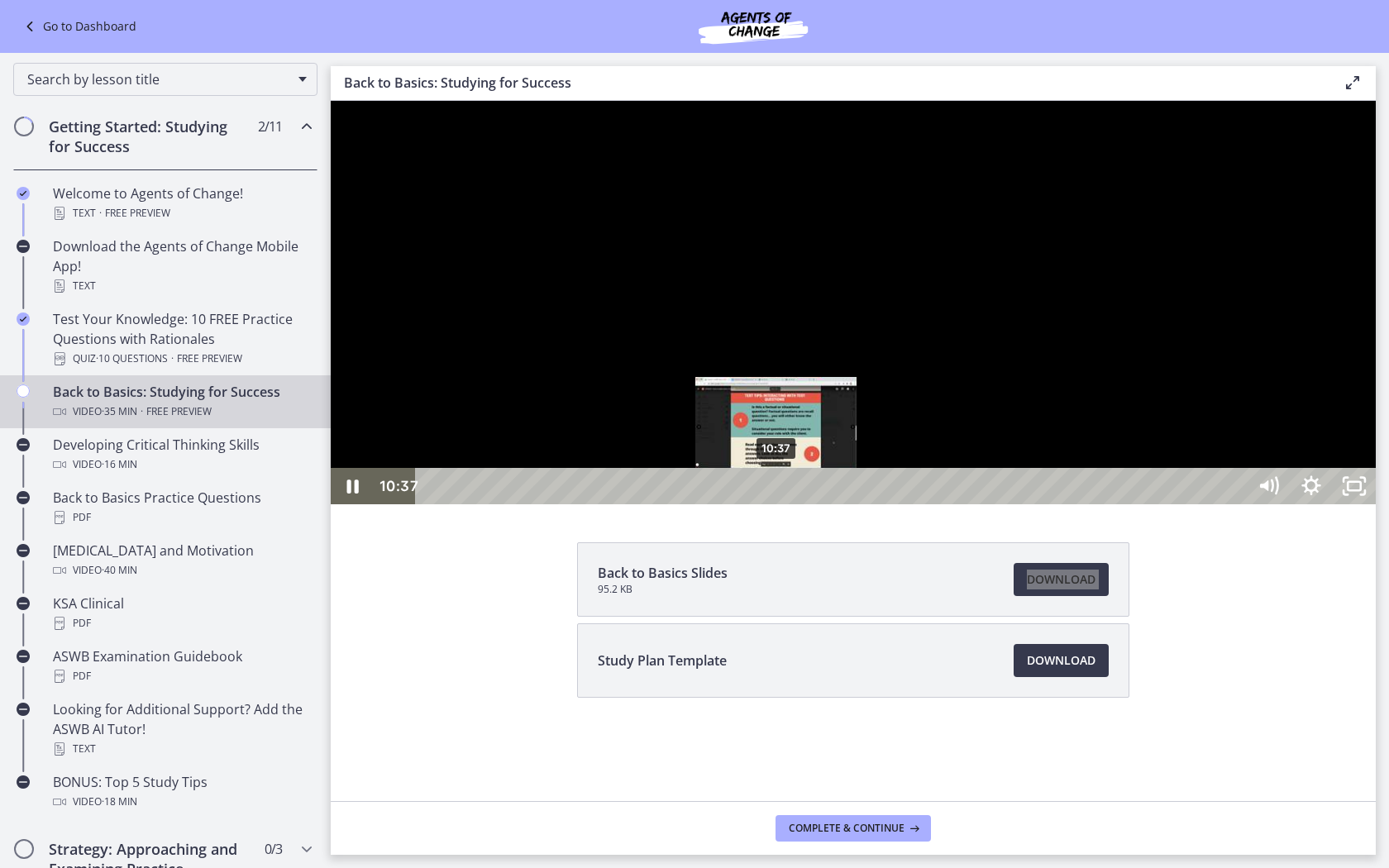
click at [777, 504] on div "10:37" at bounding box center [833, 485] width 805 height 36
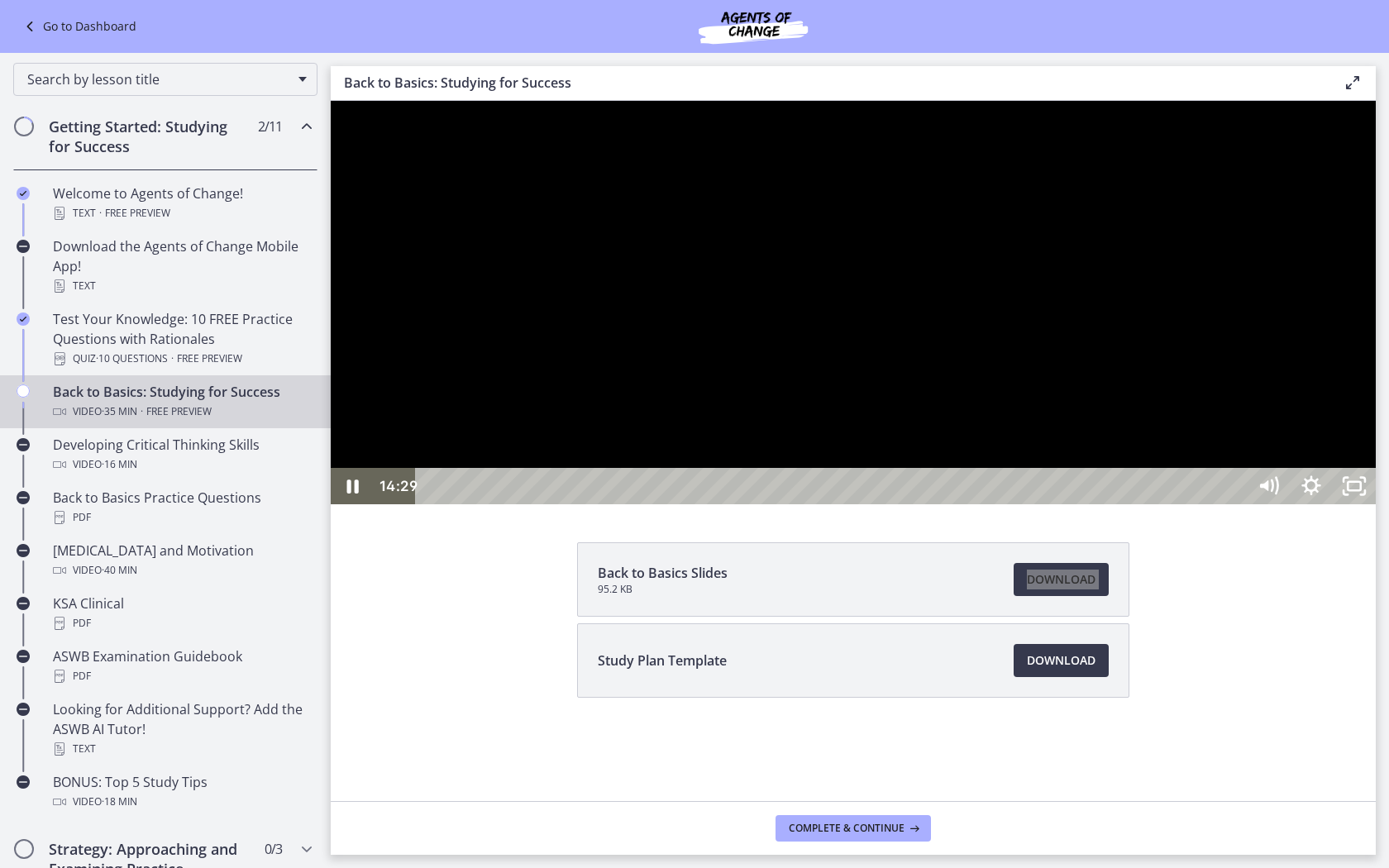
click at [955, 504] on div at bounding box center [853, 302] width 1045 height 403
click at [995, 504] on div at bounding box center [853, 302] width 1045 height 403
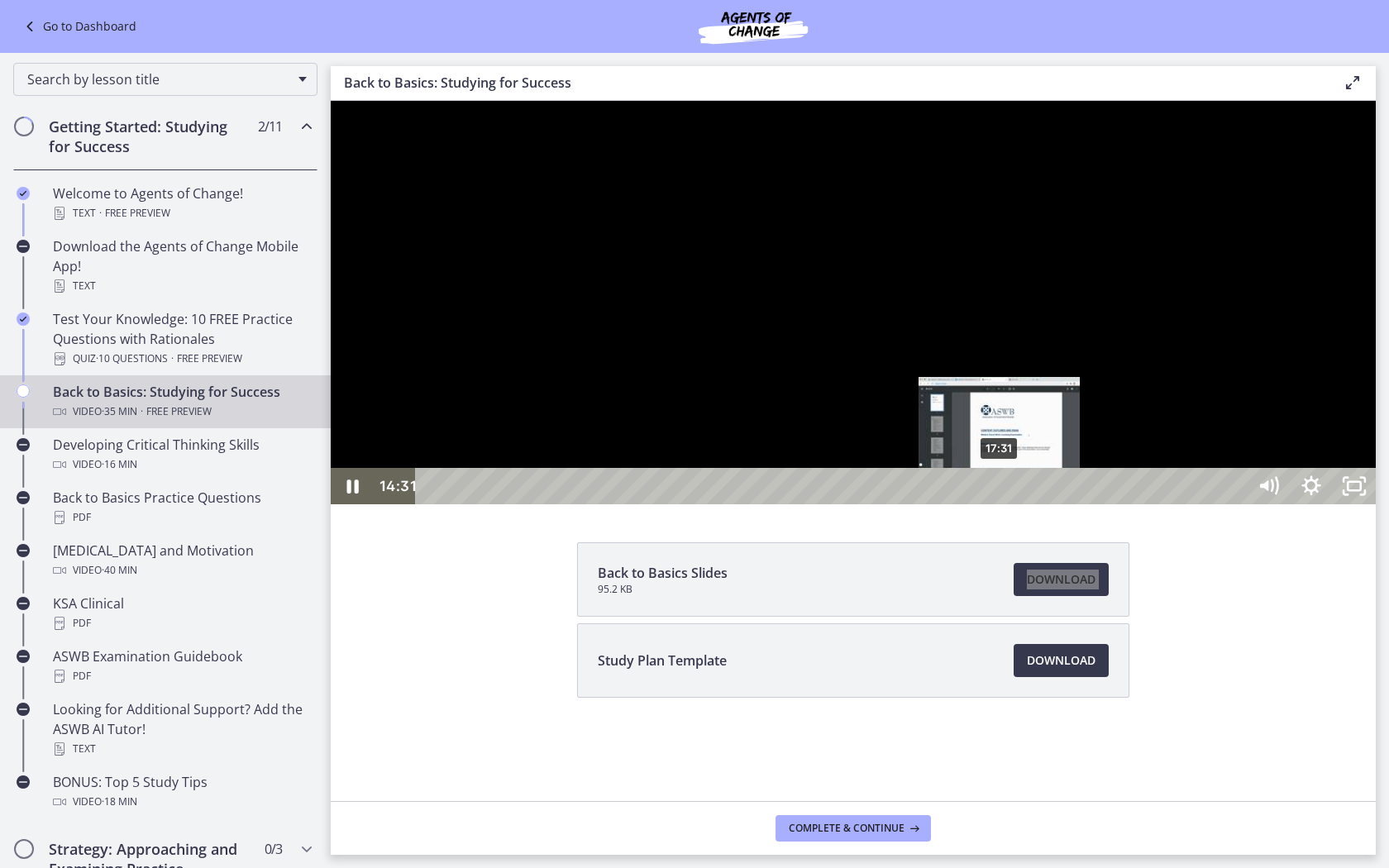
click at [1001, 504] on div "17:31" at bounding box center [833, 485] width 805 height 36
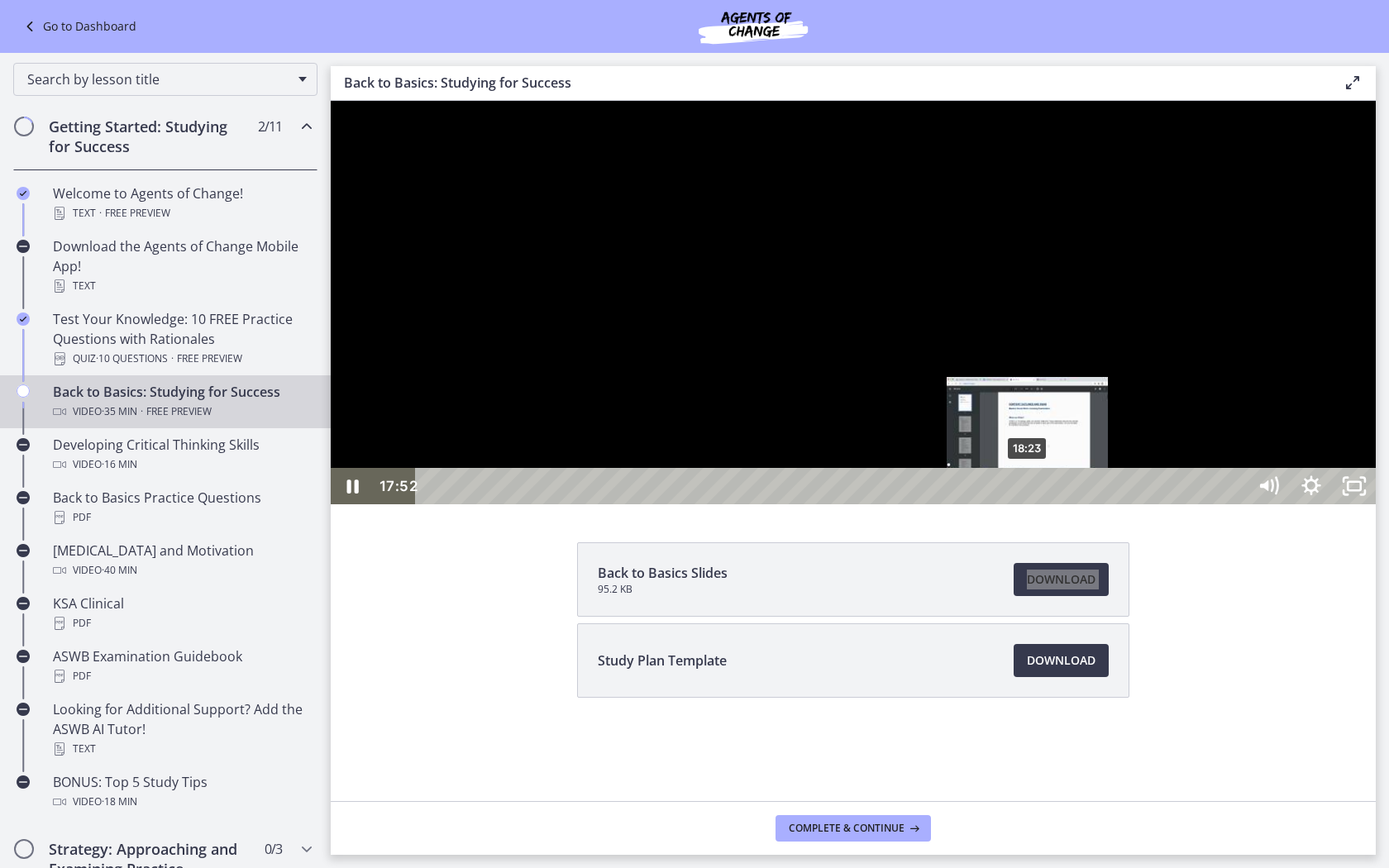
click at [1028, 504] on div "18:23" at bounding box center [833, 485] width 805 height 36
click at [1047, 504] on div "18:37" at bounding box center [833, 485] width 805 height 36
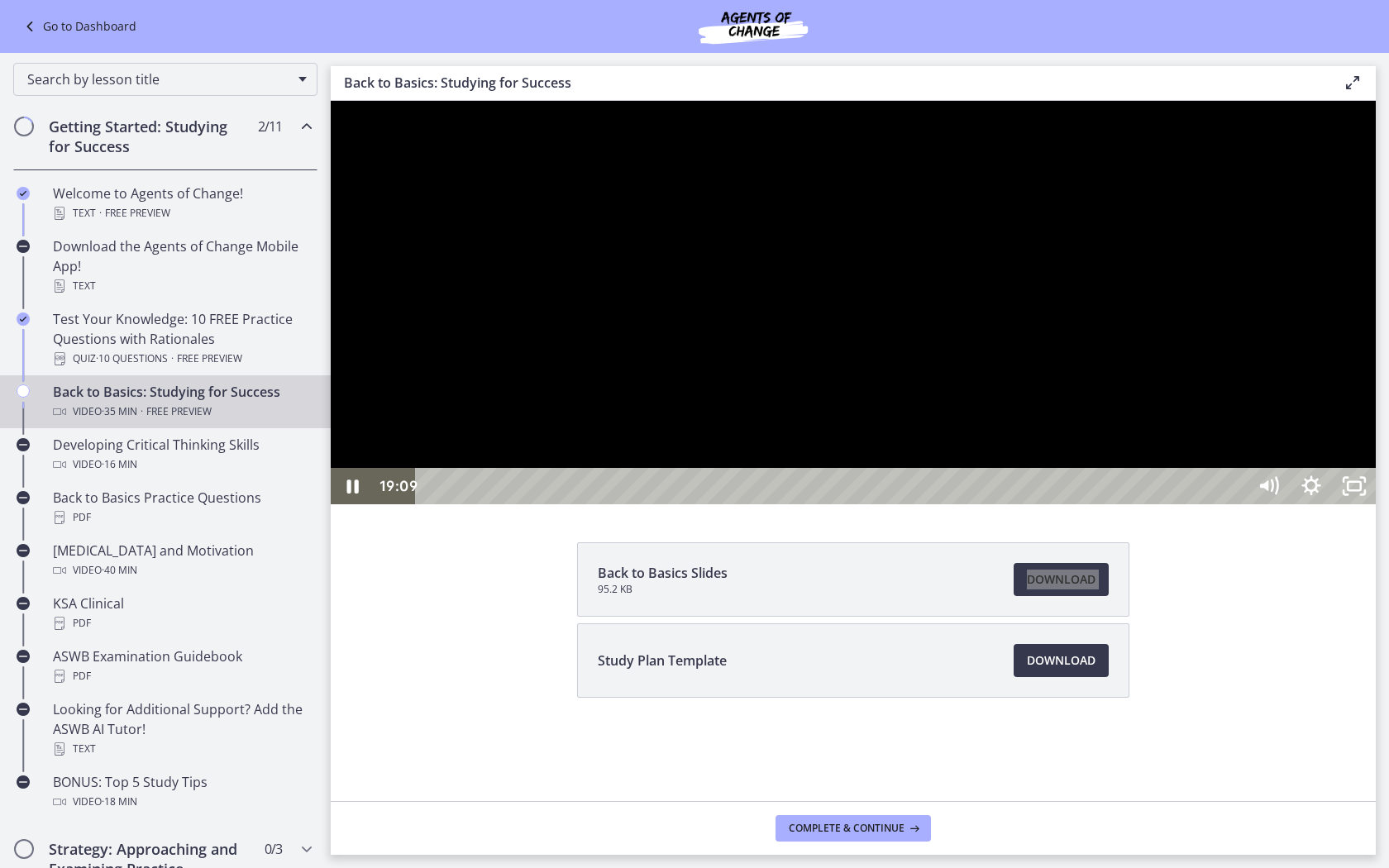
click at [486, 504] on div at bounding box center [853, 302] width 1045 height 403
click at [493, 502] on div at bounding box center [853, 302] width 1045 height 403
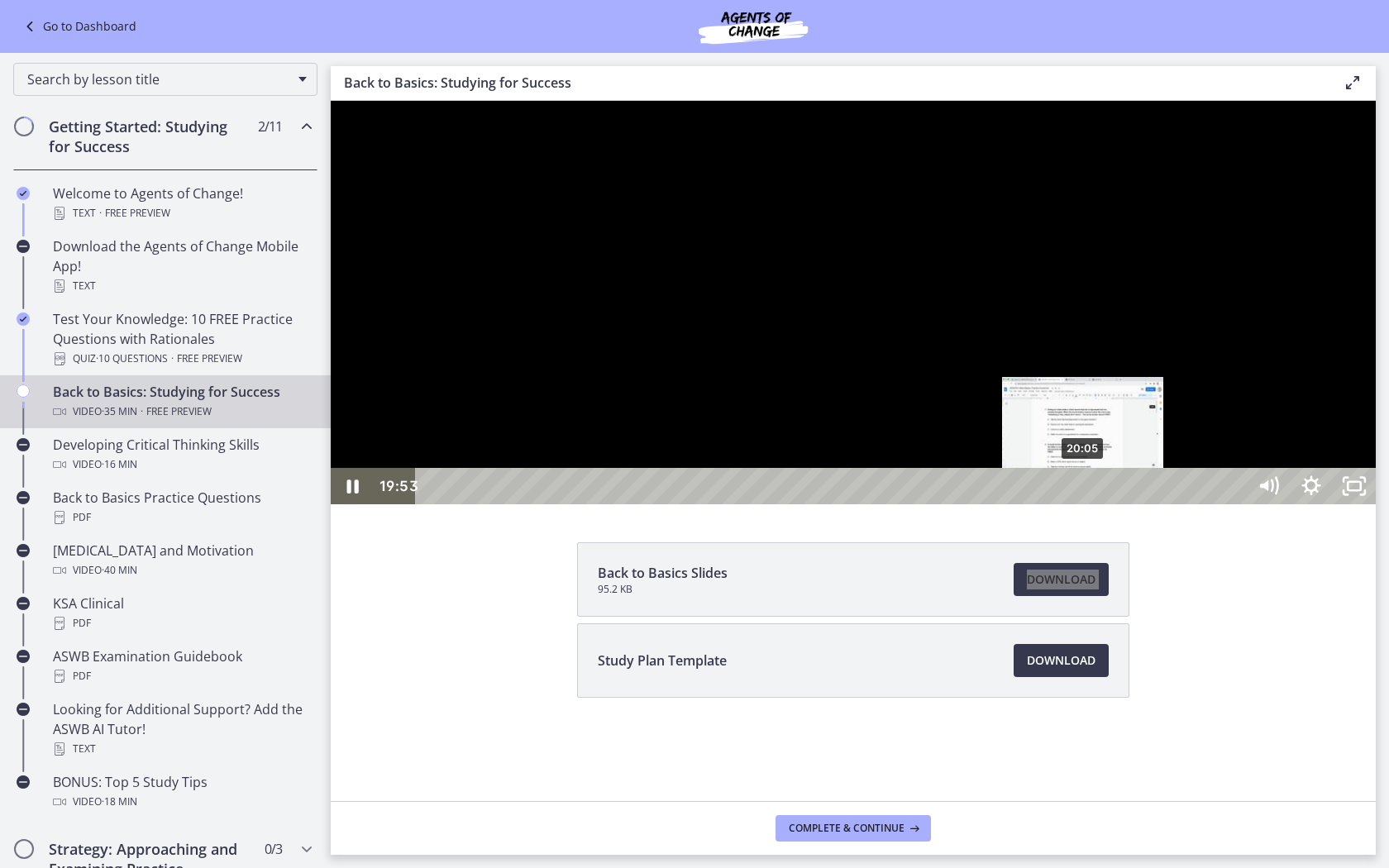
click at [1085, 504] on div "20:05" at bounding box center [833, 485] width 805 height 36
click at [1098, 504] on div "20:24" at bounding box center [833, 485] width 805 height 36
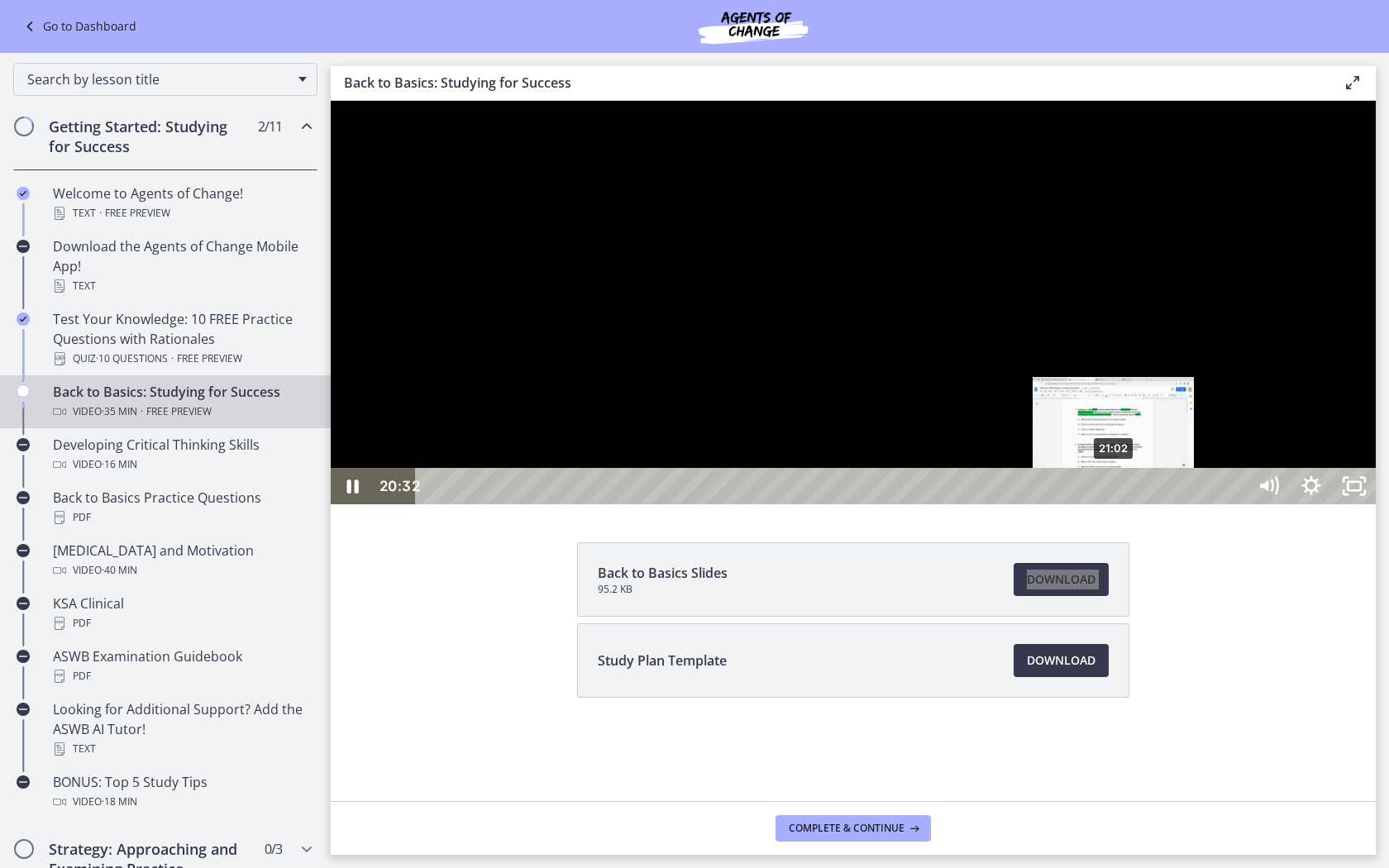
click at [1116, 504] on div "21:02" at bounding box center [833, 485] width 805 height 36
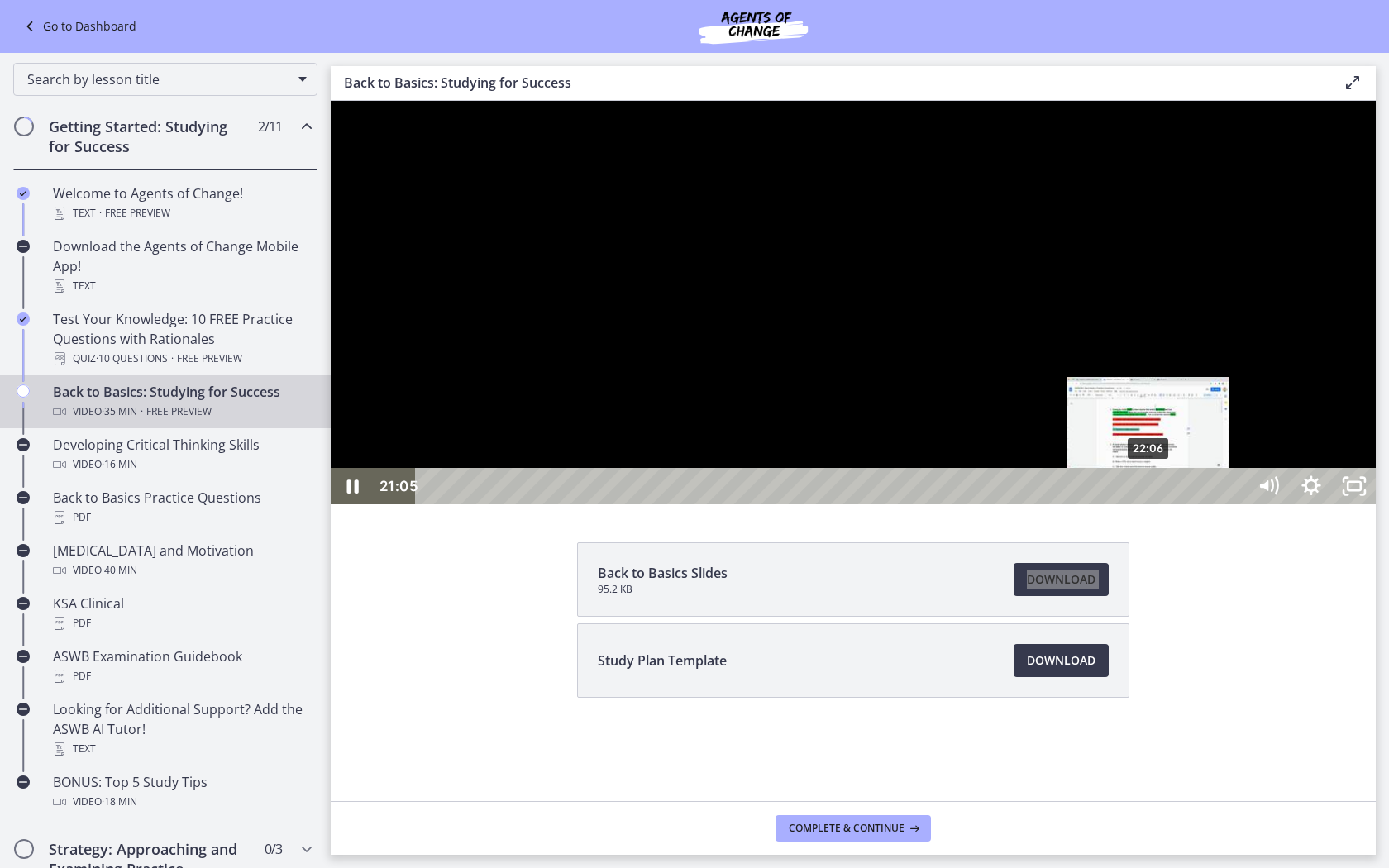
click at [1148, 504] on div "22:06" at bounding box center [833, 485] width 805 height 36
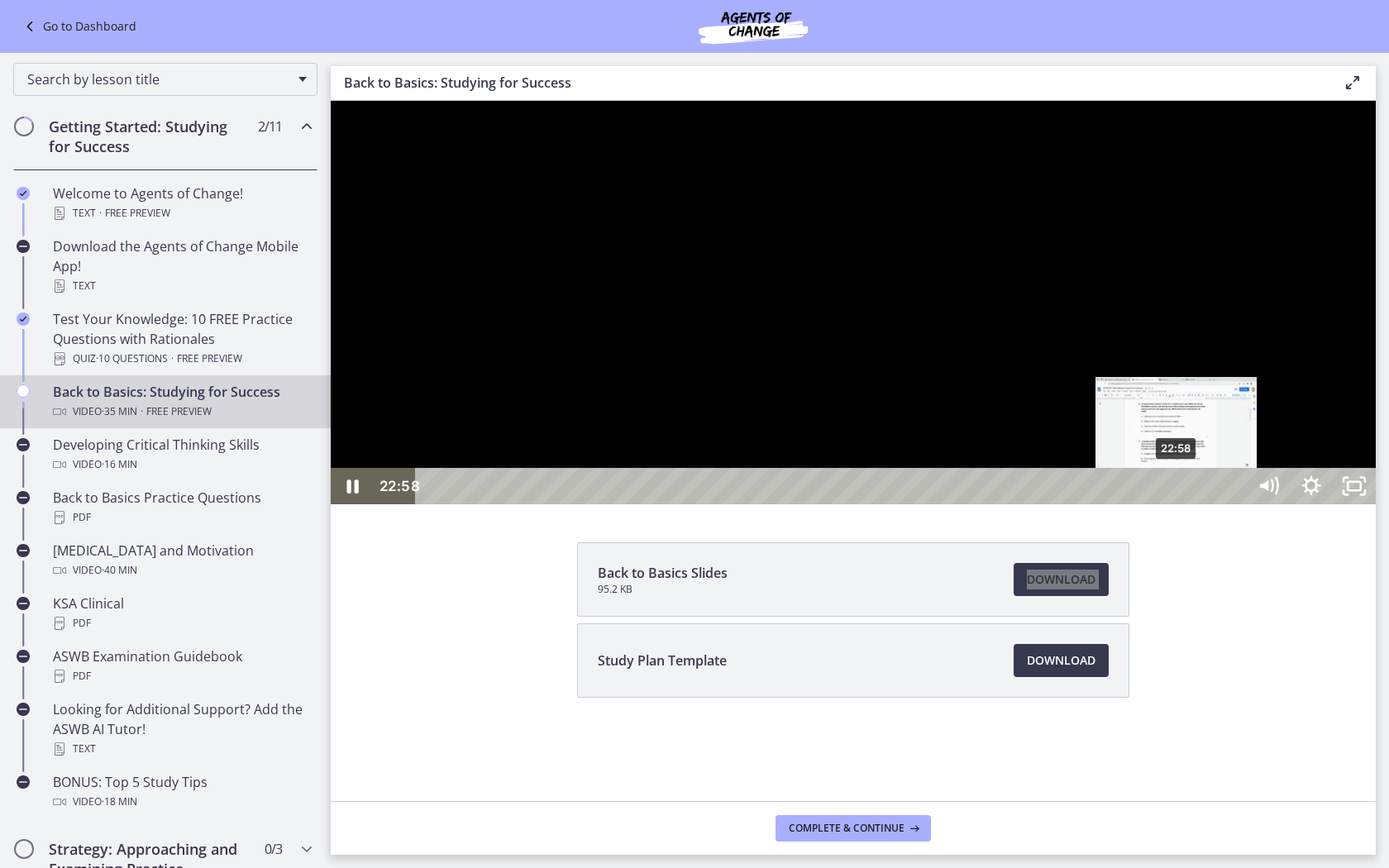
click at [1160, 504] on div "22:58" at bounding box center [833, 485] width 805 height 36
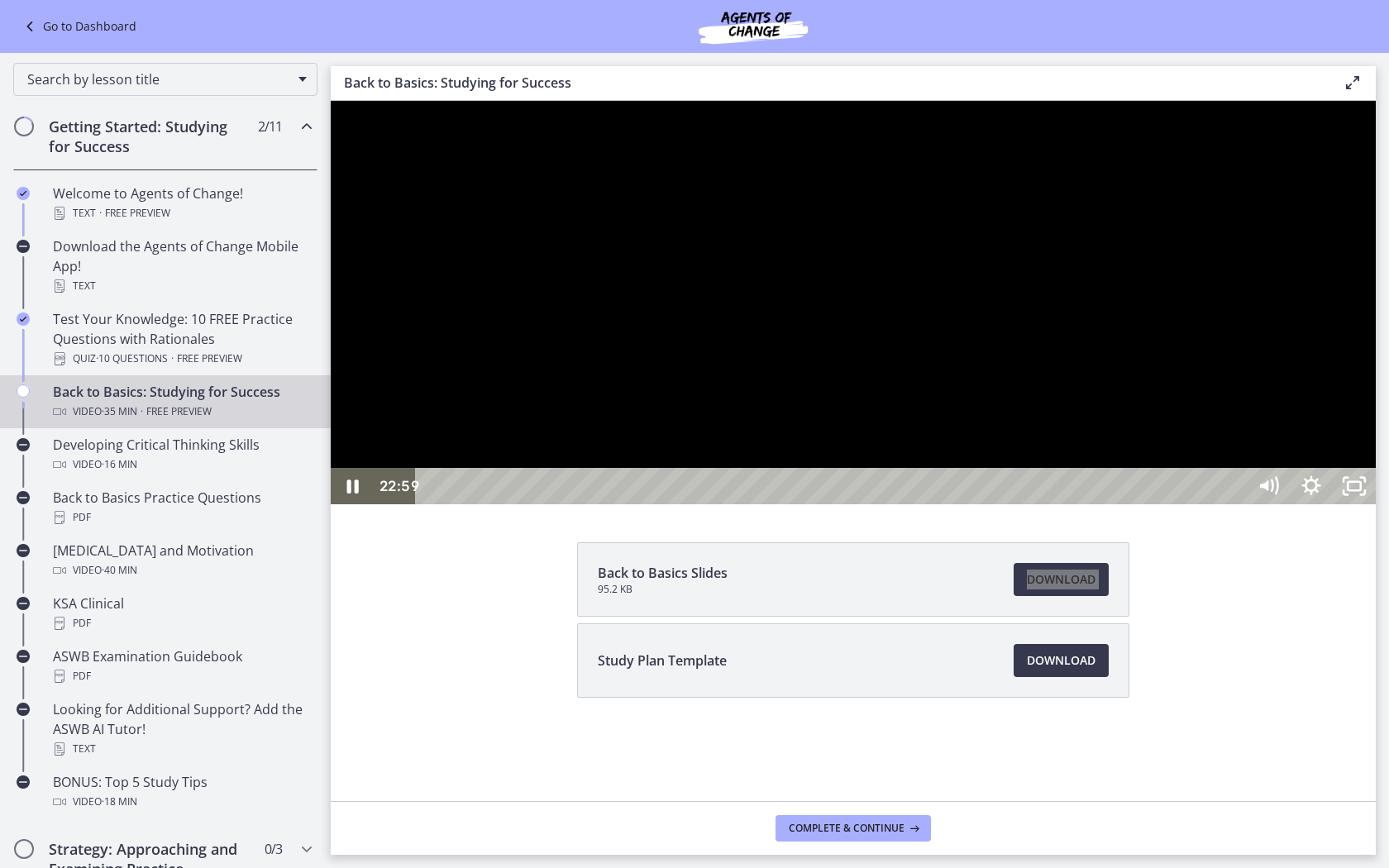
click at [1160, 504] on div at bounding box center [853, 302] width 1045 height 403
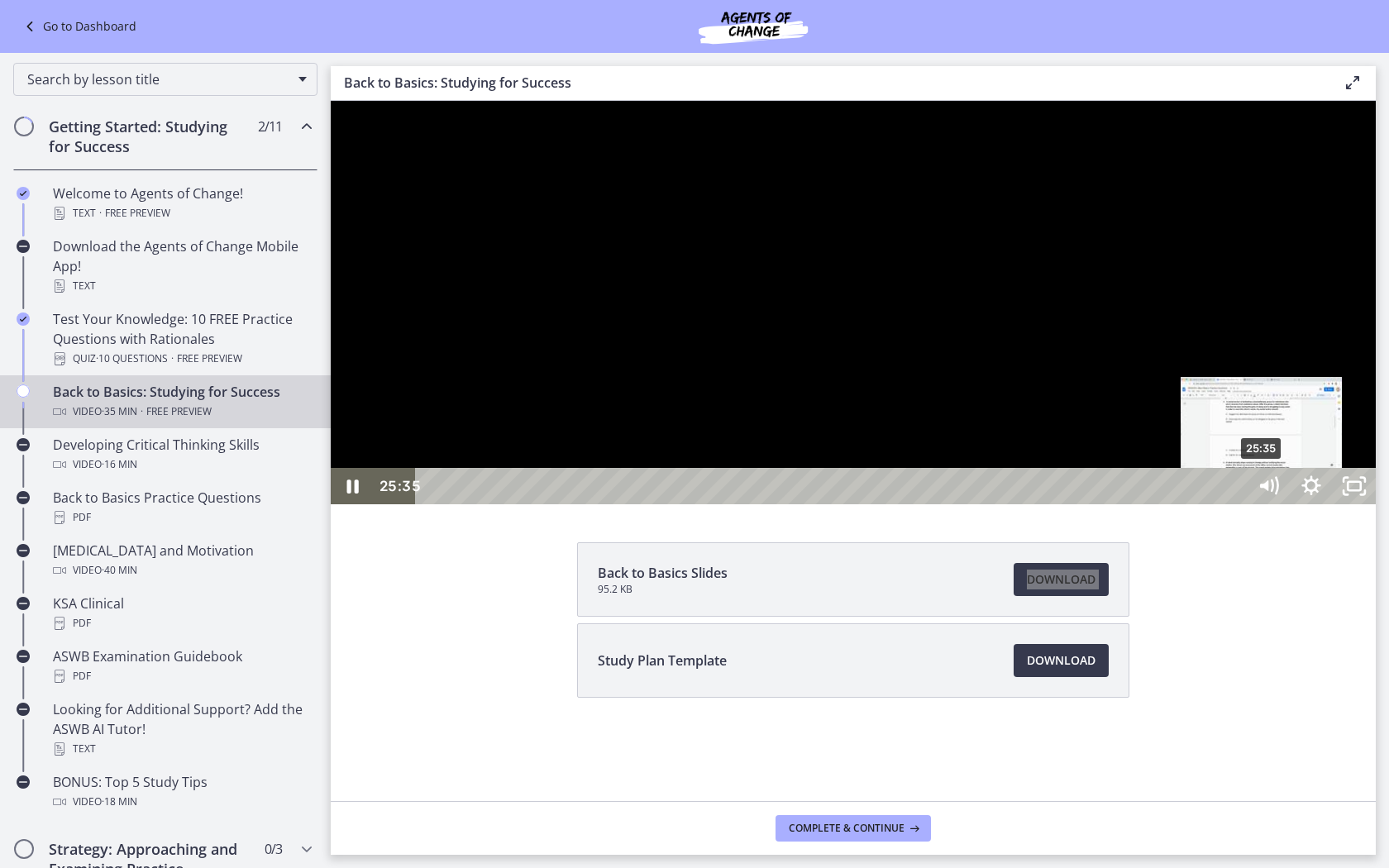
click at [1160, 504] on div "25:35" at bounding box center [833, 485] width 805 height 36
click at [1160, 504] on div "24:45" at bounding box center [833, 485] width 805 height 36
click at [1160, 504] on div "25:17" at bounding box center [833, 485] width 805 height 36
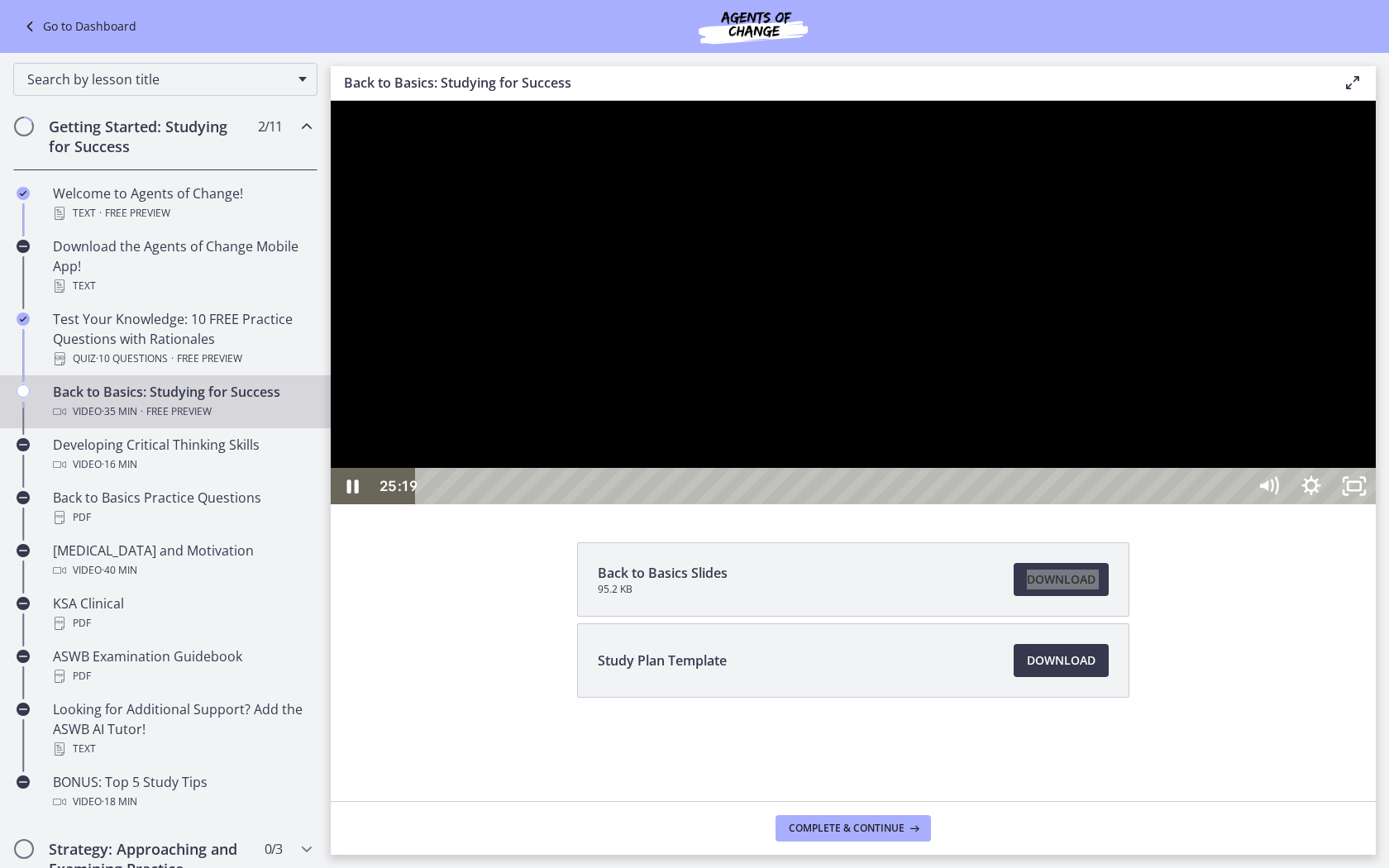
click at [1160, 504] on div at bounding box center [853, 302] width 1045 height 403
click at [1160, 403] on div at bounding box center [853, 302] width 1045 height 403
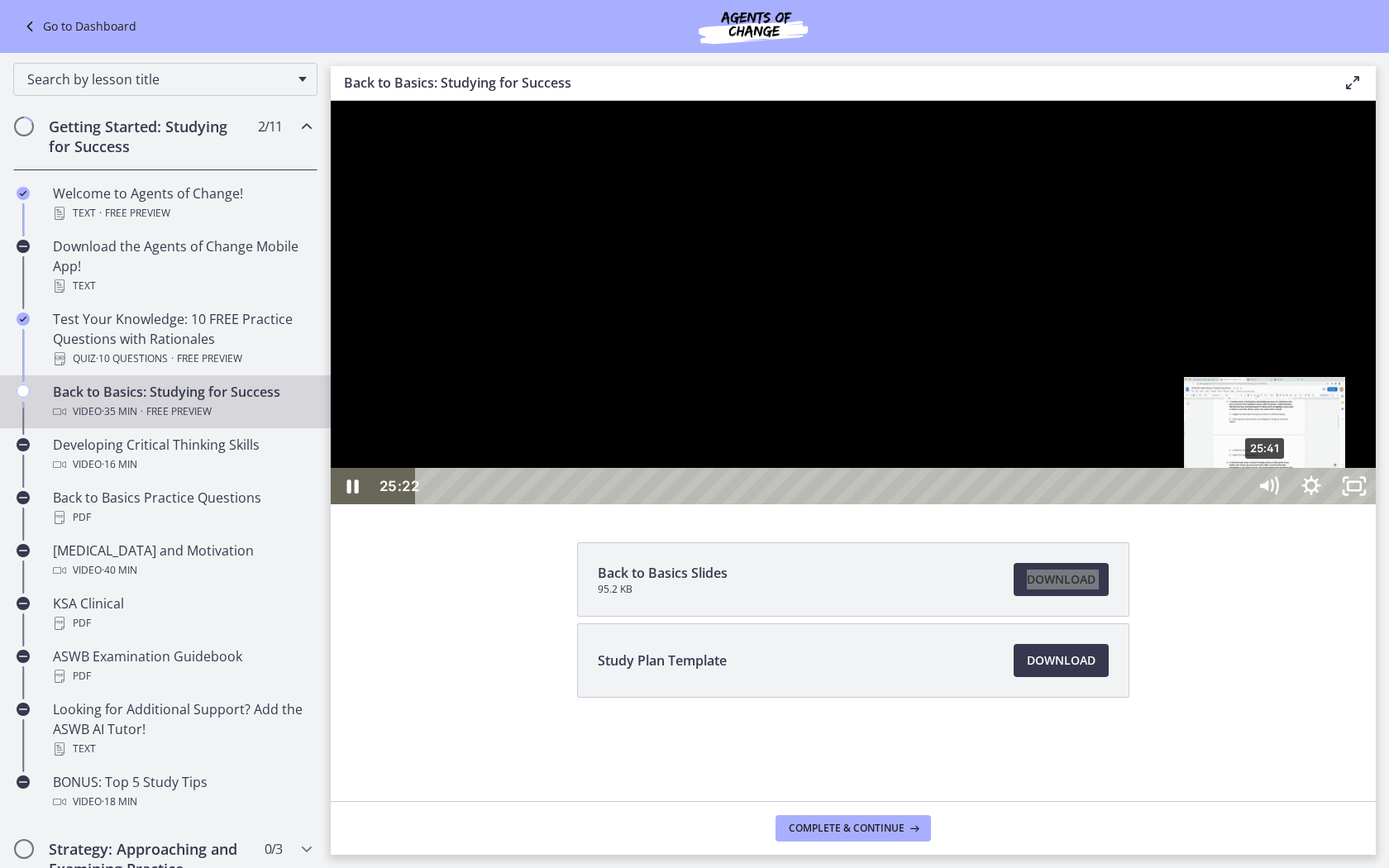
click at [1160, 504] on div "25:41" at bounding box center [833, 485] width 805 height 36
click at [1160, 504] on div "25:47" at bounding box center [833, 485] width 805 height 36
click at [1160, 504] on div "26:21" at bounding box center [833, 485] width 805 height 36
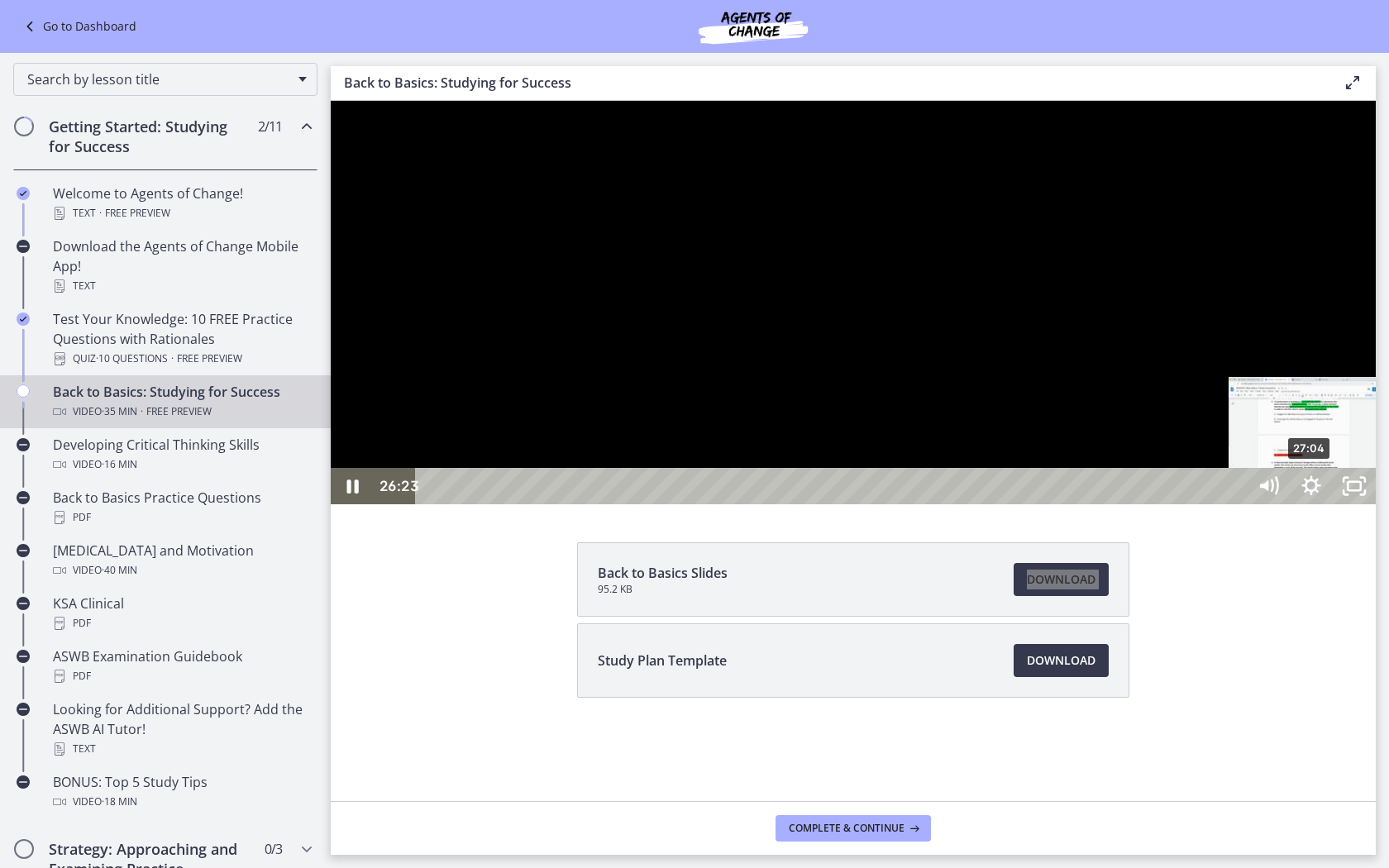
click at [1160, 504] on div "27:04" at bounding box center [833, 485] width 805 height 36
click at [1160, 504] on div "27:45" at bounding box center [833, 485] width 805 height 36
click at [1160, 504] on div "28:25" at bounding box center [833, 485] width 805 height 36
click at [1160, 504] on div "28:00" at bounding box center [833, 485] width 805 height 36
click at [1160, 504] on div "28:41" at bounding box center [833, 485] width 805 height 36
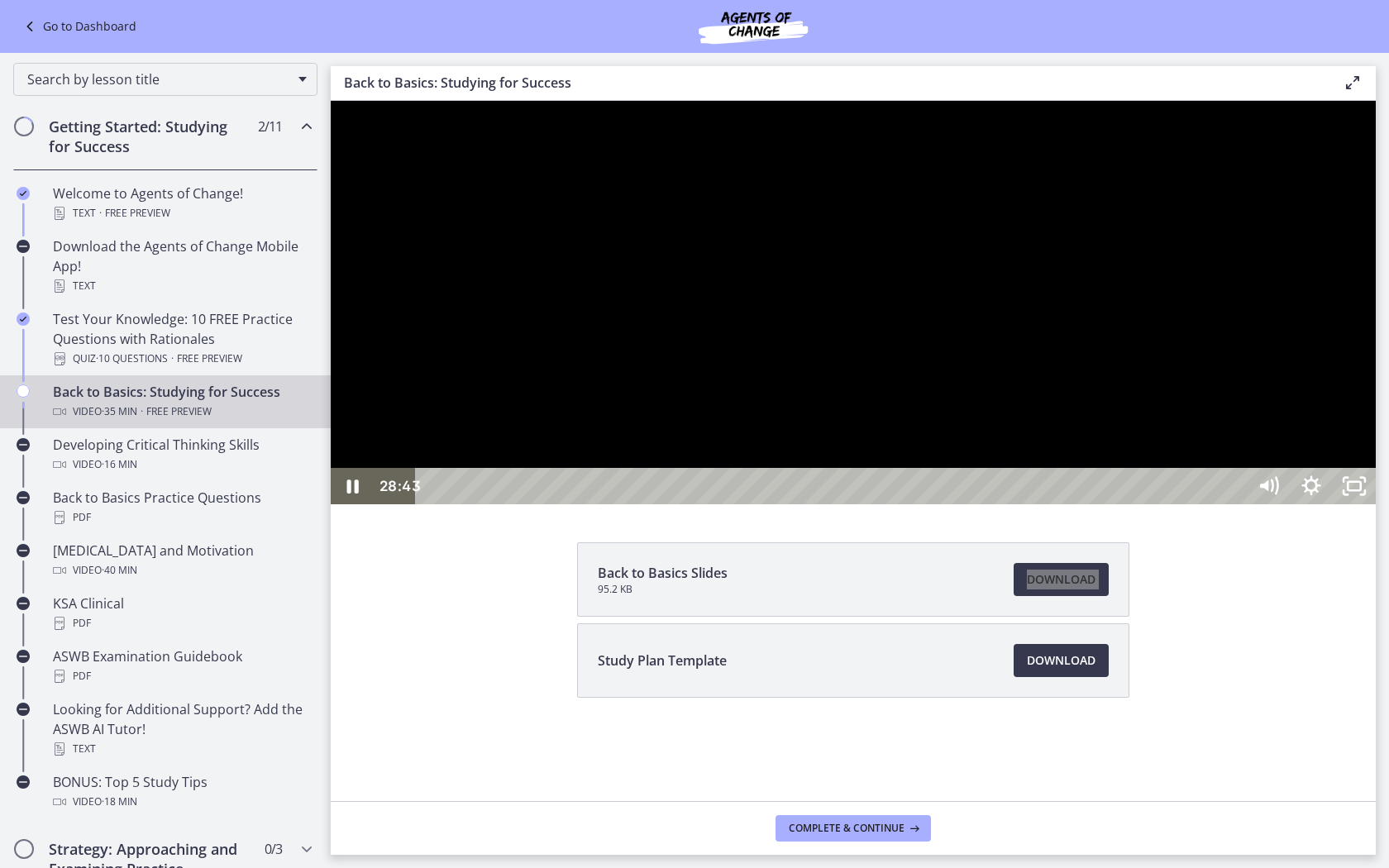
click at [1160, 504] on div at bounding box center [853, 302] width 1045 height 403
click at [331, 101] on button "Play Video: ctfdf6eqvn4c72r5t4t0.mp4" at bounding box center [331, 101] width 1 height 1
click at [1160, 504] on div "29:13" at bounding box center [833, 485] width 805 height 36
click at [1160, 504] on div "29:43" at bounding box center [833, 485] width 805 height 36
click at [1160, 504] on div "30:30" at bounding box center [833, 485] width 805 height 36
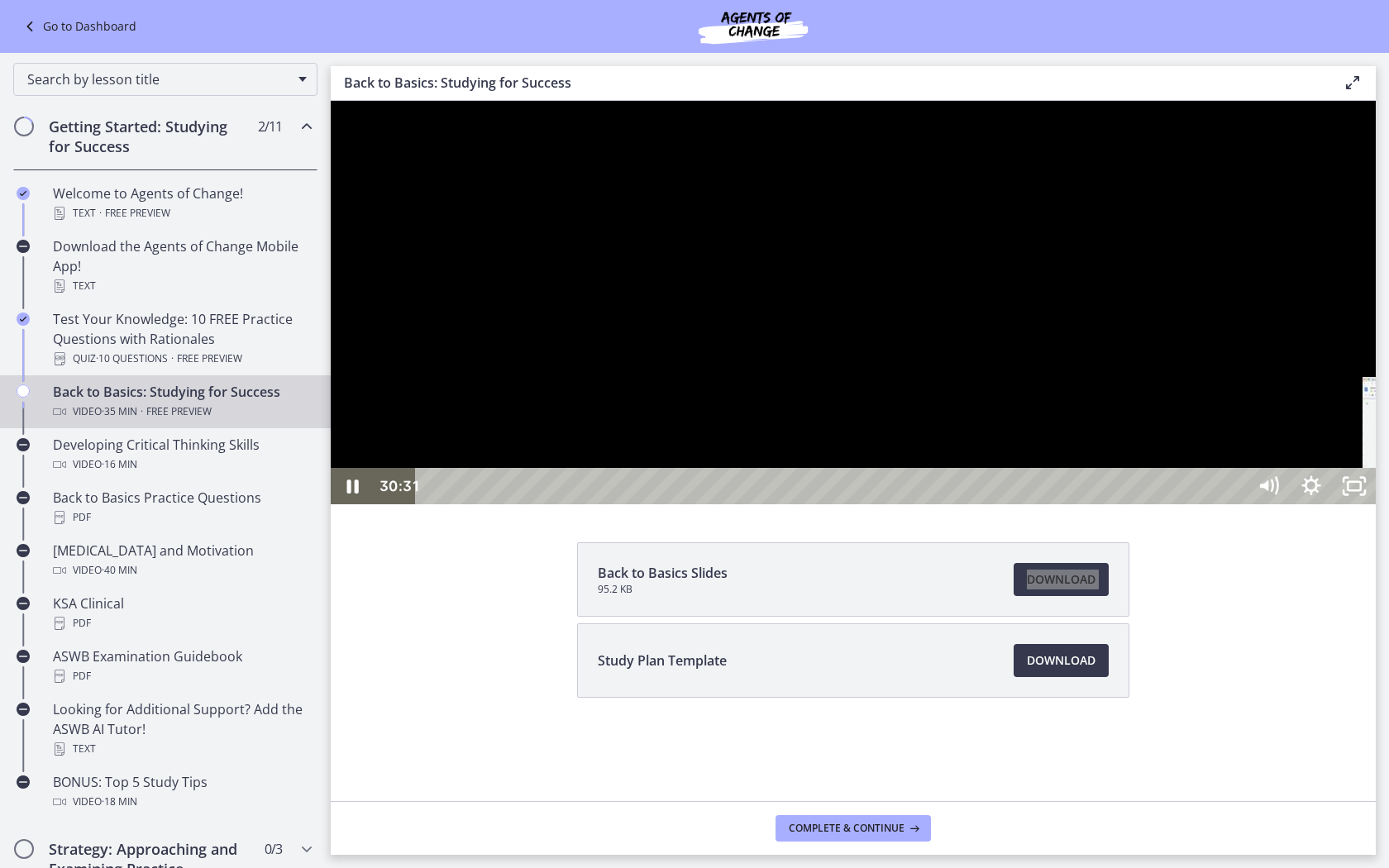
click at [1160, 504] on div "31:11" at bounding box center [833, 485] width 805 height 36
click at [1160, 504] on div "32:01" at bounding box center [833, 485] width 805 height 36
click at [1160, 504] on div "31:32" at bounding box center [833, 485] width 805 height 36
click at [1160, 504] on div "32:14" at bounding box center [833, 485] width 805 height 36
click at [1160, 504] on div at bounding box center [853, 302] width 1045 height 403
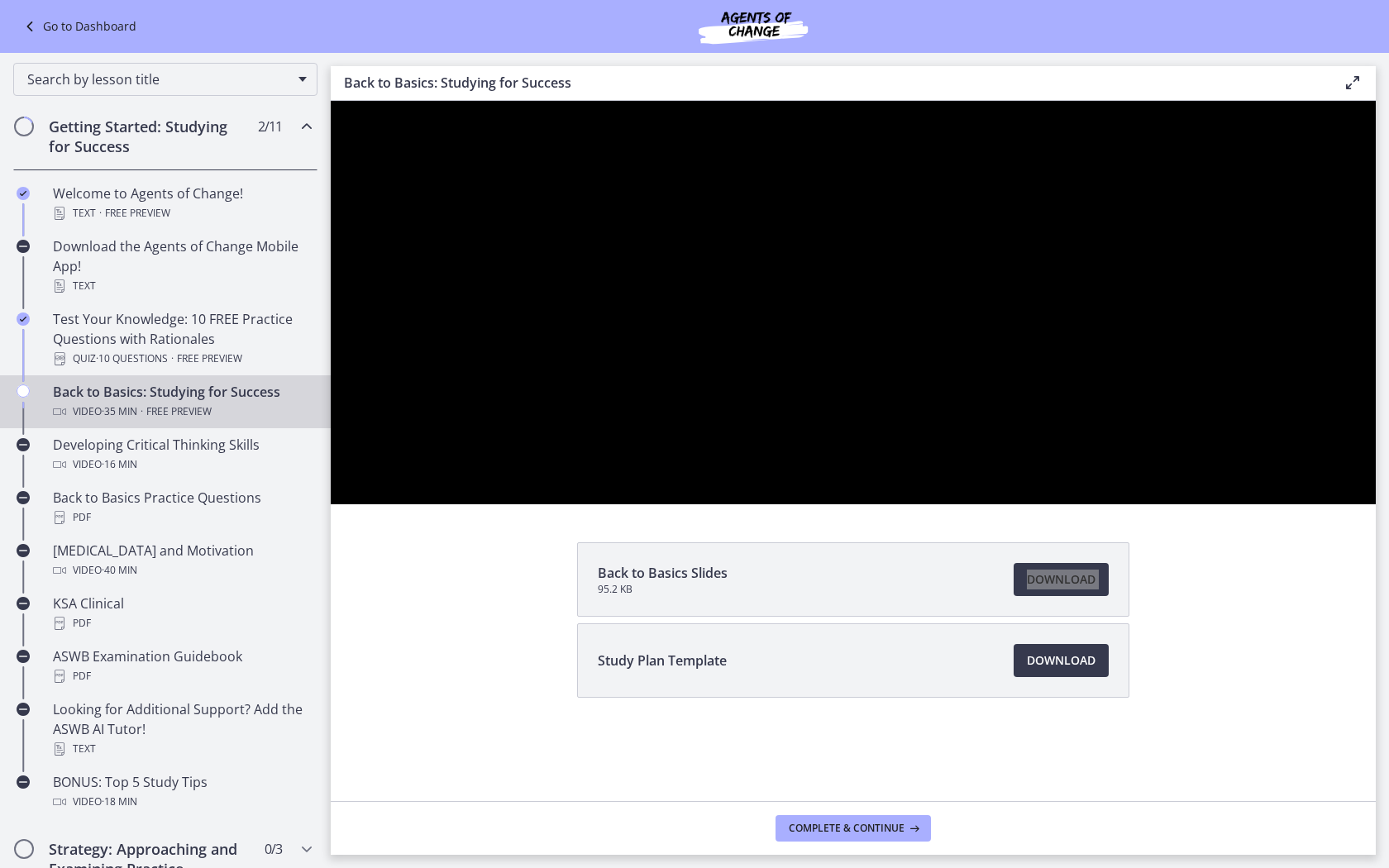
click at [331, 101] on button "Play Video: ctfdf6eqvn4c72r5t4t0.mp4" at bounding box center [331, 101] width 1 height 1
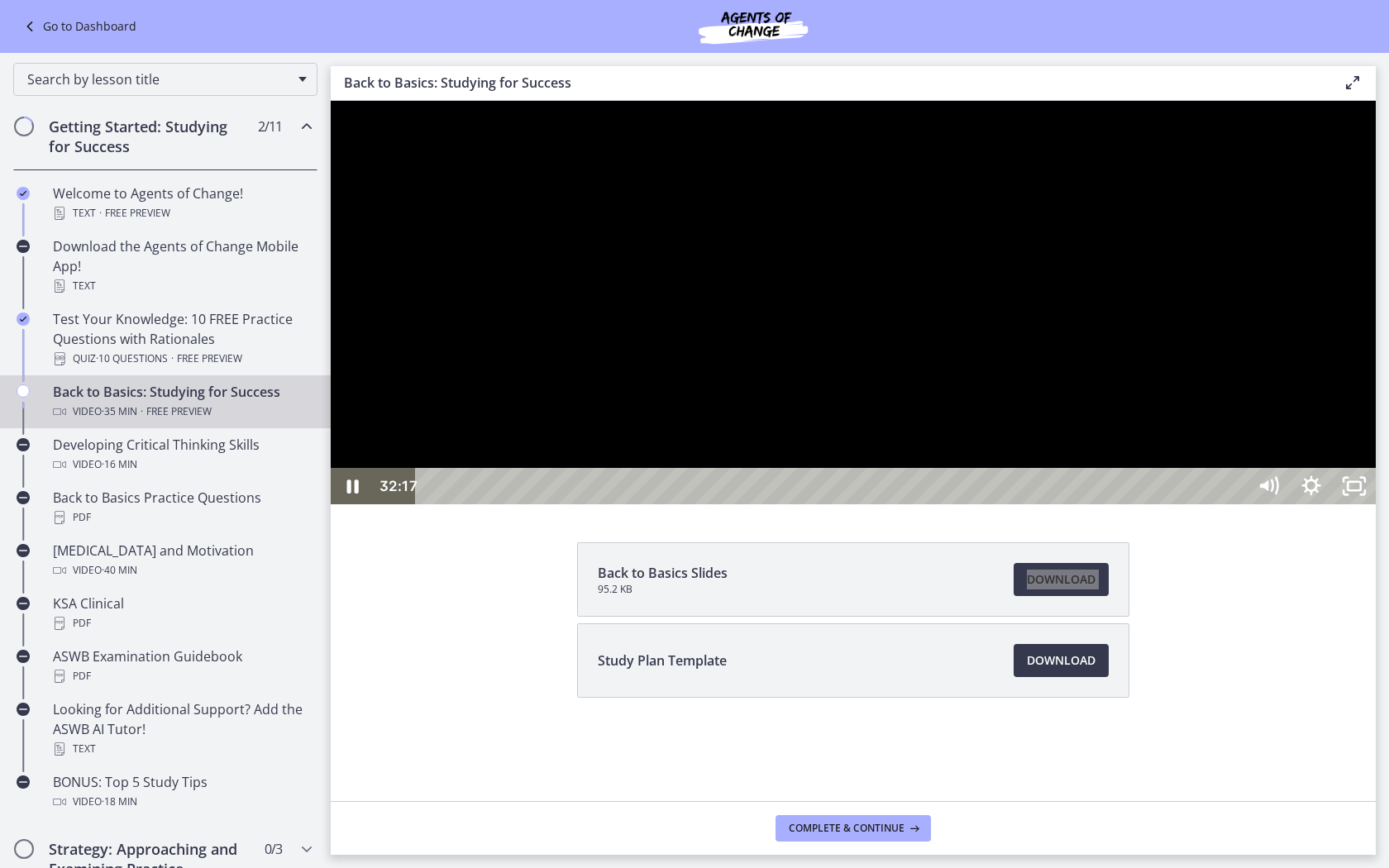
click at [331, 101] on button "Pause: ctfdf6eqvn4c72r5t4t0.mp4" at bounding box center [331, 101] width 1 height 1
click at [331, 101] on button "Play Video: ctfdf6eqvn4c72r5t4t0.mp4" at bounding box center [331, 101] width 1 height 1
click at [1160, 504] on div "33:32" at bounding box center [833, 485] width 805 height 36
click at [1160, 504] on div "34:16" at bounding box center [833, 485] width 805 height 36
click at [1160, 504] on div "34:43" at bounding box center [833, 485] width 805 height 36
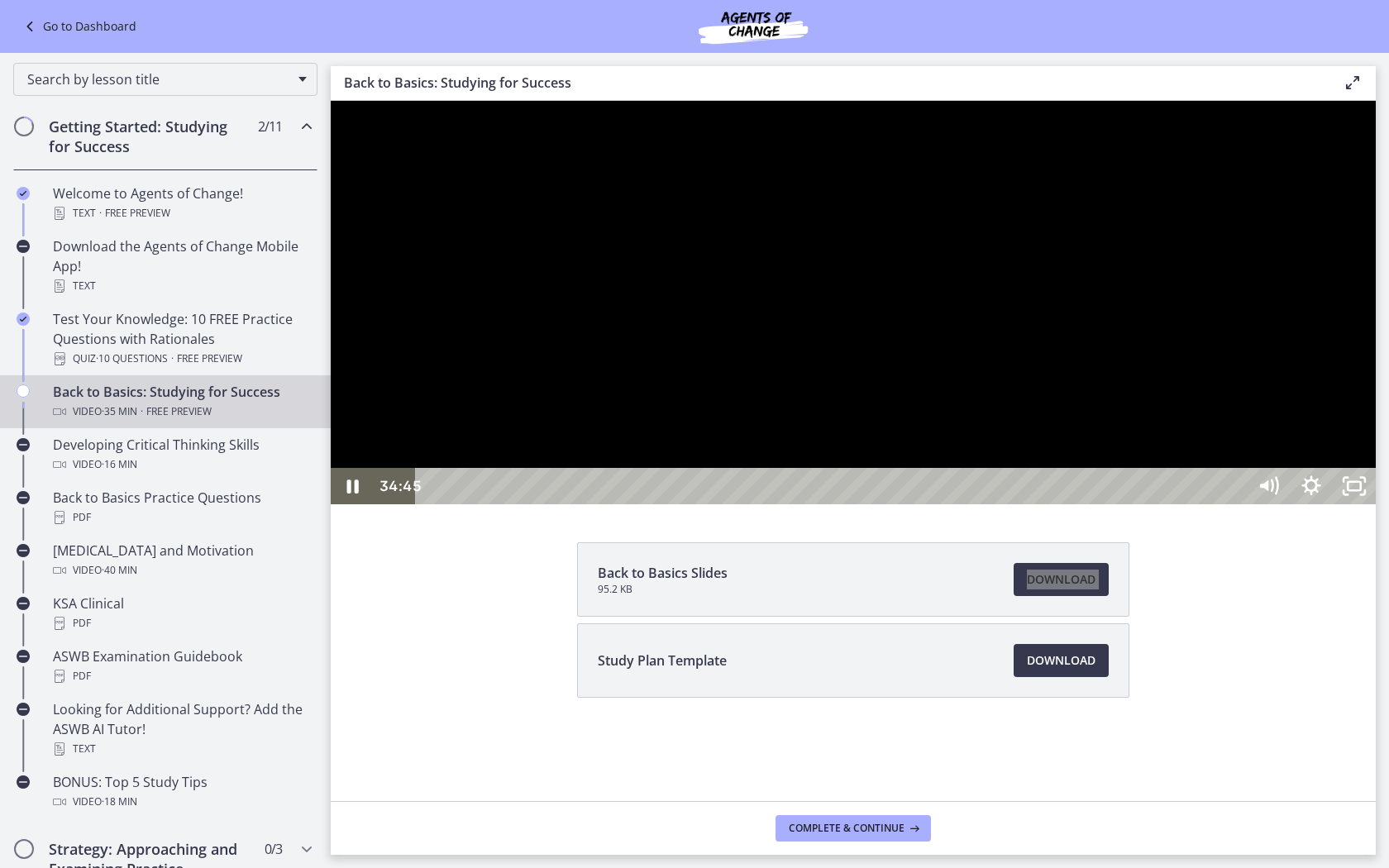
click at [1160, 504] on div "34:59" at bounding box center [833, 485] width 805 height 36
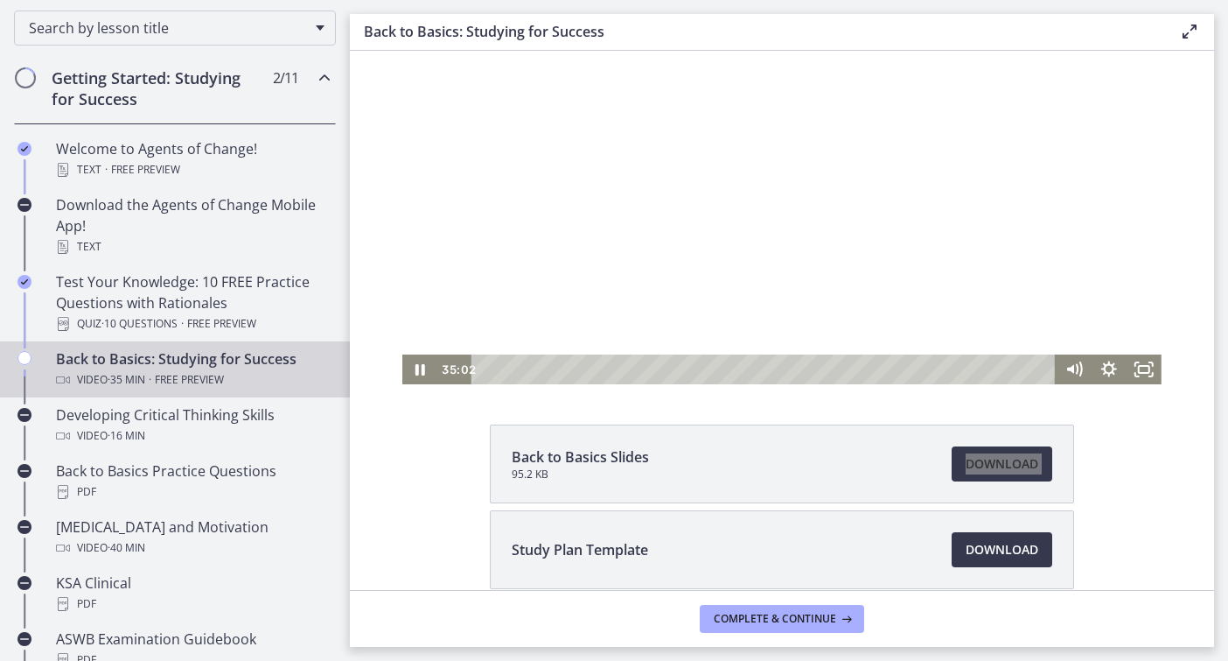
scroll to position [177, 0]
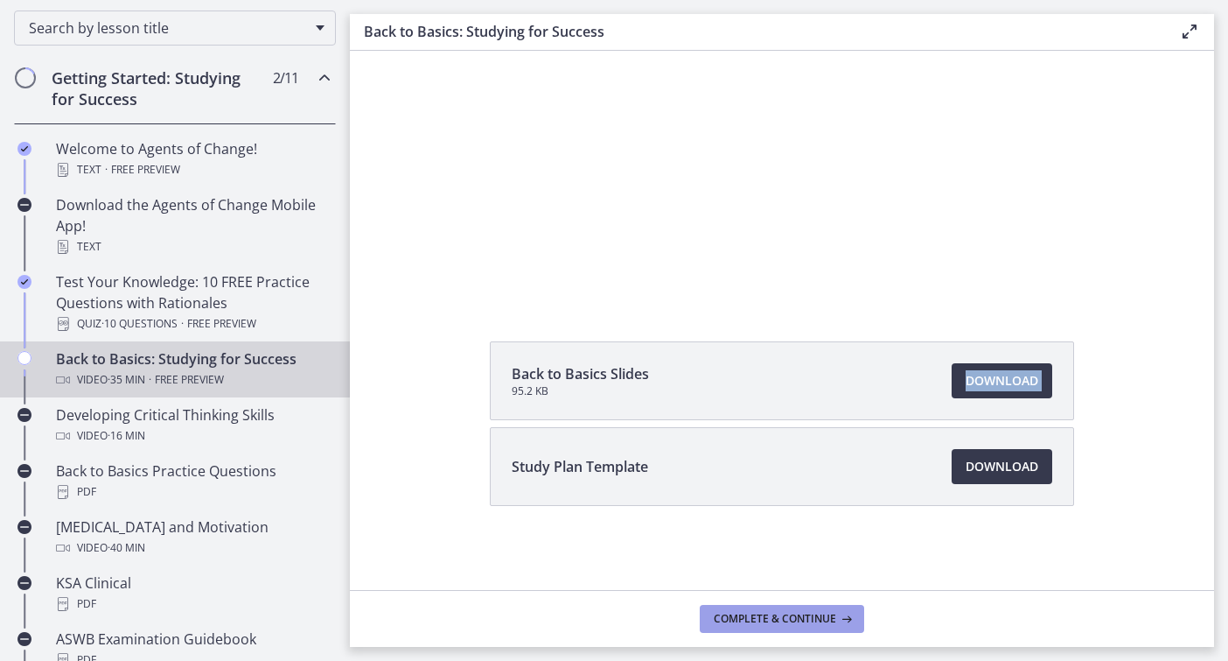
click at [789, 612] on span "Complete & continue" at bounding box center [775, 619] width 122 height 14
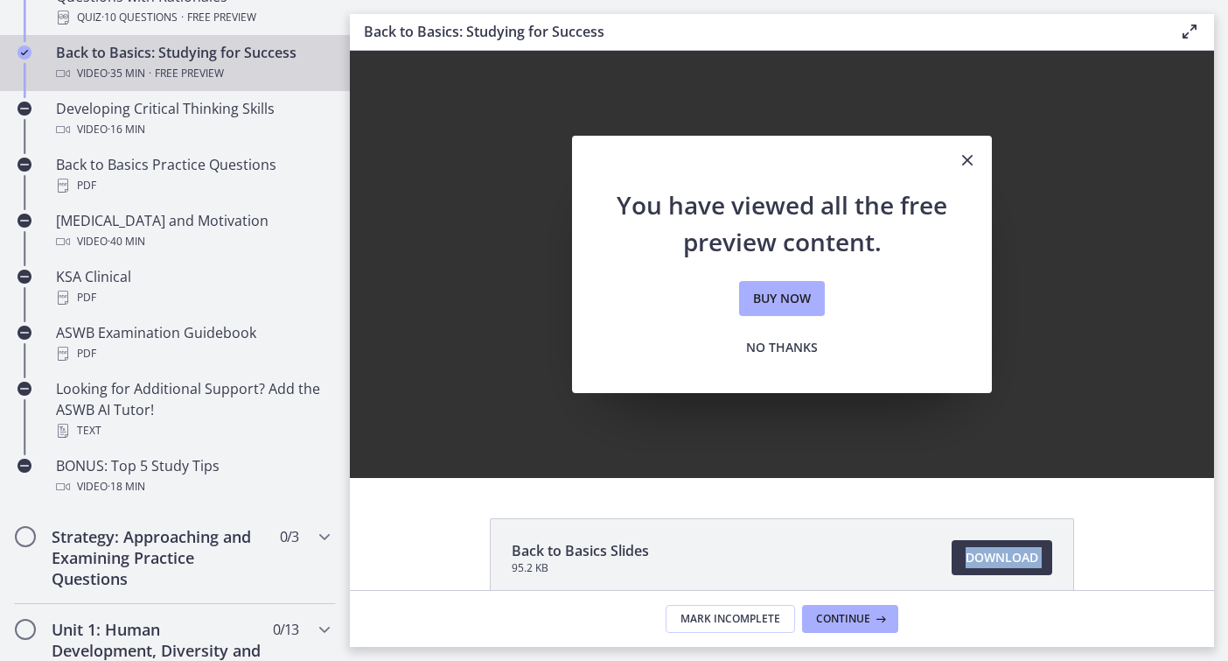
scroll to position [711, 0]
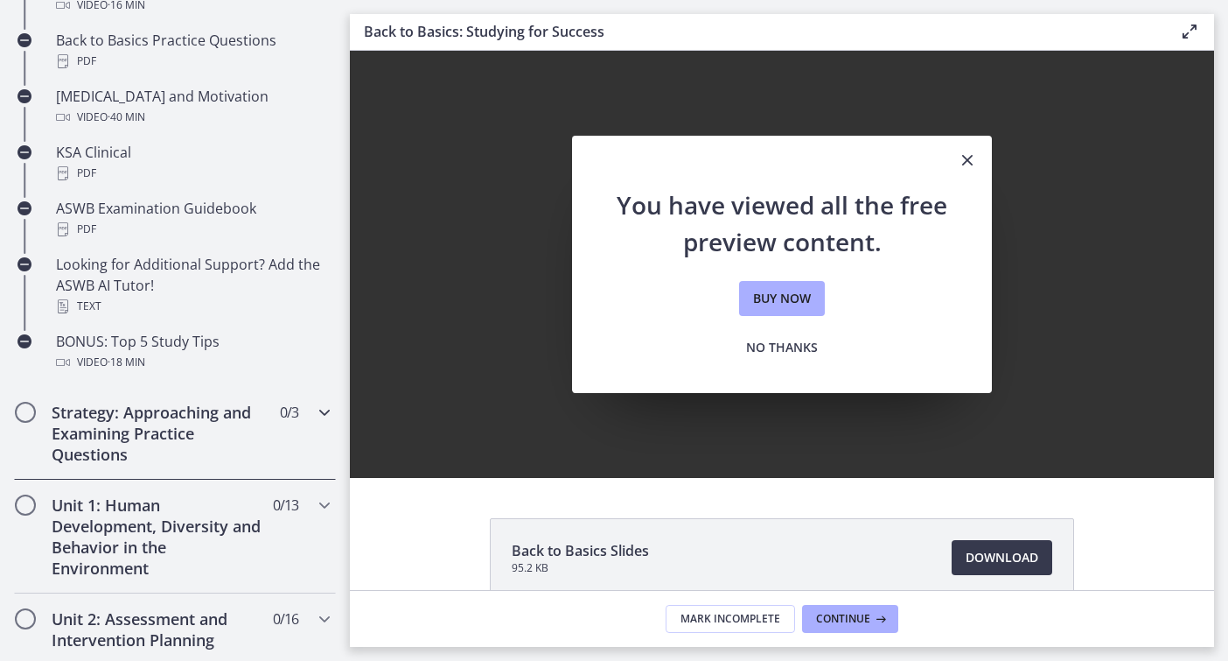
click at [191, 434] on h2 "Strategy: Approaching and Examining Practice Questions" at bounding box center [158, 433] width 213 height 63
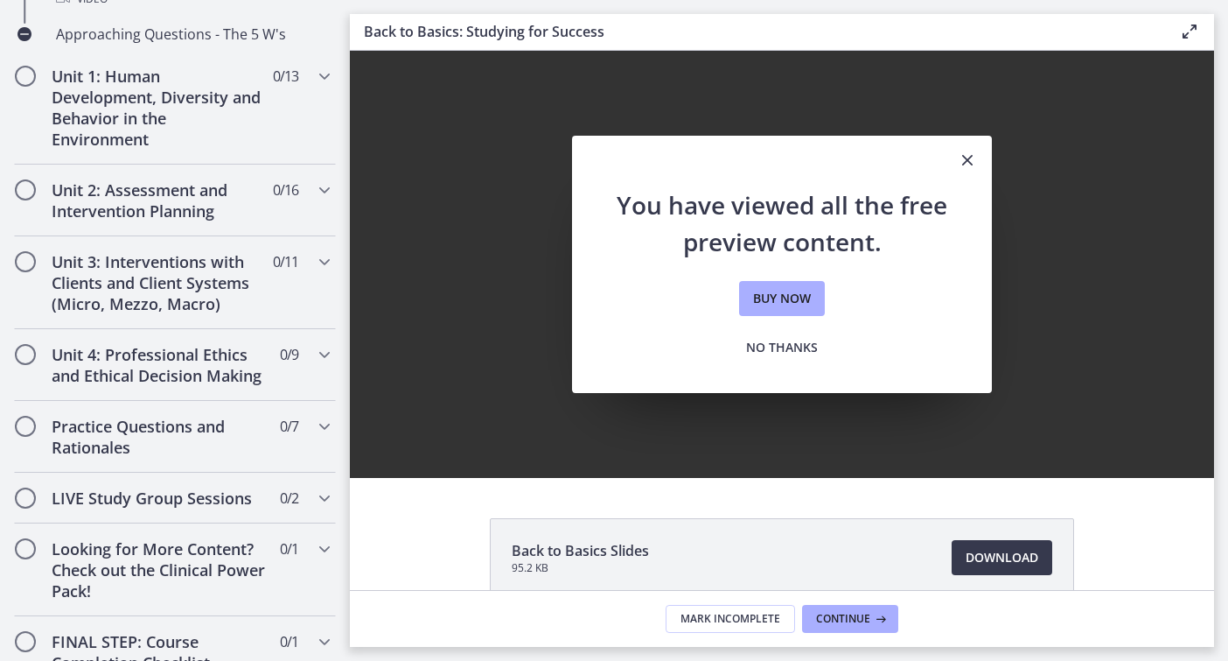
scroll to position [706, 0]
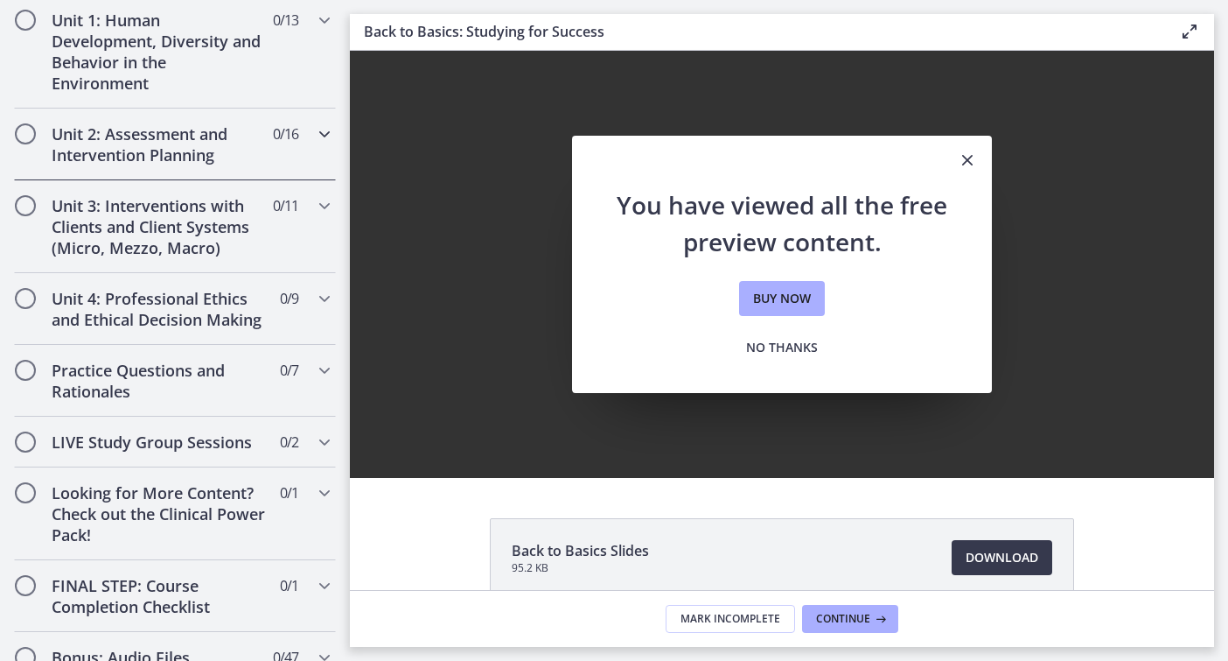
click at [145, 132] on h2 "Unit 2: Assessment and Intervention Planning" at bounding box center [158, 144] width 213 height 42
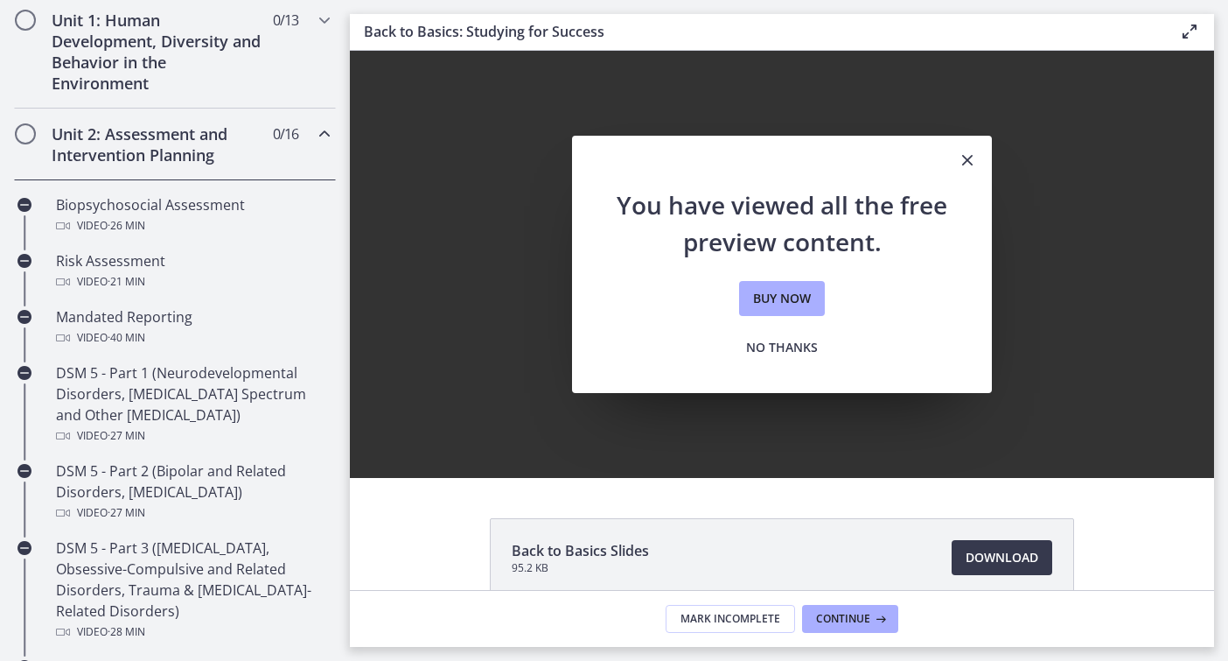
scroll to position [0, 0]
click at [147, 142] on h2 "Unit 2: Assessment and Intervention Planning" at bounding box center [158, 144] width 213 height 42
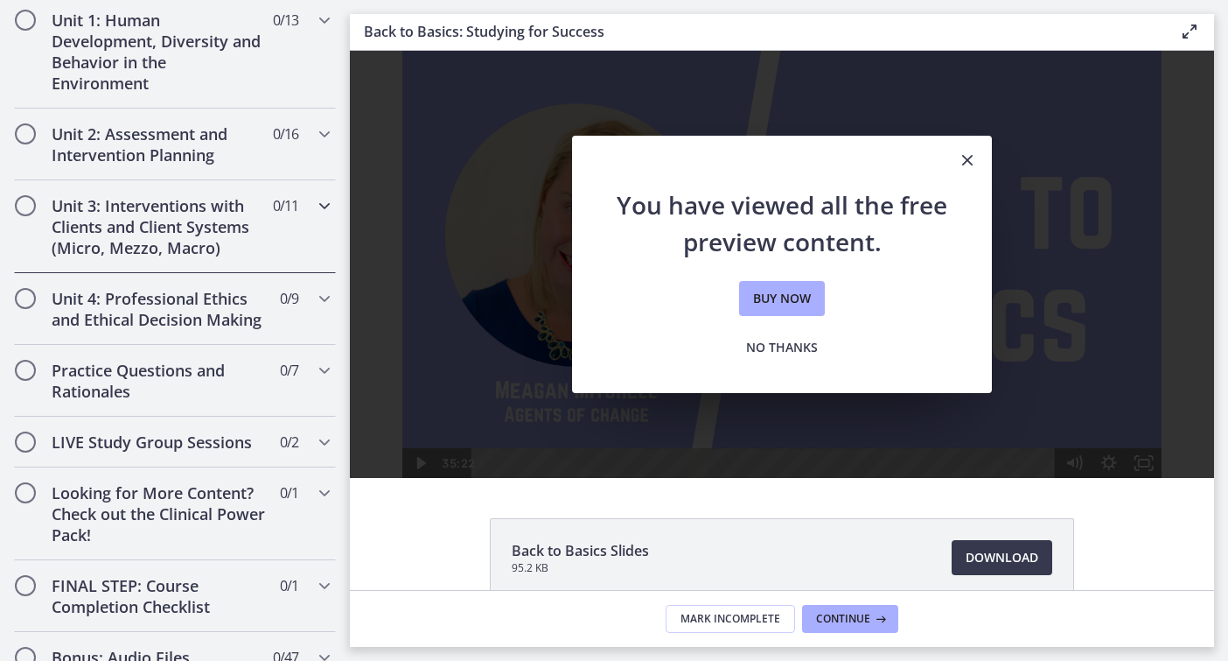
click at [164, 261] on div "Unit 3: Interventions with Clients and Client Systems (Micro, Mezzo, Macro) 0 /…" at bounding box center [175, 226] width 322 height 93
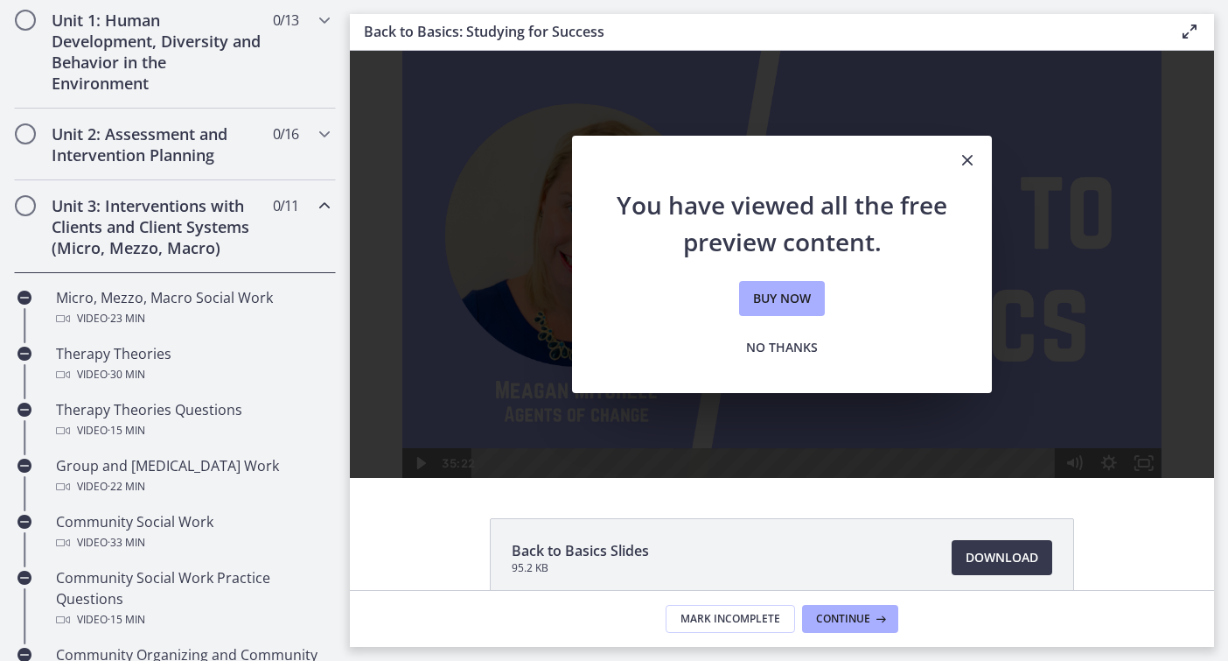
click at [164, 261] on div "Unit 3: Interventions with Clients and Client Systems (Micro, Mezzo, Macro) 0 /…" at bounding box center [175, 226] width 322 height 93
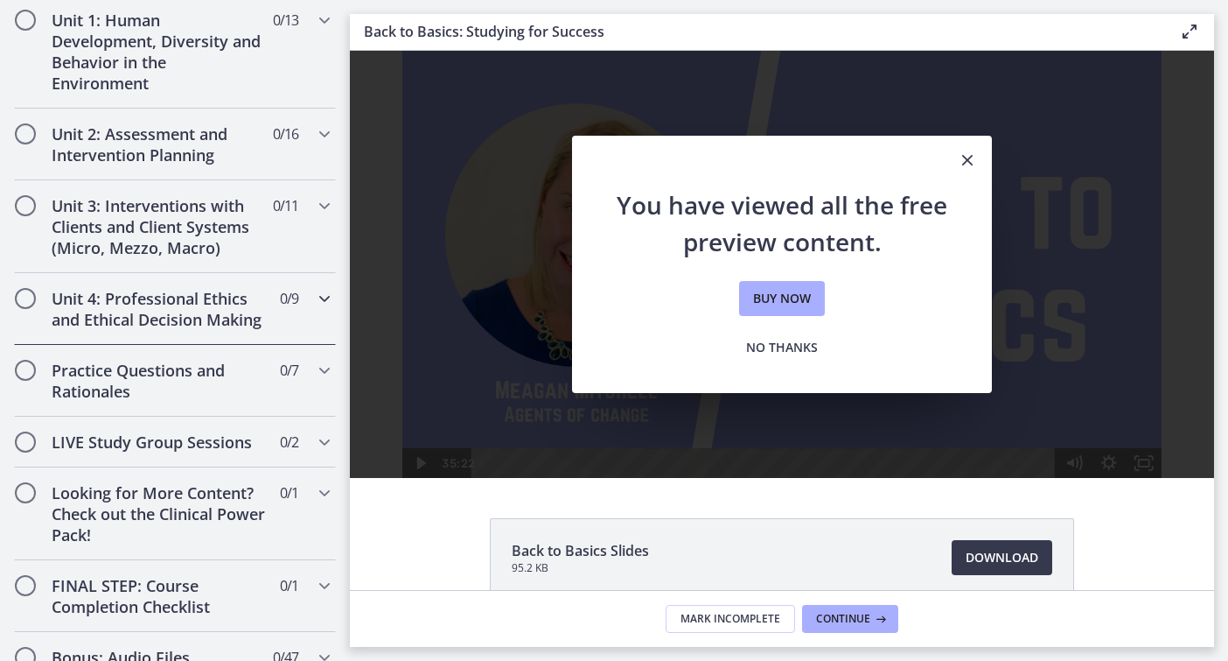
click at [169, 318] on h2 "Unit 4: Professional Ethics and Ethical Decision Making" at bounding box center [158, 309] width 213 height 42
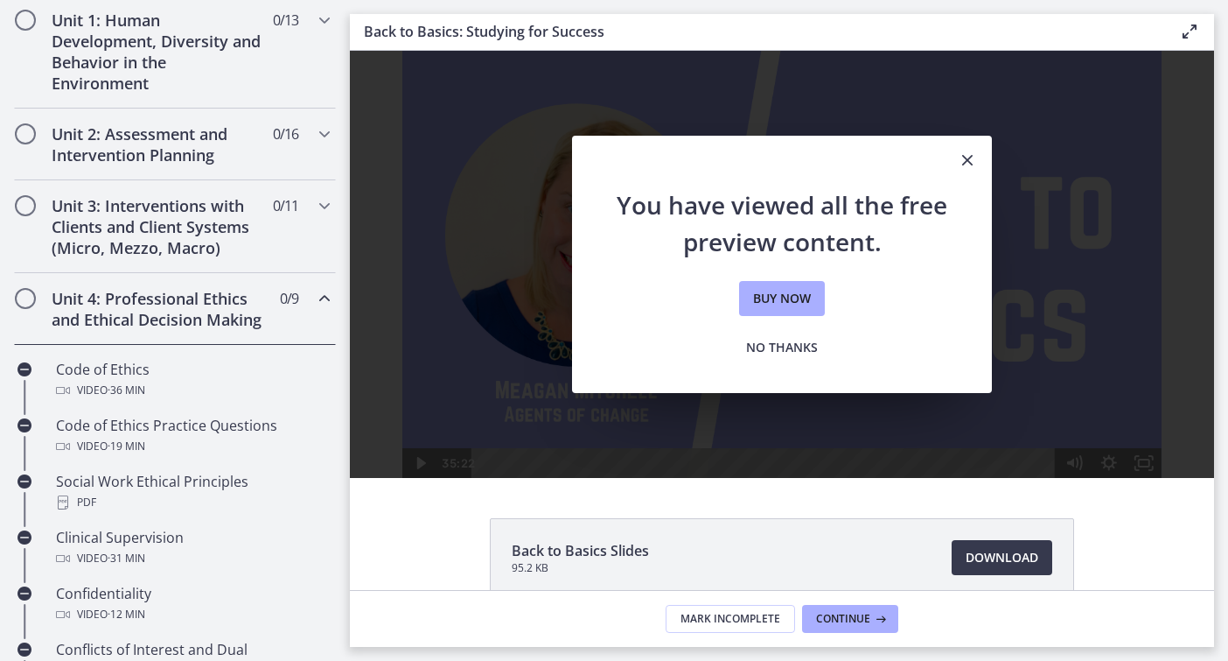
click at [169, 318] on h2 "Unit 4: Professional Ethics and Ethical Decision Making" at bounding box center [158, 309] width 213 height 42
